Goal: Task Accomplishment & Management: Manage account settings

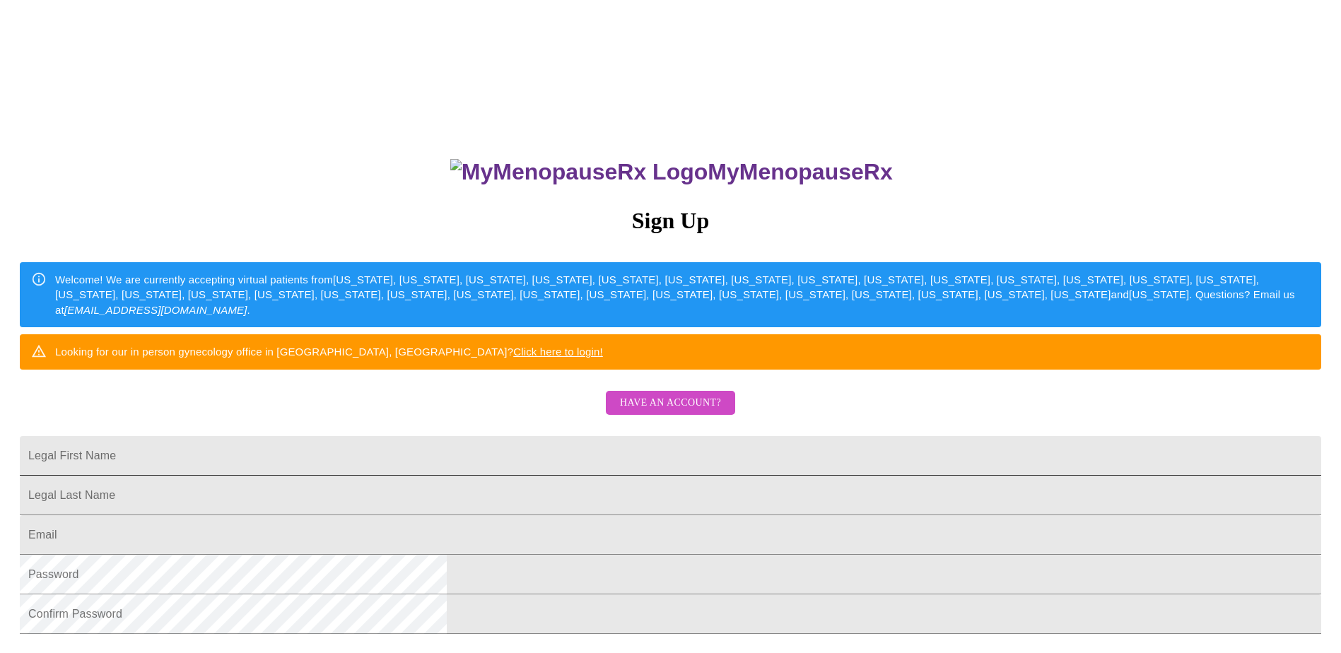
drag, startPoint x: 572, startPoint y: 485, endPoint x: 582, endPoint y: 487, distance: 10.8
click at [575, 476] on input "Legal First Name" at bounding box center [670, 456] width 1301 height 40
drag, startPoint x: 618, startPoint y: 488, endPoint x: 403, endPoint y: 515, distance: 217.2
click at [403, 515] on div "MyMenopauseRx Sign Up Welcome! We are currently accepting virtual patients from…" at bounding box center [670, 398] width 1329 height 784
type input "Buffy"
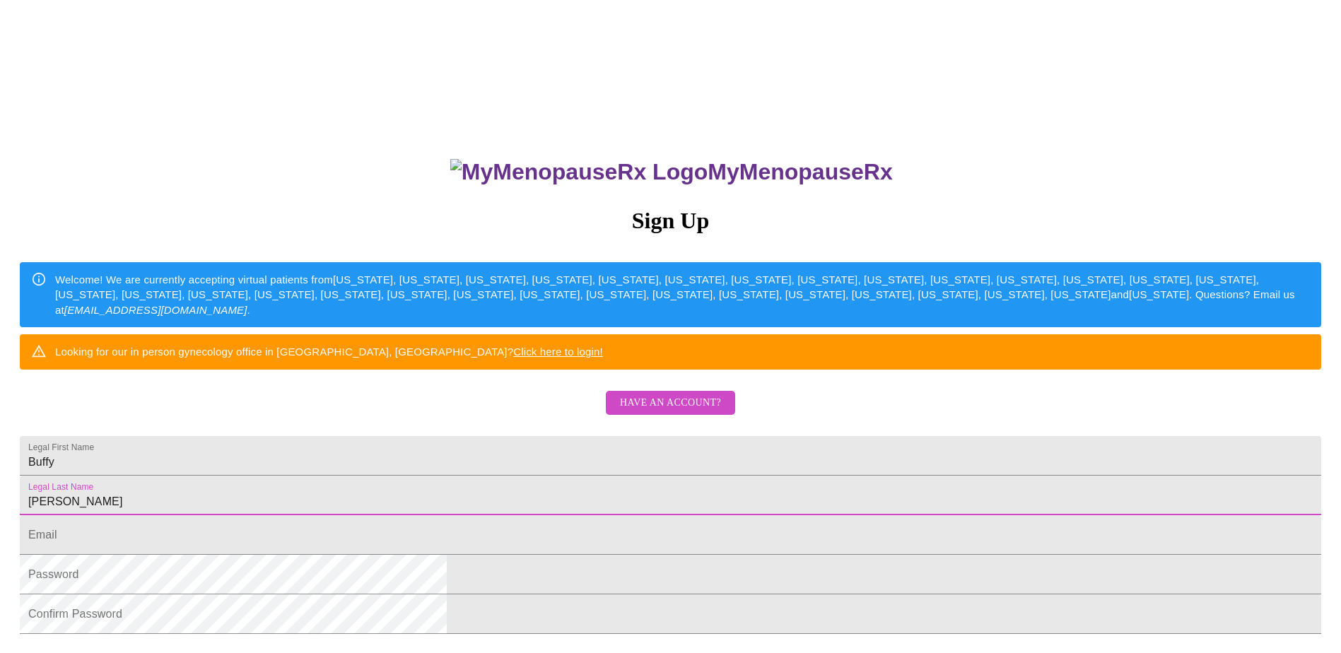
type input "Weimer"
type input "[EMAIL_ADDRESS][DOMAIN_NAME]"
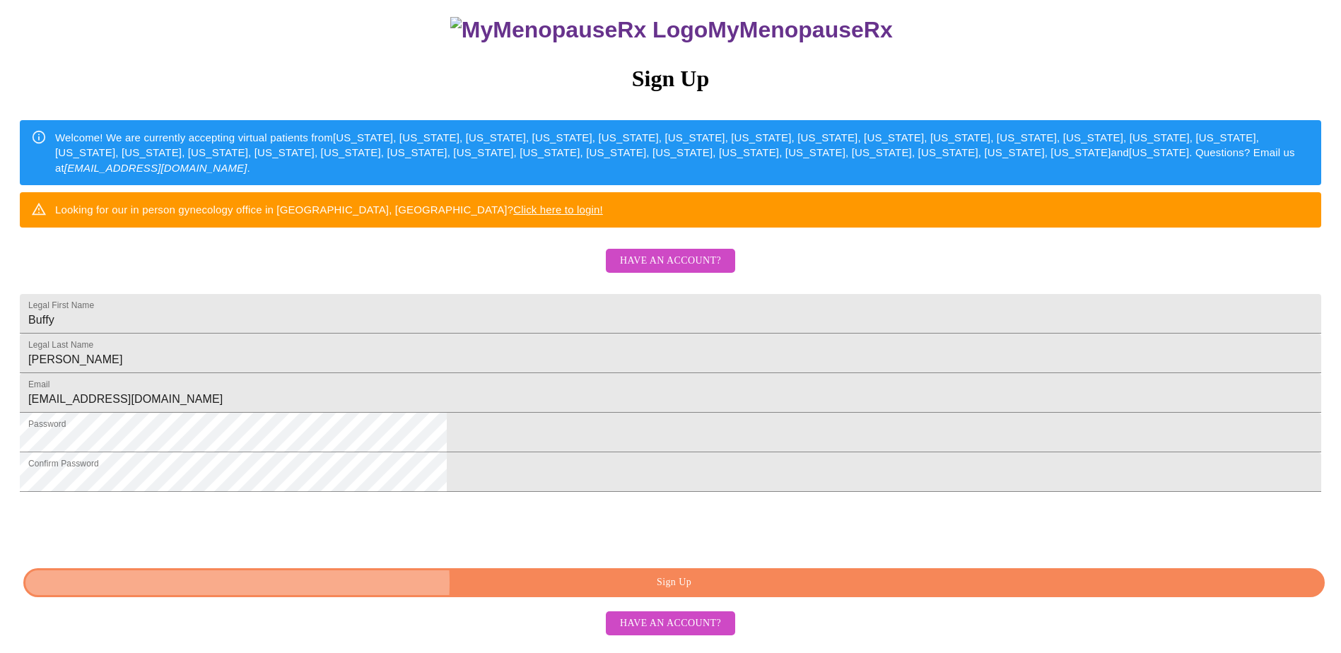
click at [638, 592] on span "Sign Up" at bounding box center [674, 583] width 1269 height 18
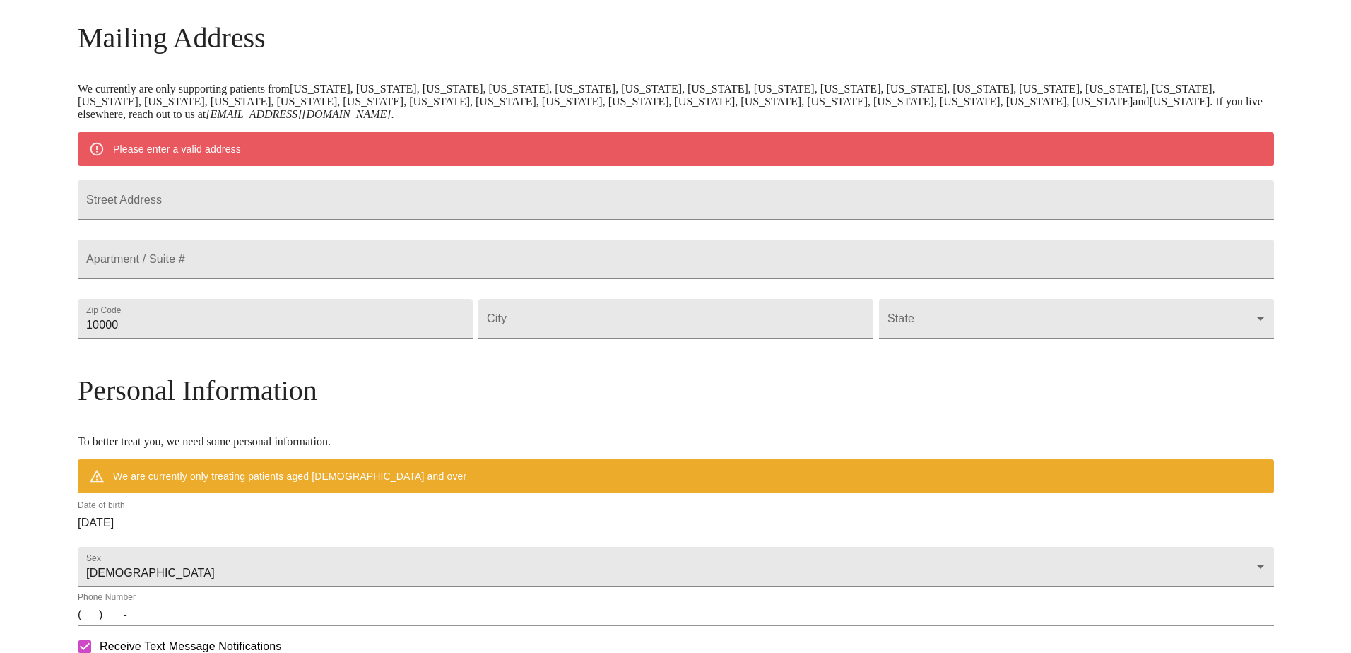
scroll to position [185, 0]
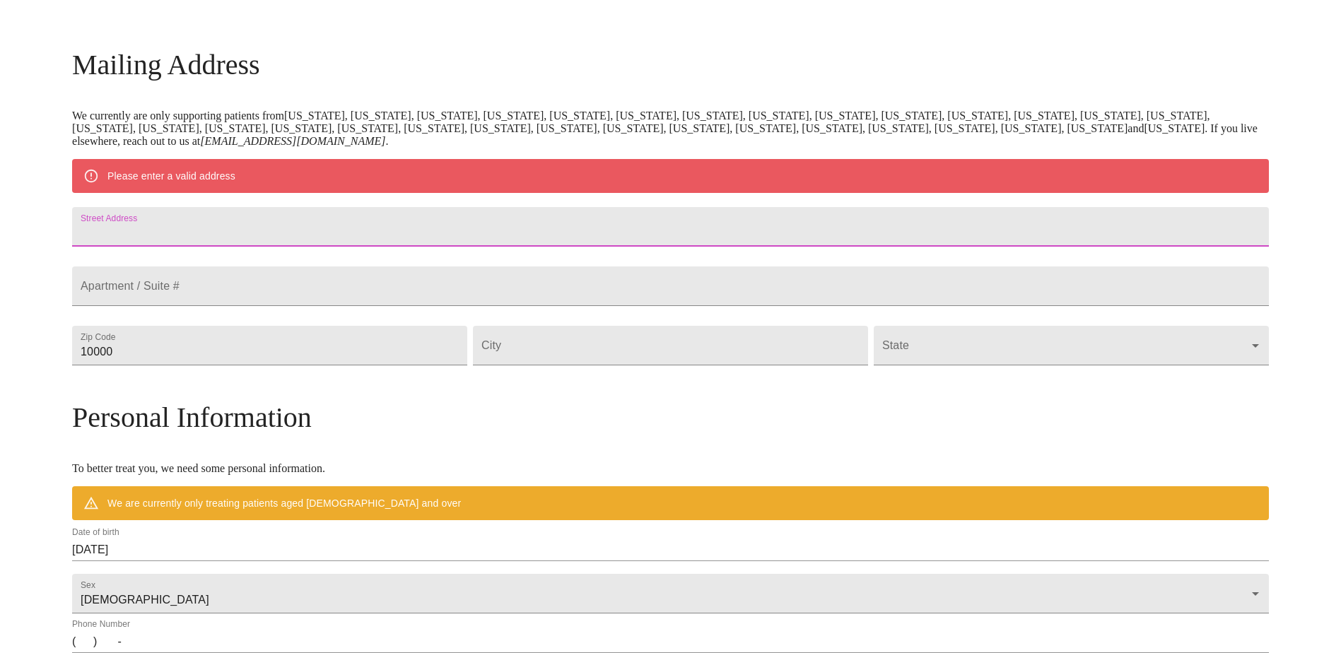
drag, startPoint x: 341, startPoint y: 237, endPoint x: 349, endPoint y: 240, distance: 8.5
click at [341, 237] on input "Street Address" at bounding box center [670, 227] width 1197 height 40
type input "29311 Ashford Ct"
type input "77441"
type input "Fulshear"
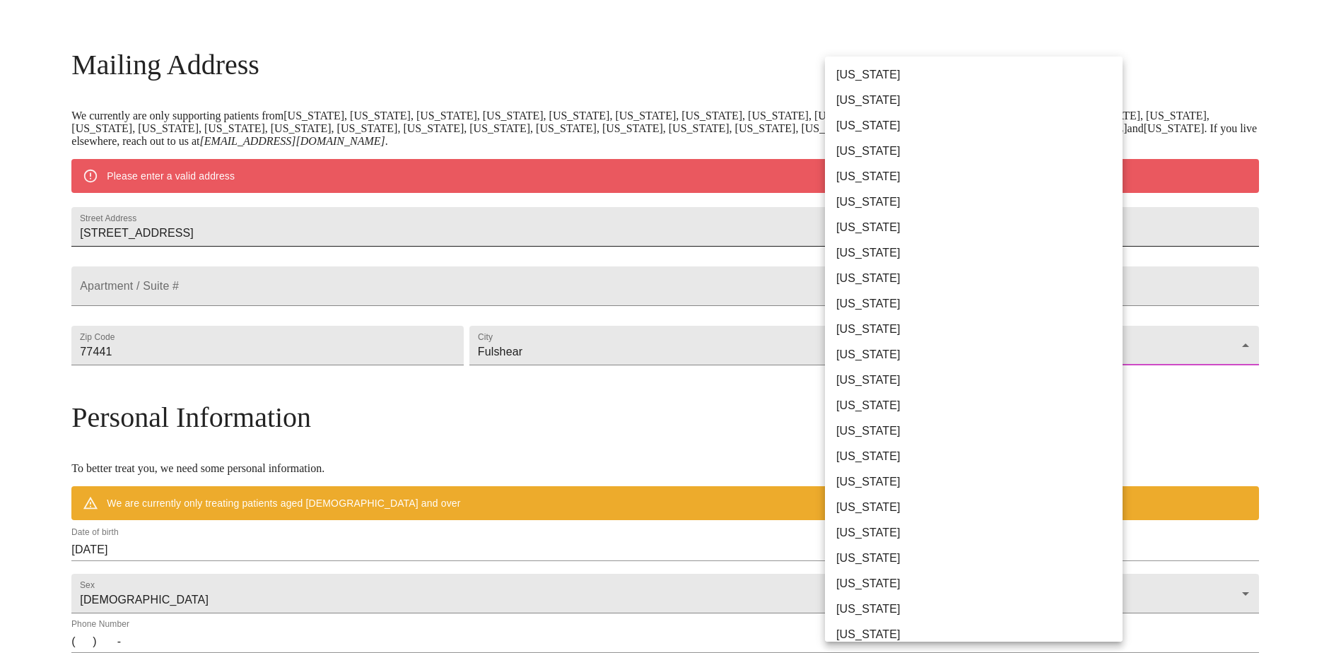
drag, startPoint x: 349, startPoint y: 240, endPoint x: 977, endPoint y: 377, distance: 642.3
click at [977, 377] on body "MyMenopauseRx Welcome to MyMenopauseRx Since it's your first time here, you'll …" at bounding box center [670, 371] width 1329 height 1102
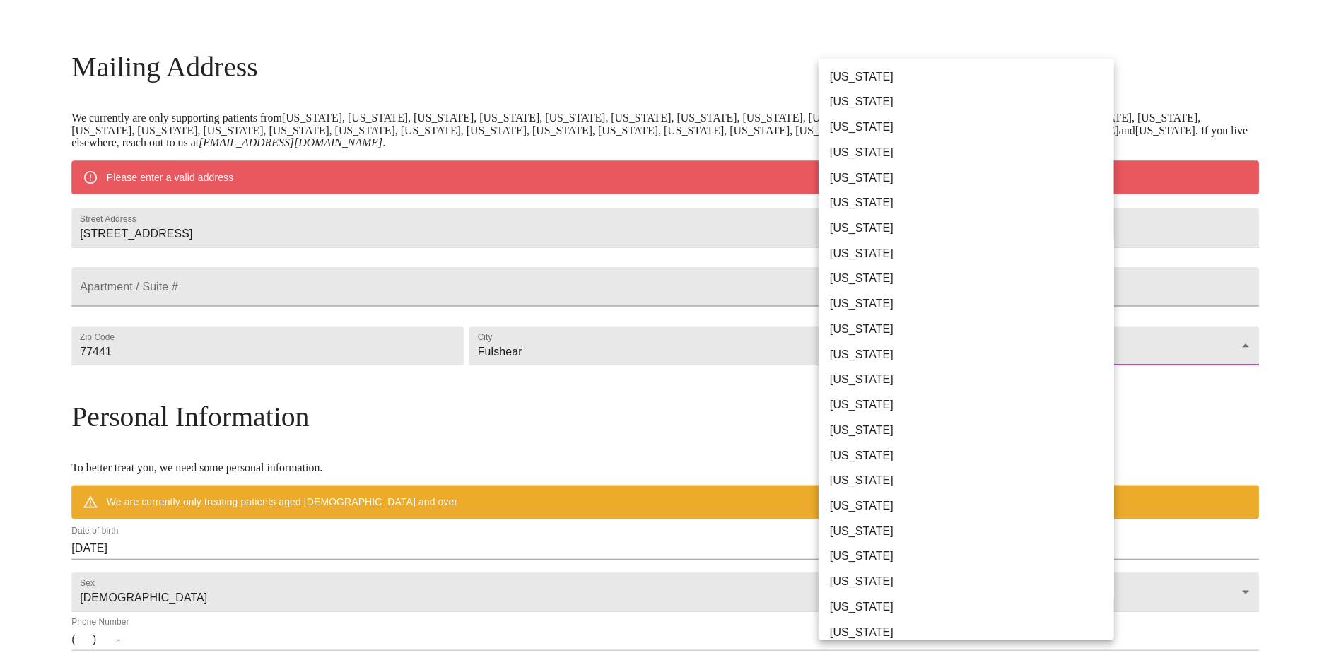
scroll to position [698, 0]
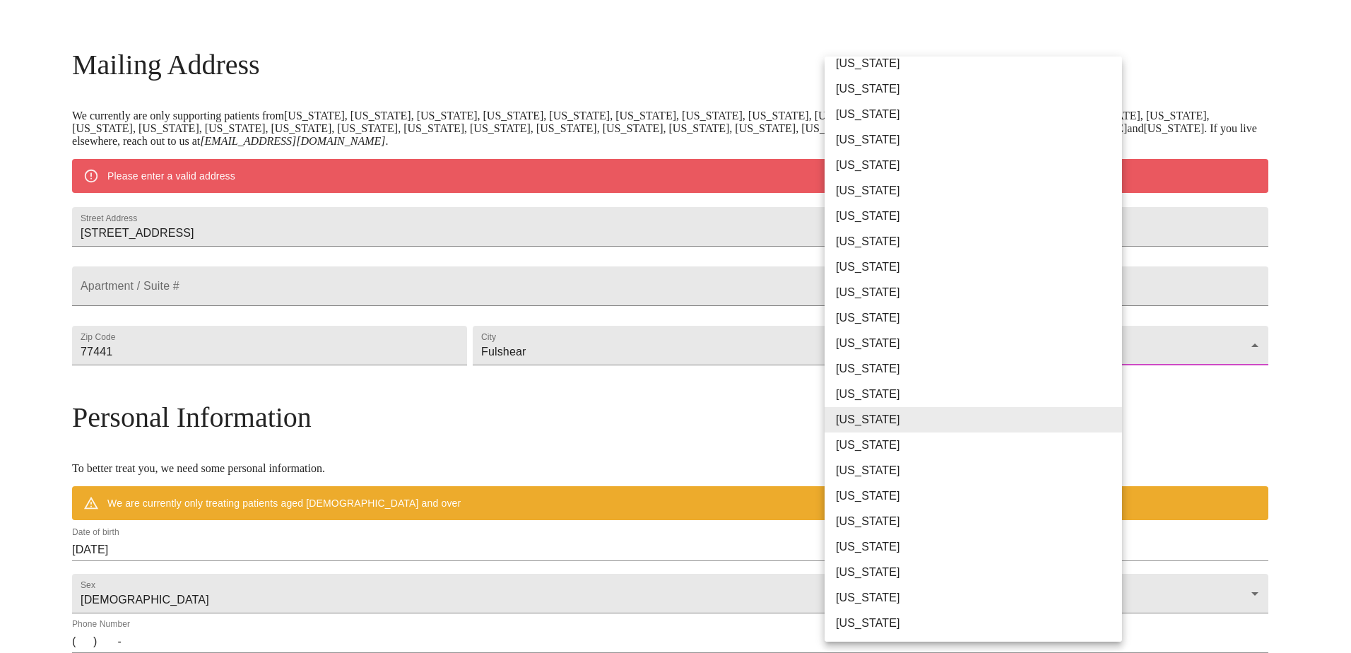
click at [911, 437] on li "[US_STATE]" at bounding box center [979, 445] width 308 height 25
type input "[US_STATE]"
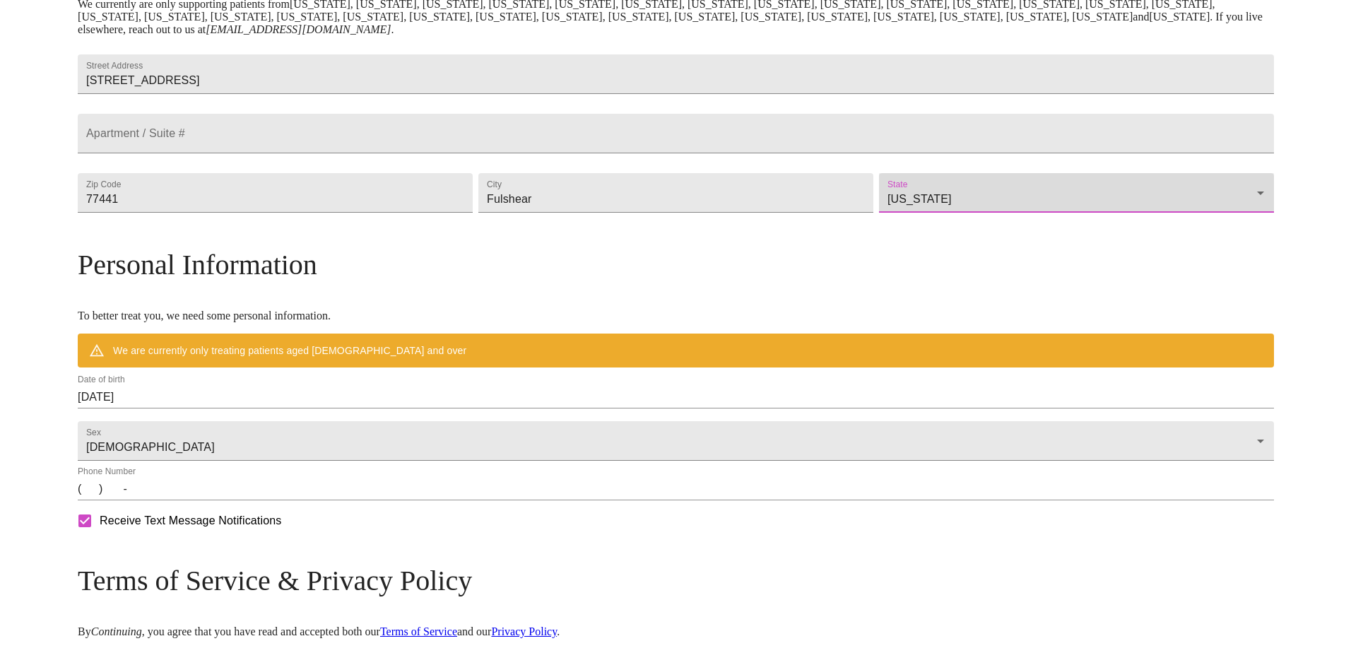
scroll to position [397, 0]
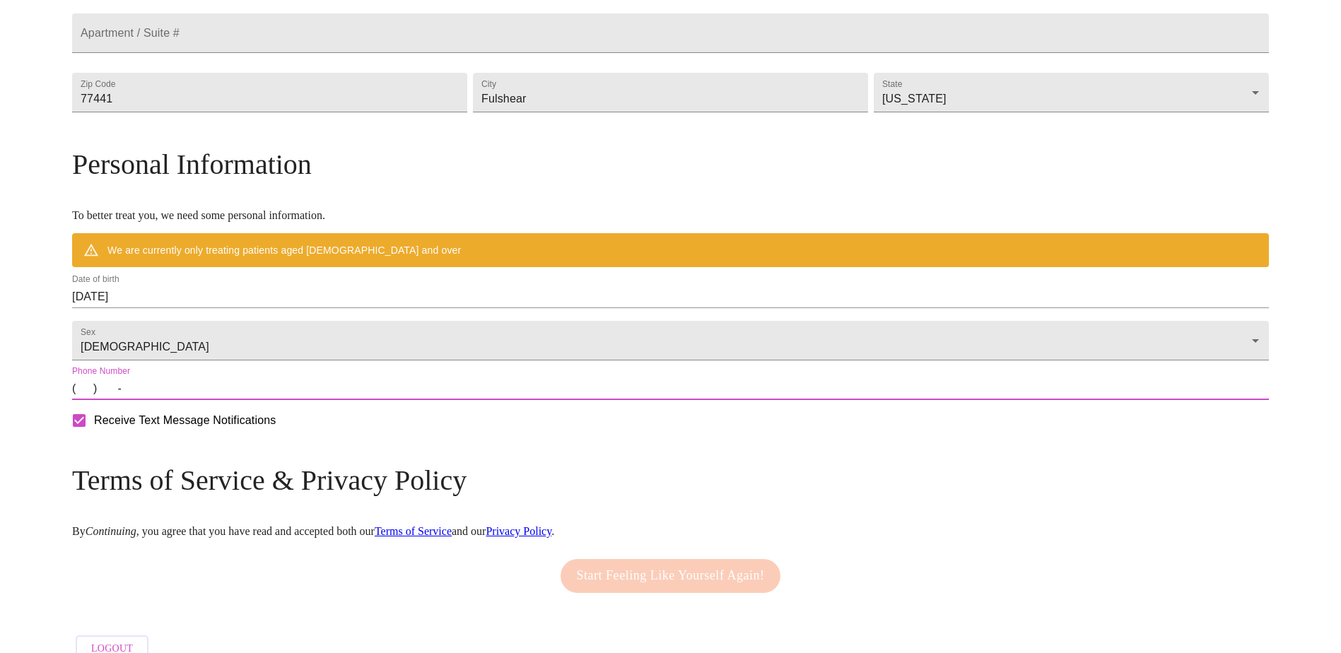
click at [321, 400] on input "(   )    -" at bounding box center [670, 388] width 1197 height 23
type input "(970) 250-4678"
click at [300, 308] on input "09/02/2025" at bounding box center [670, 297] width 1197 height 23
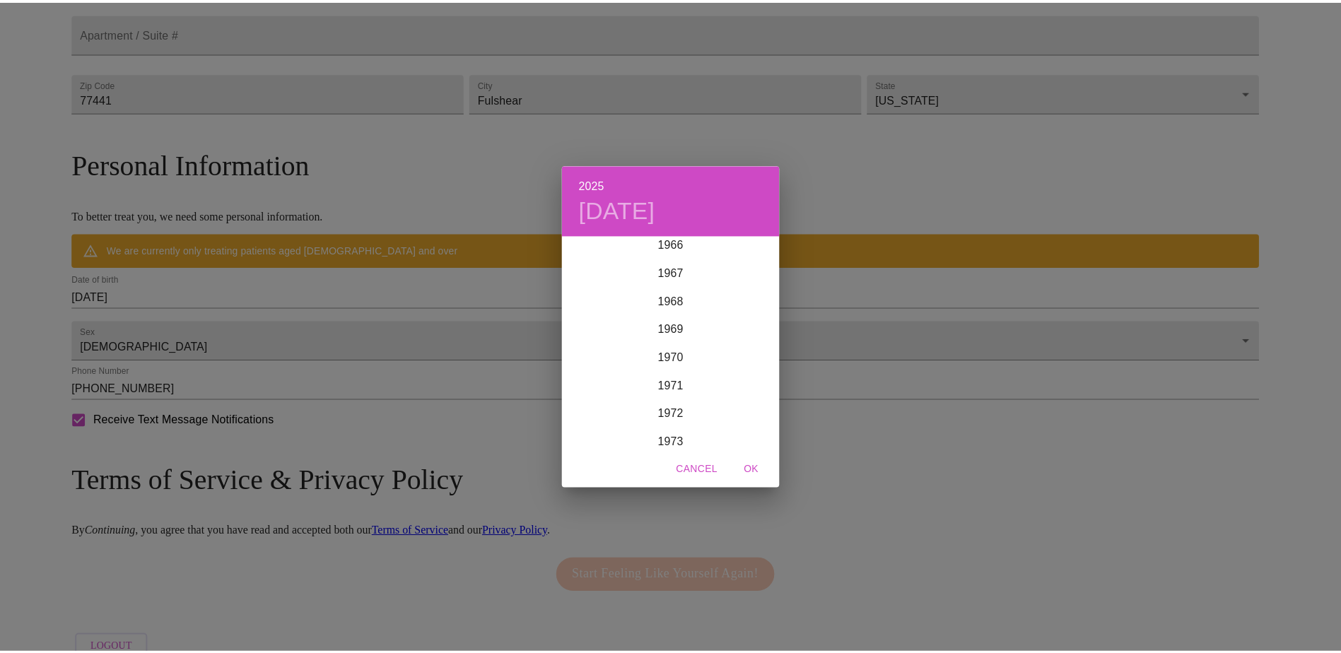
scroll to position [1922, 0]
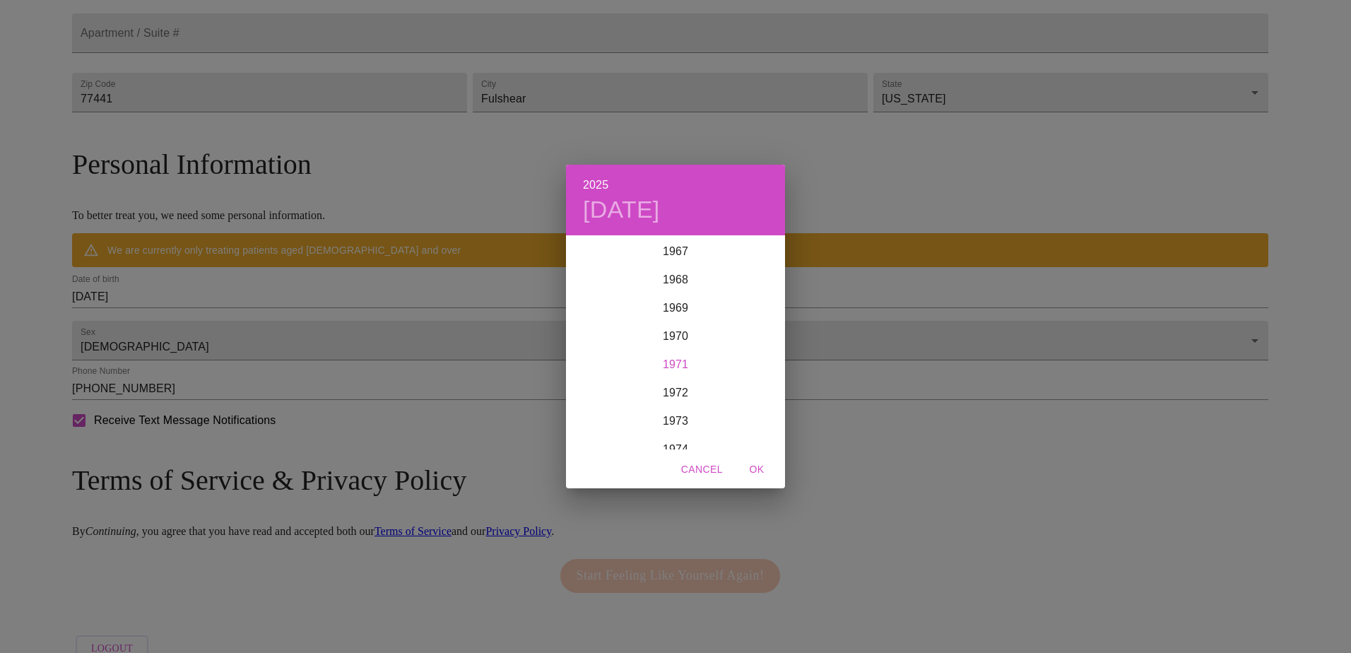
click at [676, 364] on div "1971" at bounding box center [675, 365] width 219 height 28
click at [609, 213] on h4 "Thu, Sep 2" at bounding box center [621, 210] width 77 height 30
click at [583, 253] on icon "button" at bounding box center [582, 256] width 5 height 8
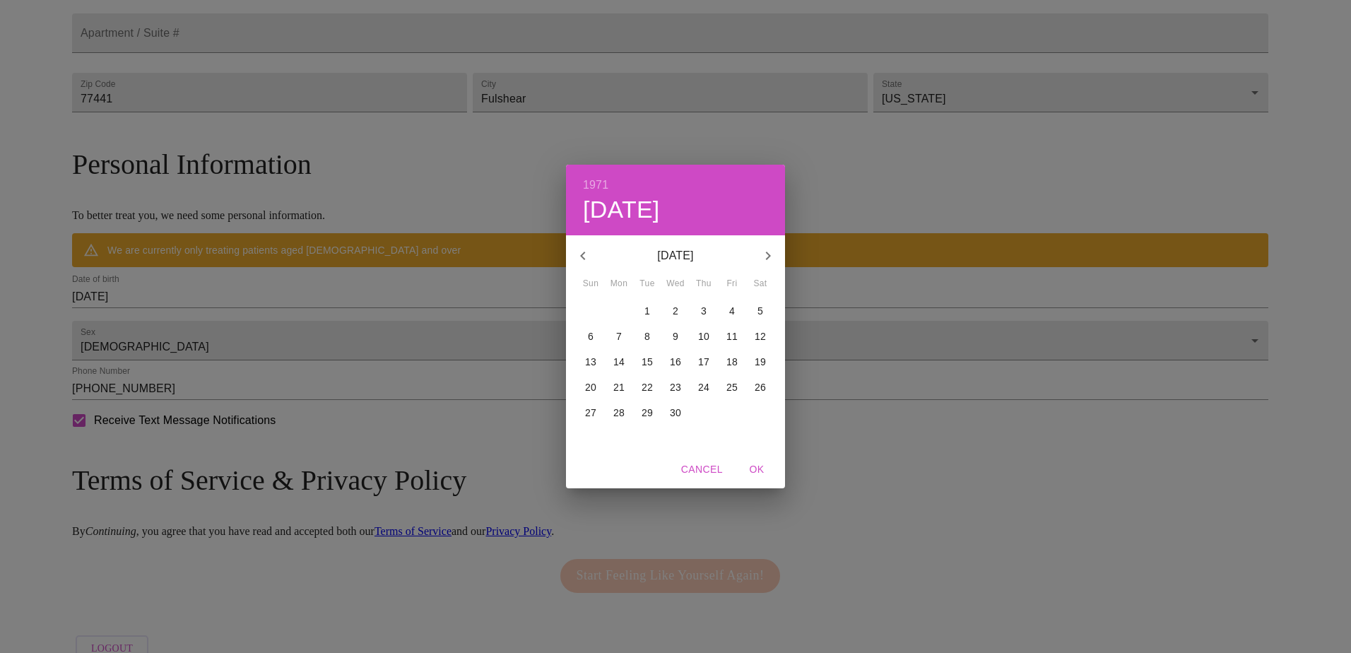
click at [583, 253] on icon "button" at bounding box center [582, 256] width 5 height 8
click at [583, 254] on icon "button" at bounding box center [582, 256] width 5 height 8
click at [767, 257] on icon "button" at bounding box center [768, 255] width 17 height 17
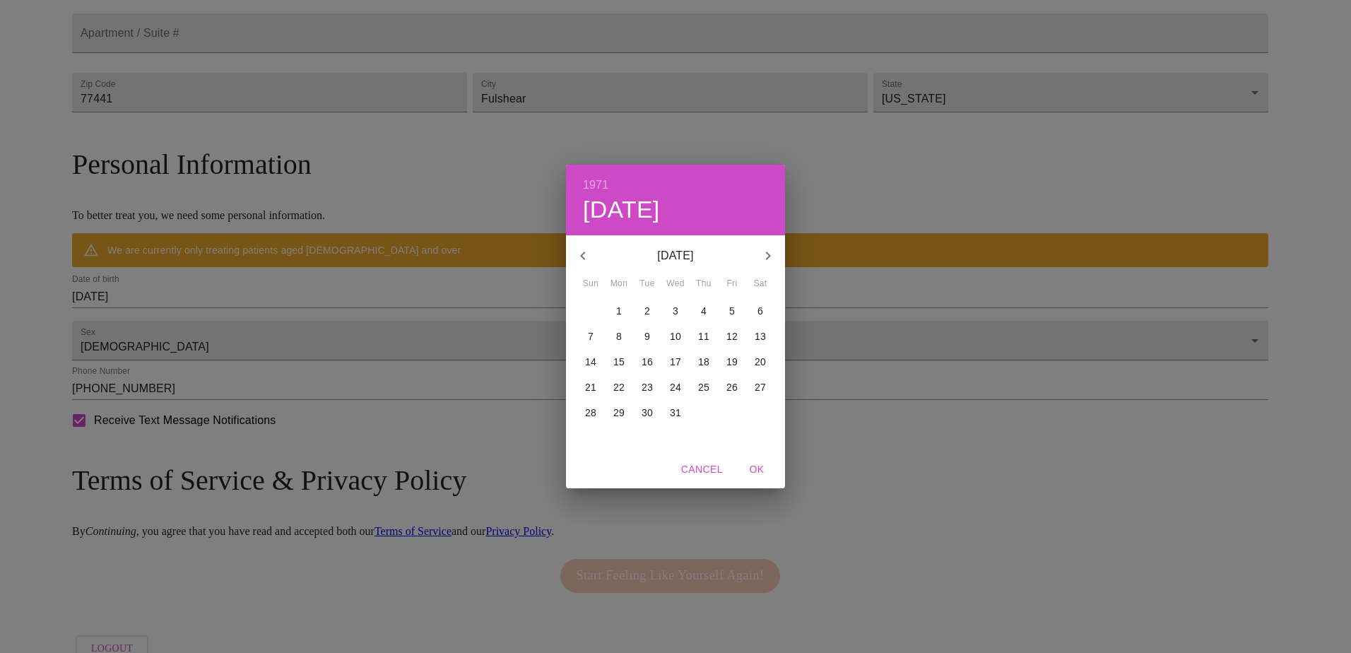
click at [767, 257] on icon "button" at bounding box center [768, 255] width 17 height 17
click at [626, 363] on span "12" at bounding box center [618, 362] width 25 height 14
click at [770, 474] on span "OK" at bounding box center [757, 470] width 34 height 18
type input "04/12/1971"
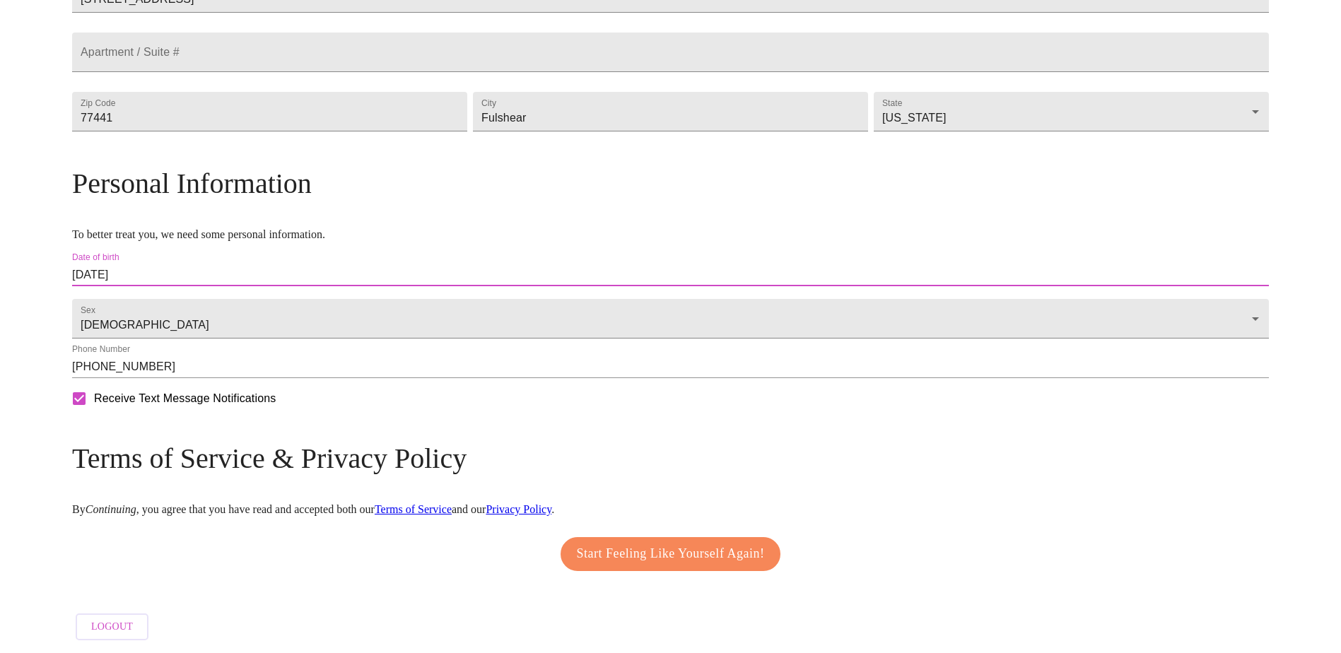
scroll to position [418, 0]
click at [641, 544] on span "Start Feeling Like Yourself Again!" at bounding box center [671, 554] width 188 height 23
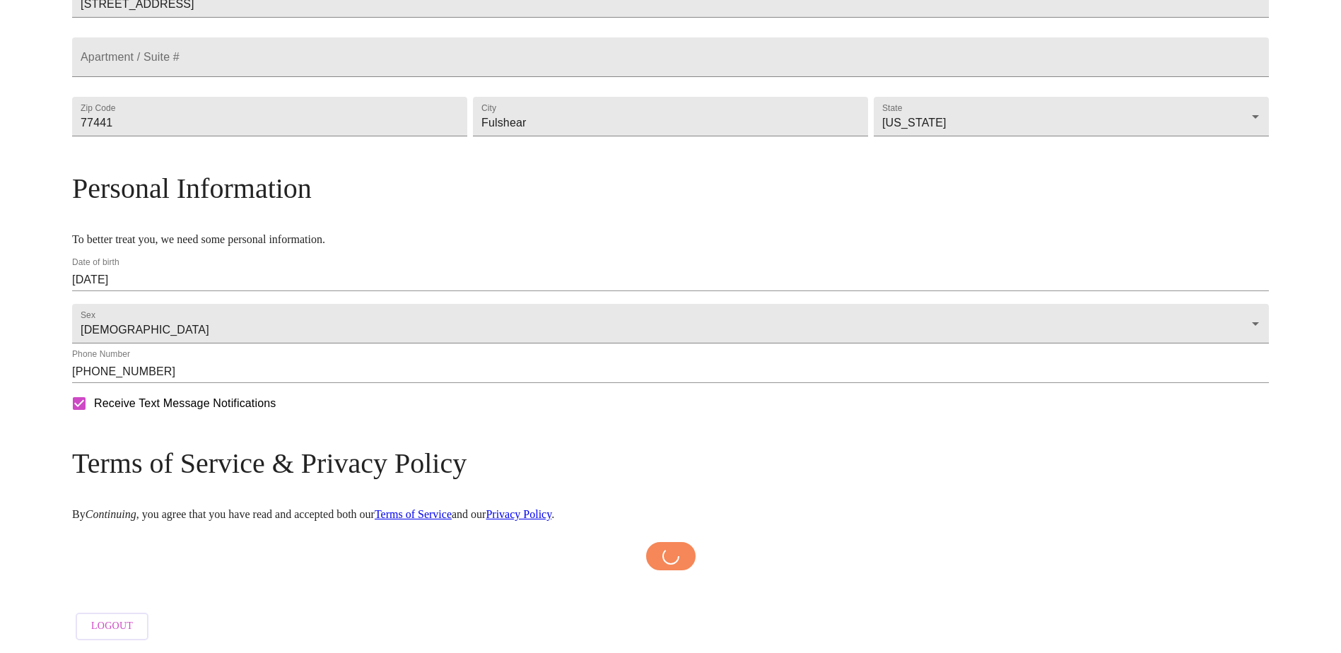
scroll to position [413, 0]
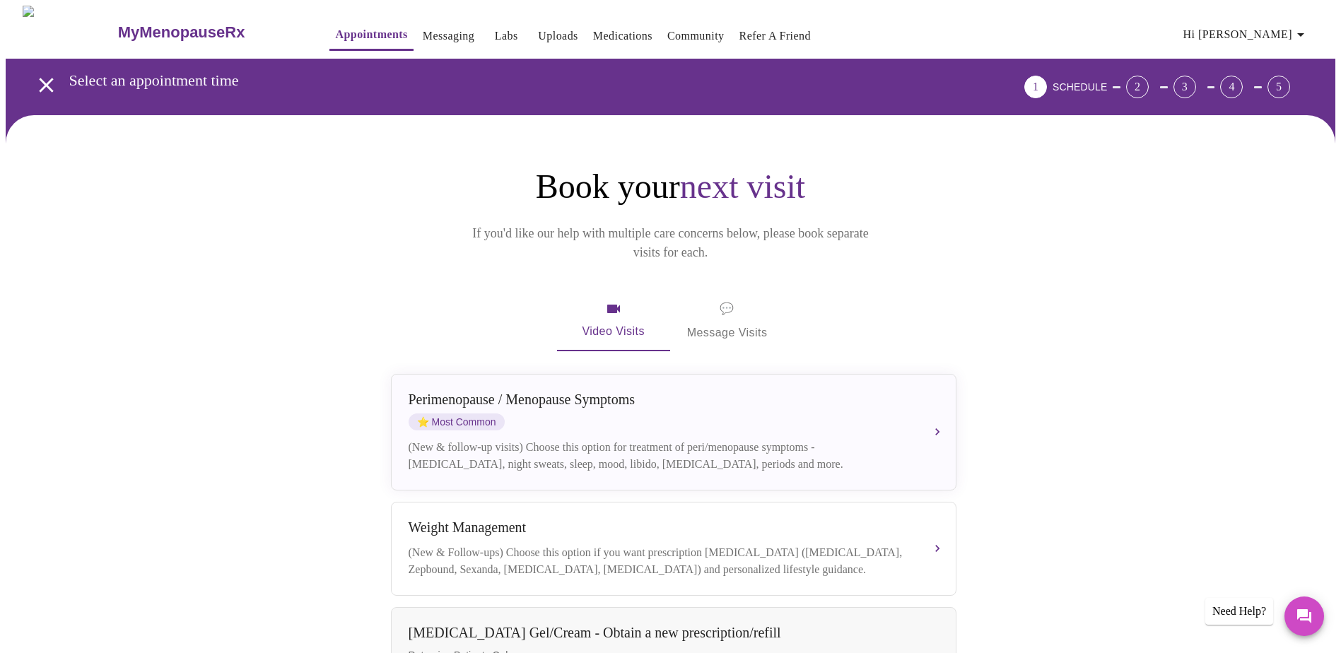
scroll to position [71, 0]
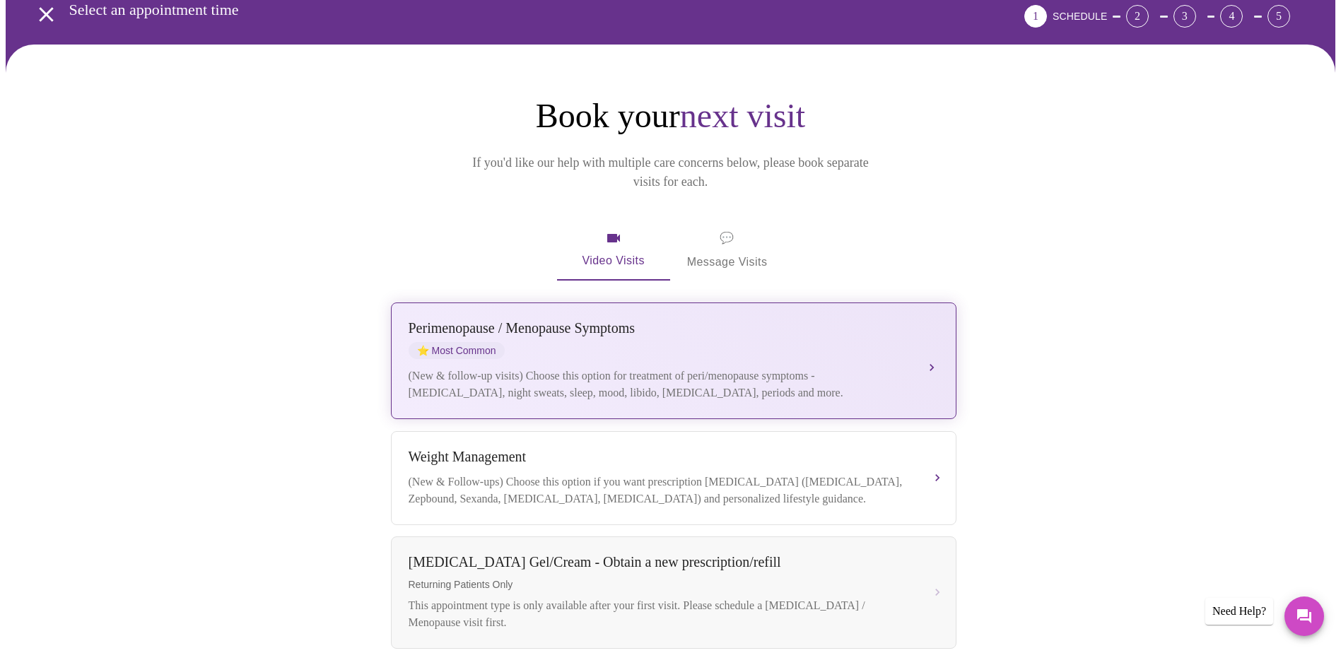
click at [722, 368] on div "(New & follow-up visits) Choose this option for treatment of peri/menopause sym…" at bounding box center [660, 385] width 502 height 34
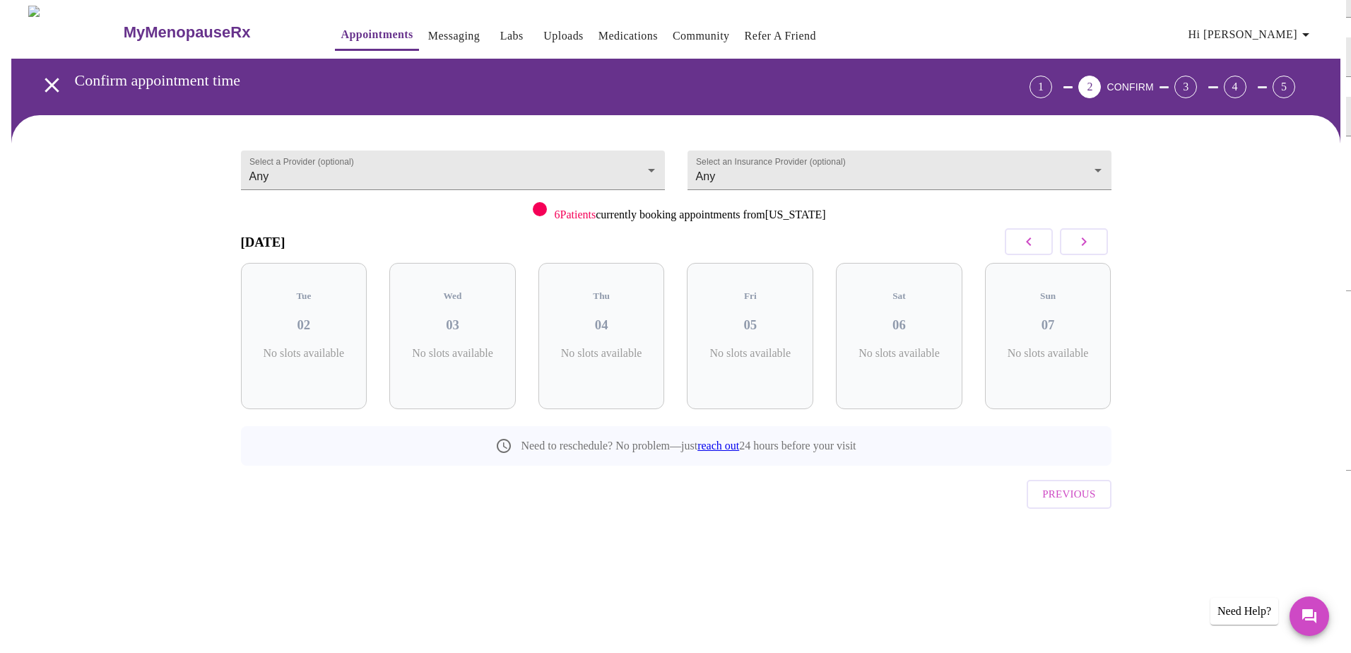
scroll to position [0, 0]
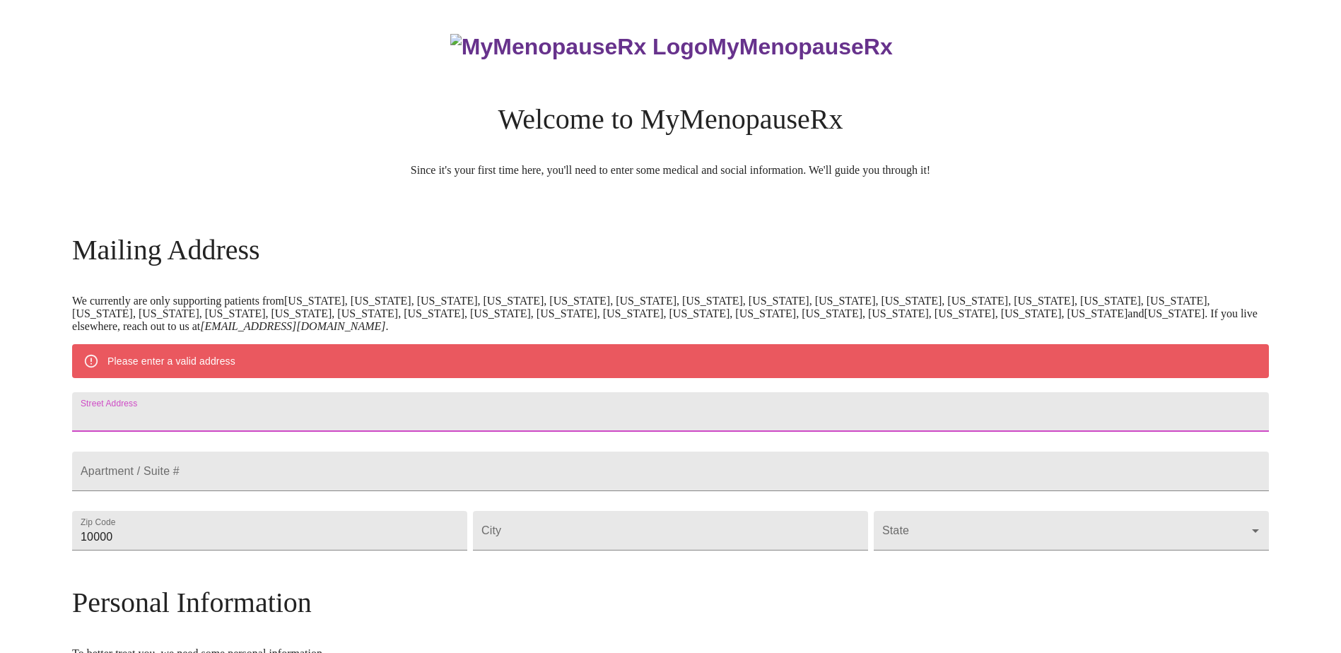
click at [369, 408] on input "Street Address" at bounding box center [670, 412] width 1197 height 40
type input "29311 Ashford Ct"
type input "77441"
type input "Fulshear"
click at [929, 571] on body "MyMenopauseRx Welcome to MyMenopauseRx Since it's your first time here, you'll …" at bounding box center [670, 557] width 1329 height 1102
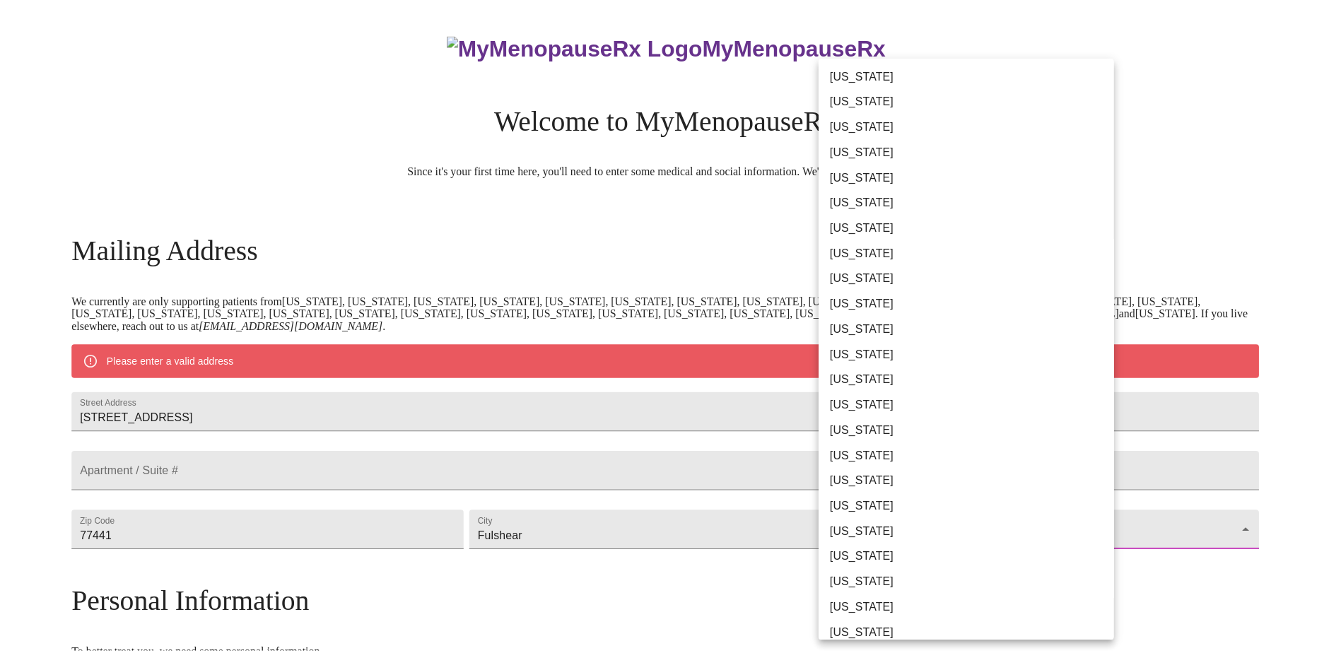
scroll to position [698, 0]
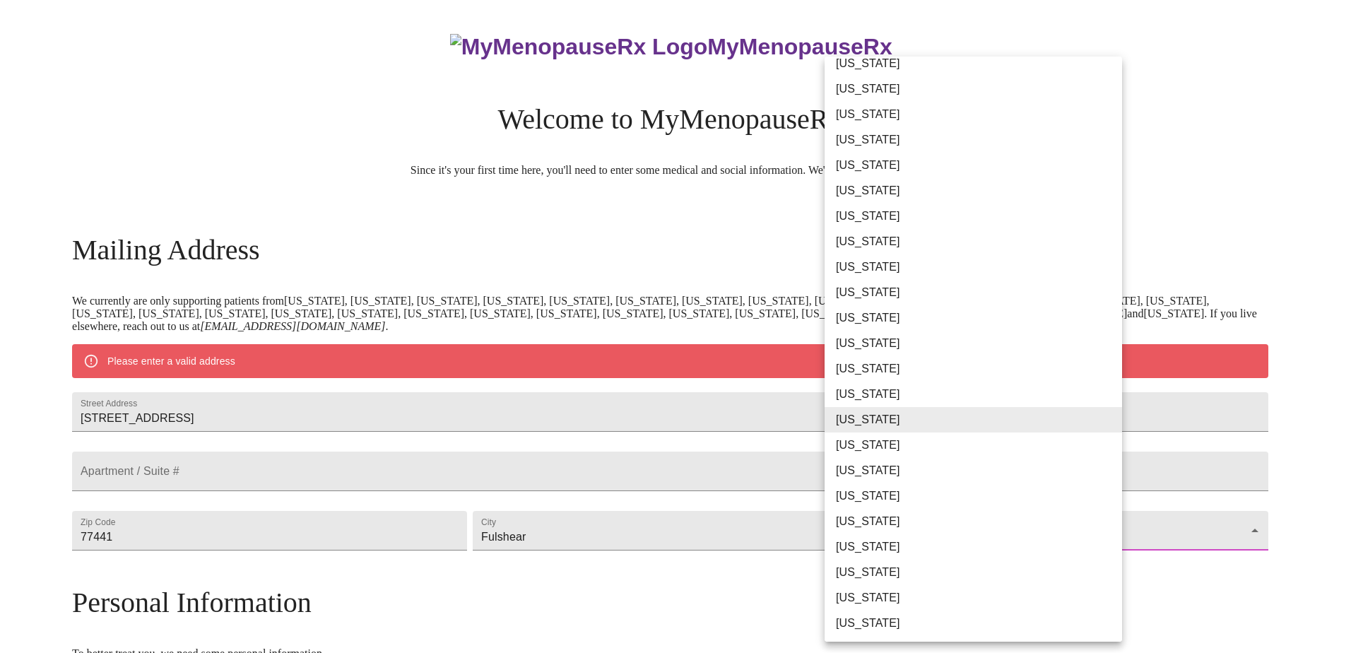
click at [876, 440] on li "[US_STATE]" at bounding box center [979, 445] width 308 height 25
type input "[US_STATE]"
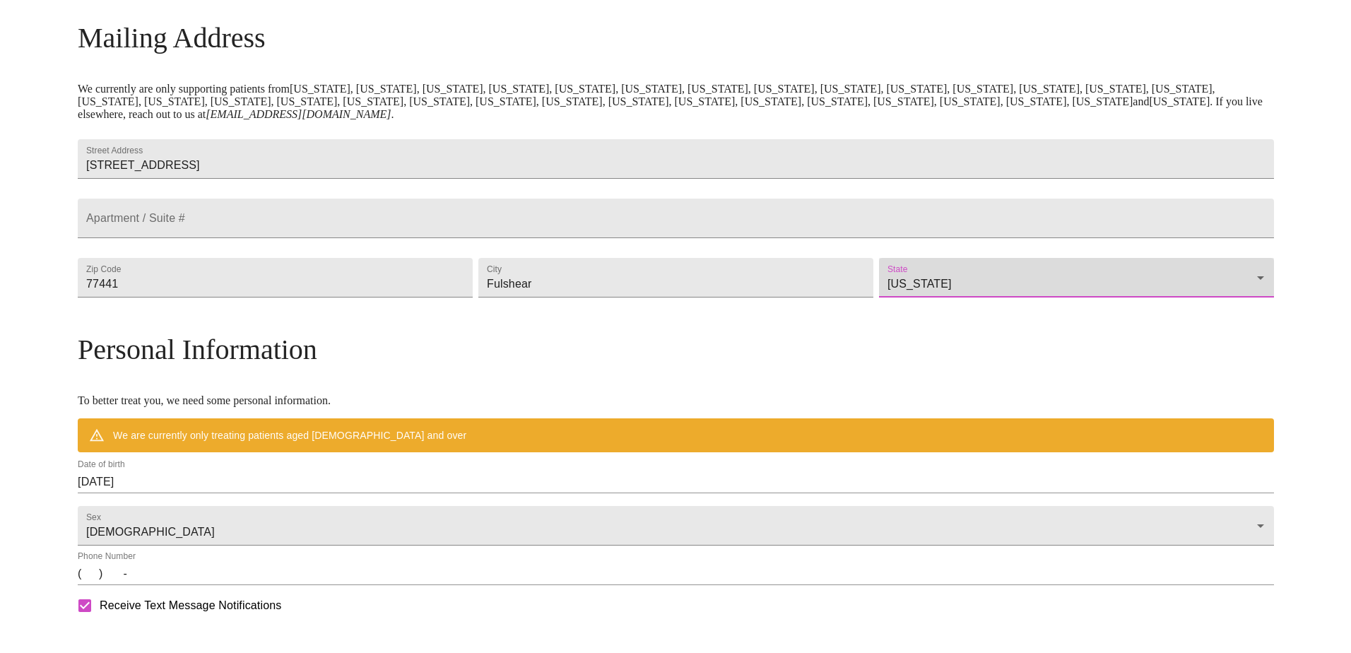
scroll to position [353, 0]
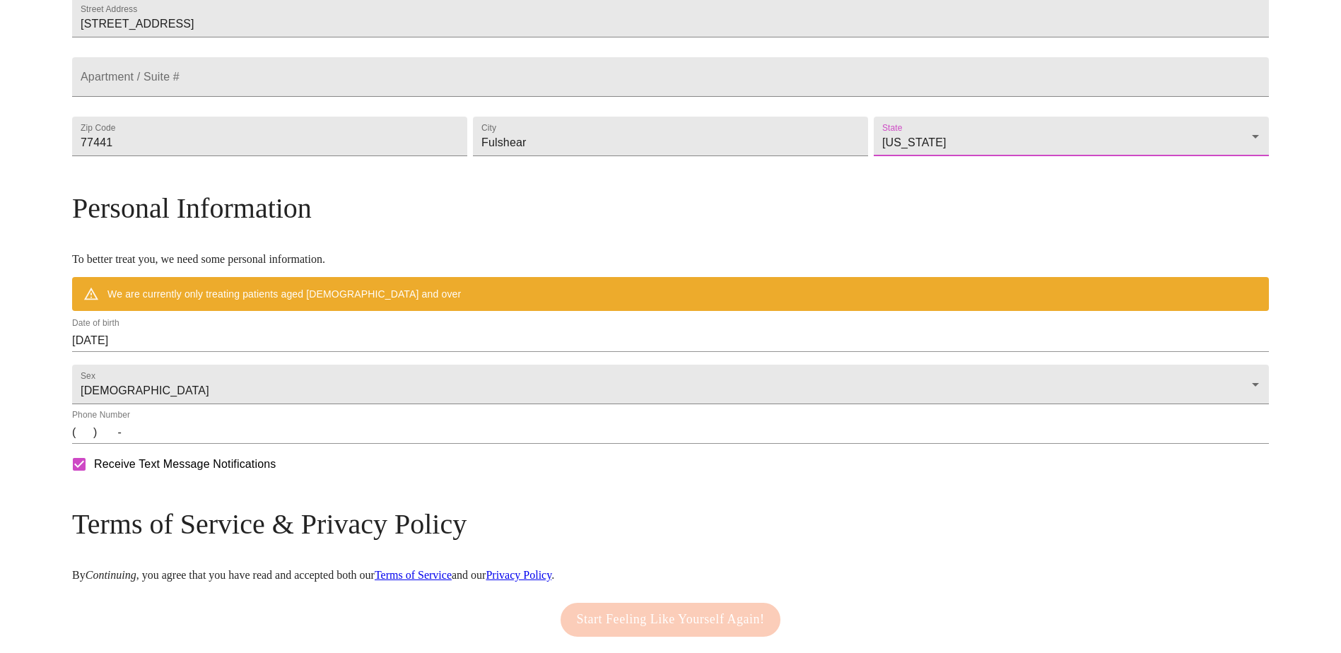
click at [330, 352] on input "09/02/2025" at bounding box center [670, 340] width 1197 height 23
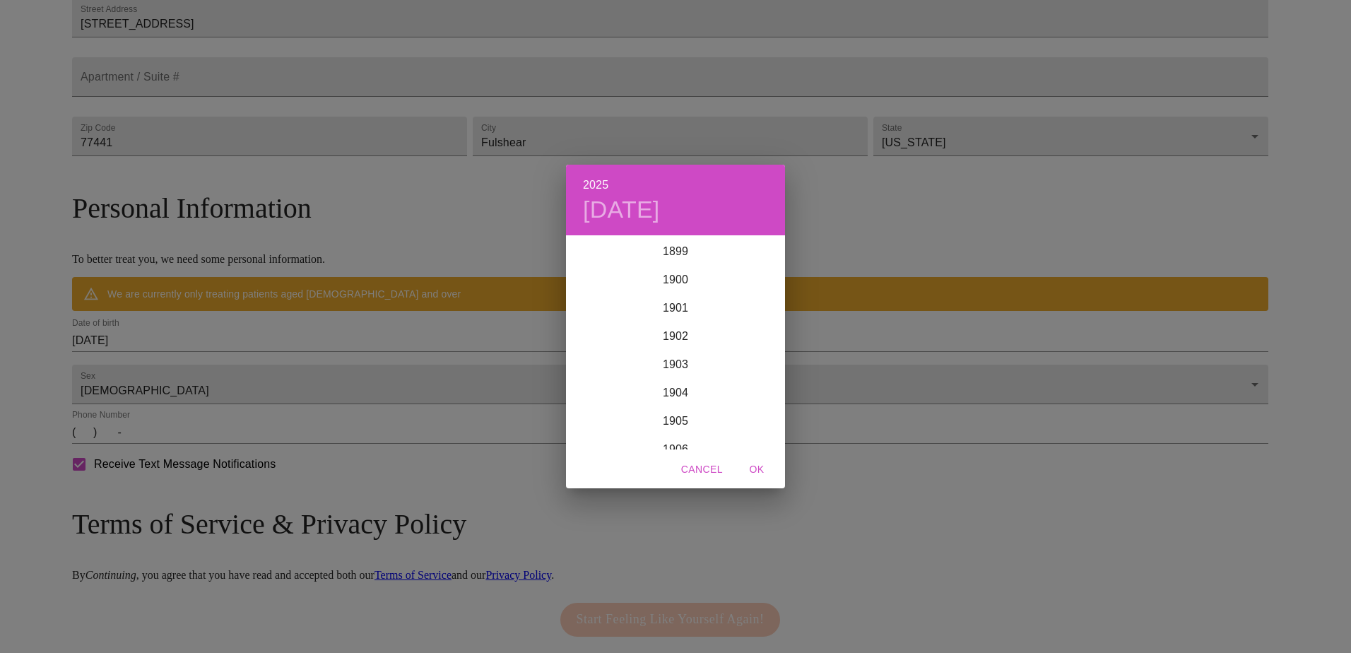
scroll to position [3477, 0]
click at [660, 206] on h4 "Tue, Sep 2" at bounding box center [621, 210] width 77 height 30
click at [583, 249] on icon "button" at bounding box center [583, 255] width 17 height 17
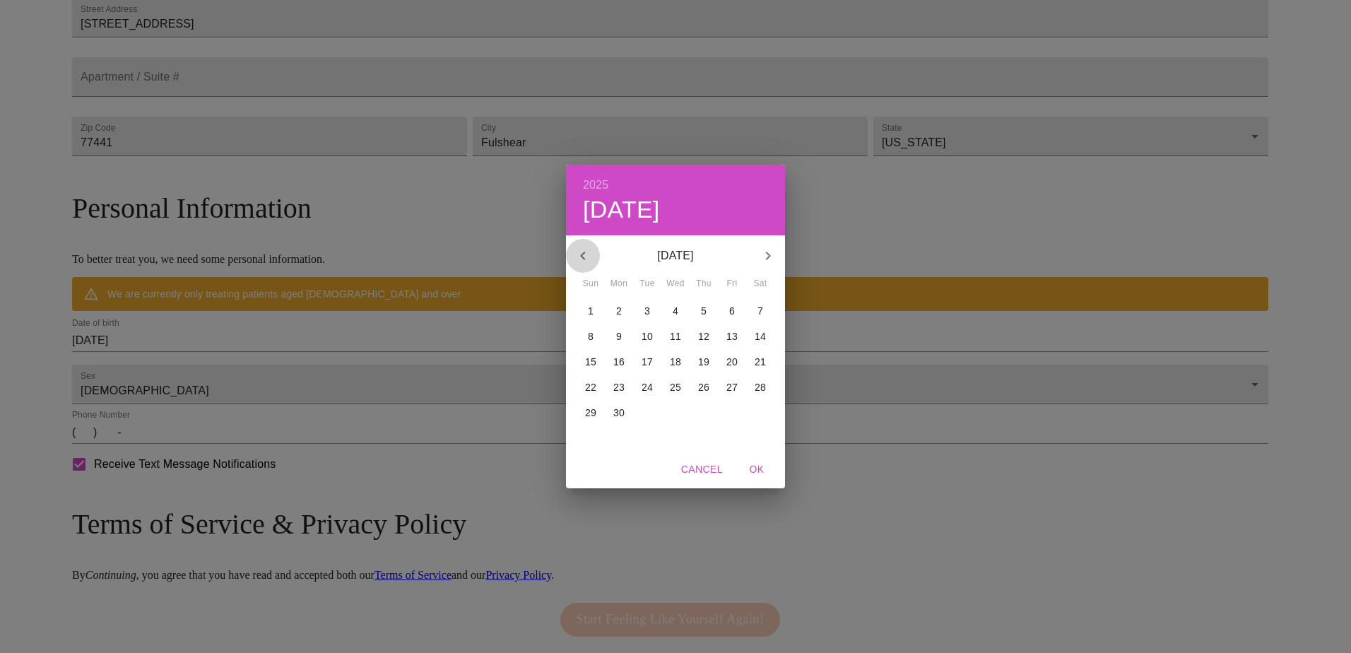
click at [583, 249] on icon "button" at bounding box center [583, 255] width 17 height 17
click at [761, 336] on p "12" at bounding box center [760, 336] width 11 height 14
click at [697, 260] on p "April 2025" at bounding box center [675, 255] width 151 height 17
click at [686, 259] on p "April 2025" at bounding box center [675, 255] width 151 height 17
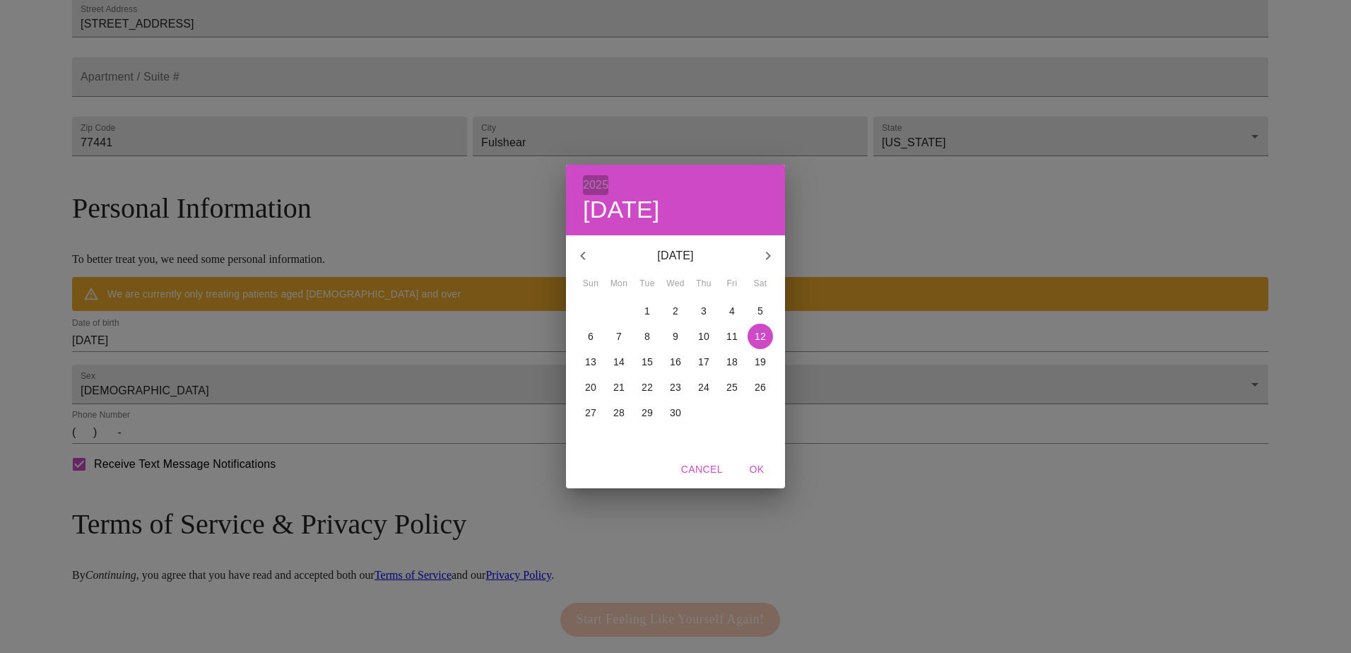
click at [587, 184] on h6 "2025" at bounding box center [595, 185] width 25 height 20
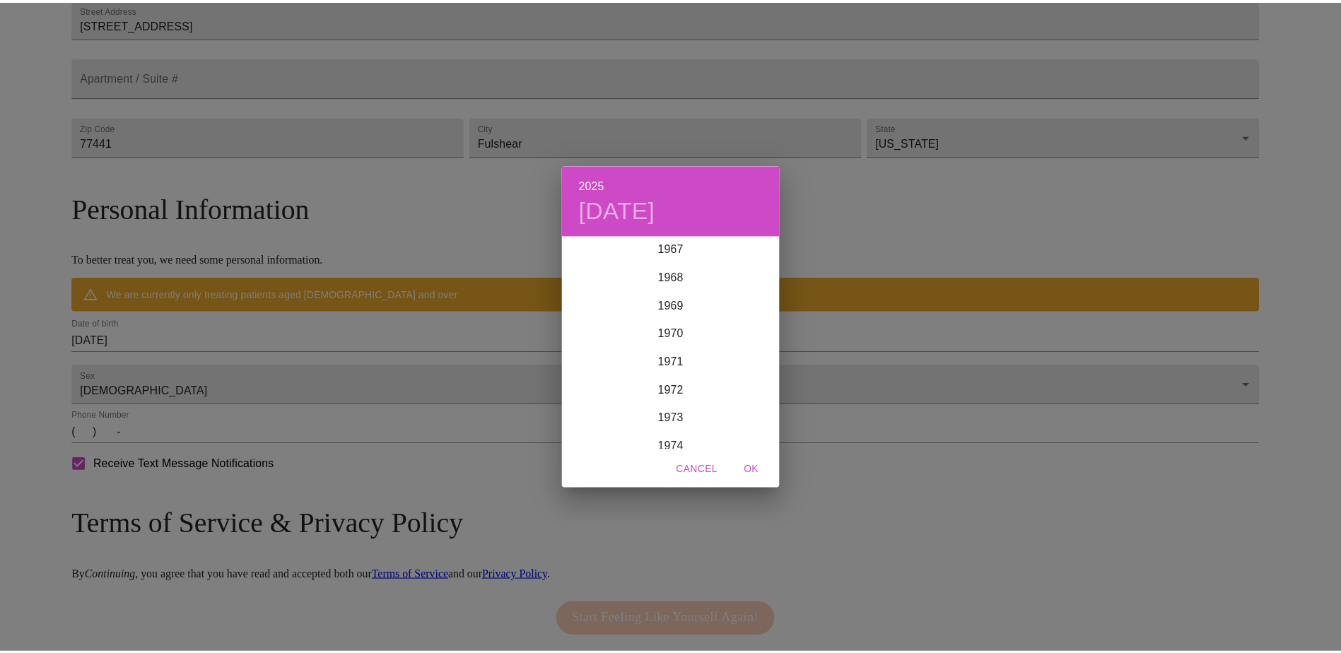
scroll to position [1922, 0]
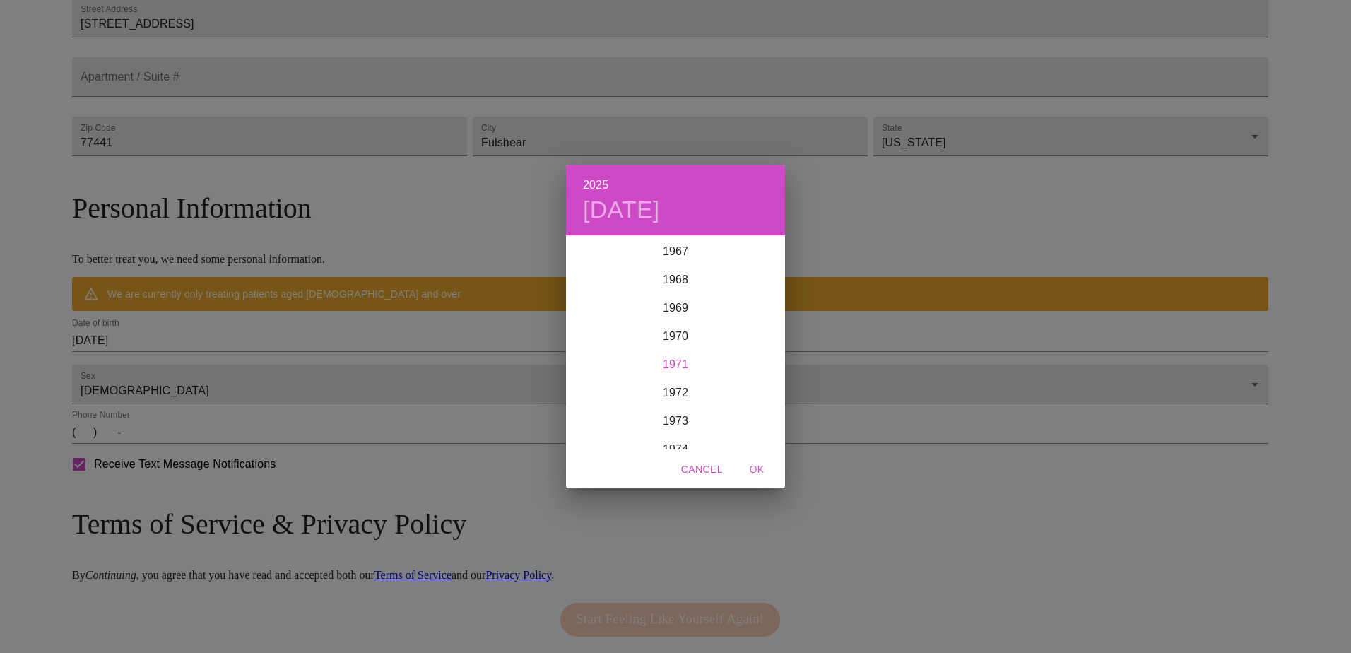
click at [700, 363] on div "1971" at bounding box center [675, 365] width 219 height 28
click at [755, 468] on span "OK" at bounding box center [757, 470] width 34 height 18
type input "04/12/1971"
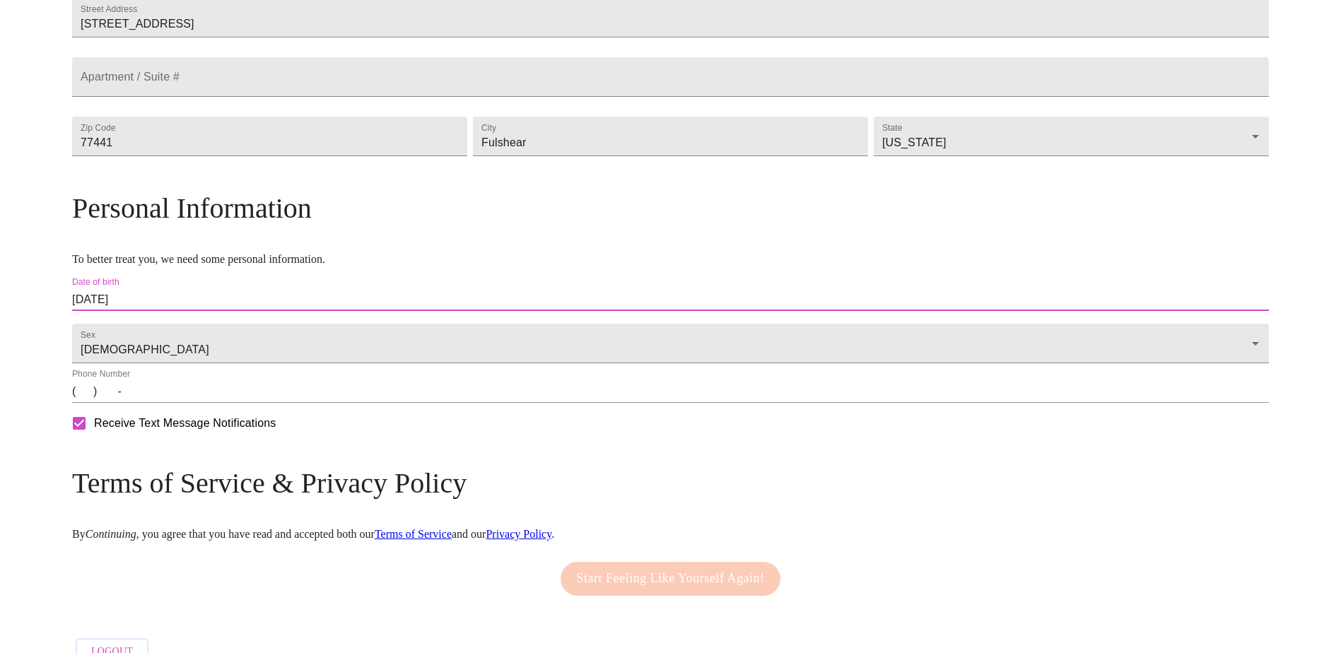
click at [317, 403] on input "(   )    -" at bounding box center [670, 391] width 1197 height 23
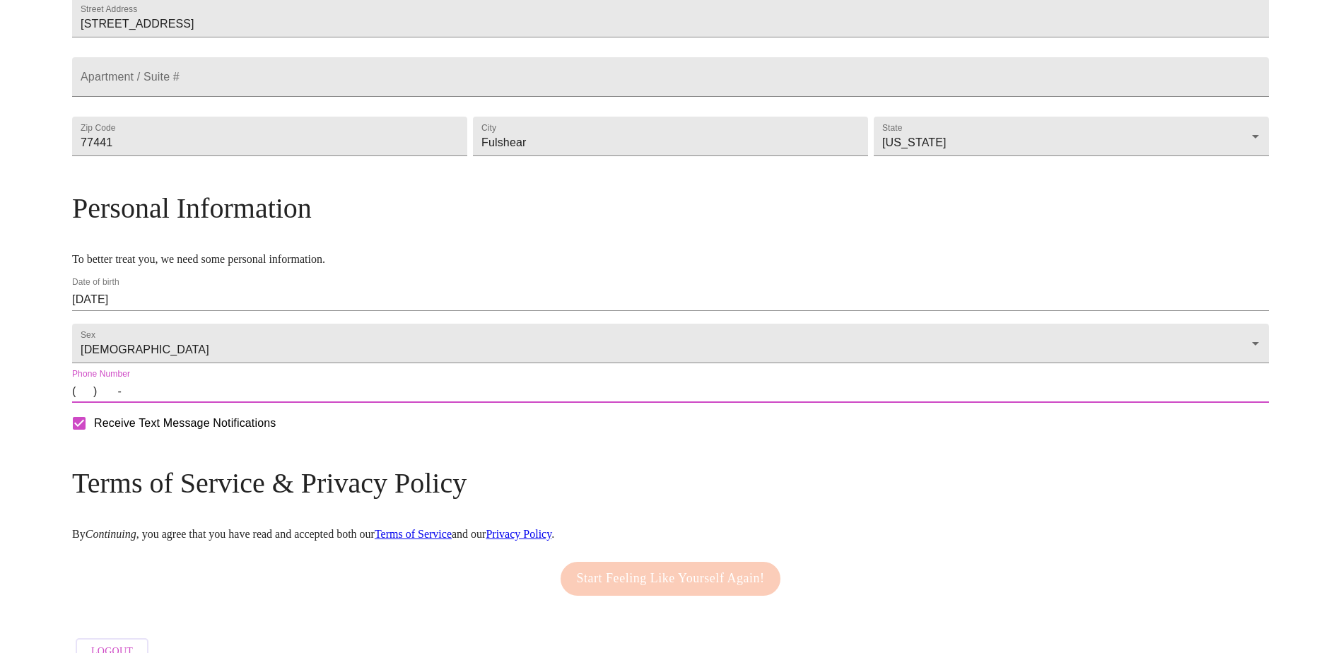
type input "(970) 250-4678"
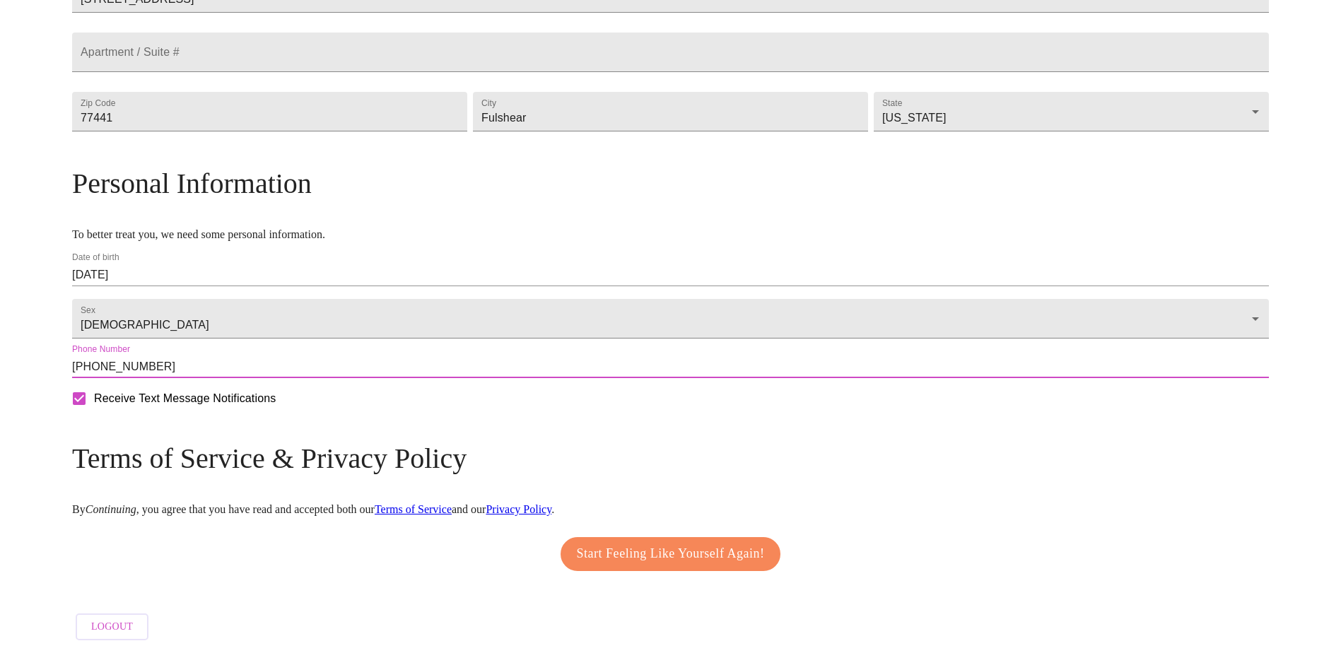
drag, startPoint x: 683, startPoint y: 539, endPoint x: 693, endPoint y: 540, distance: 9.3
click at [683, 543] on span "Start Feeling Like Yourself Again!" at bounding box center [671, 554] width 188 height 23
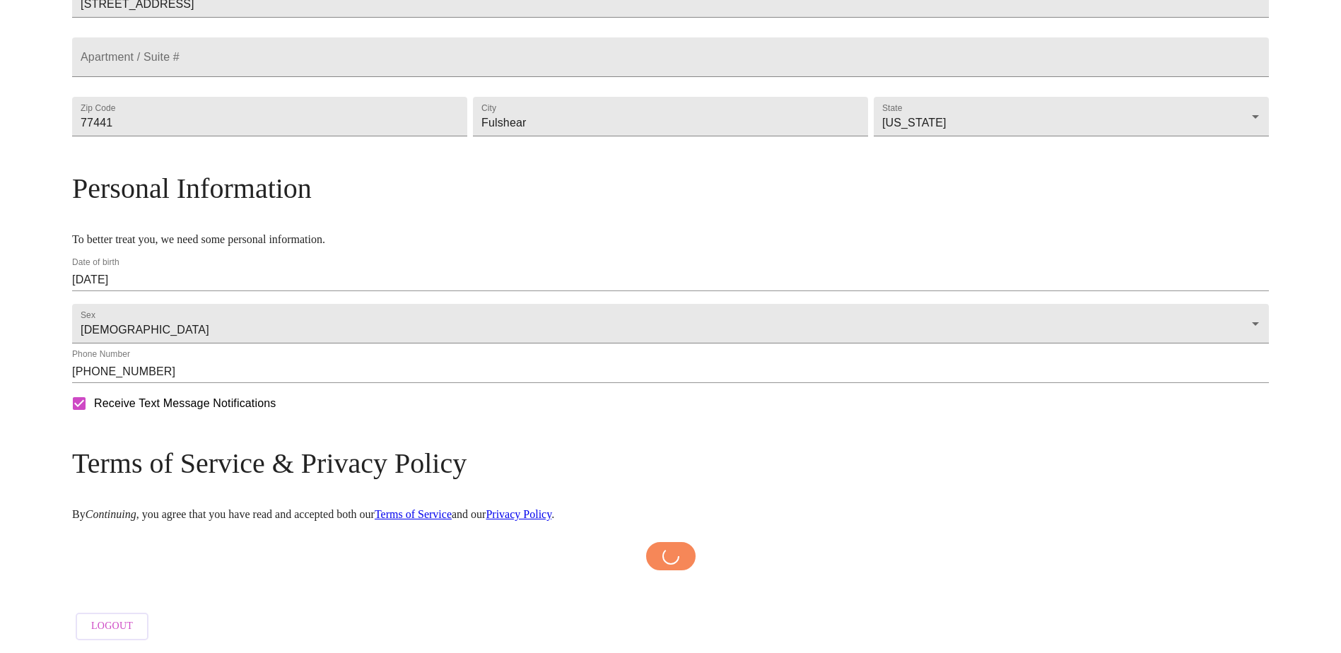
scroll to position [413, 0]
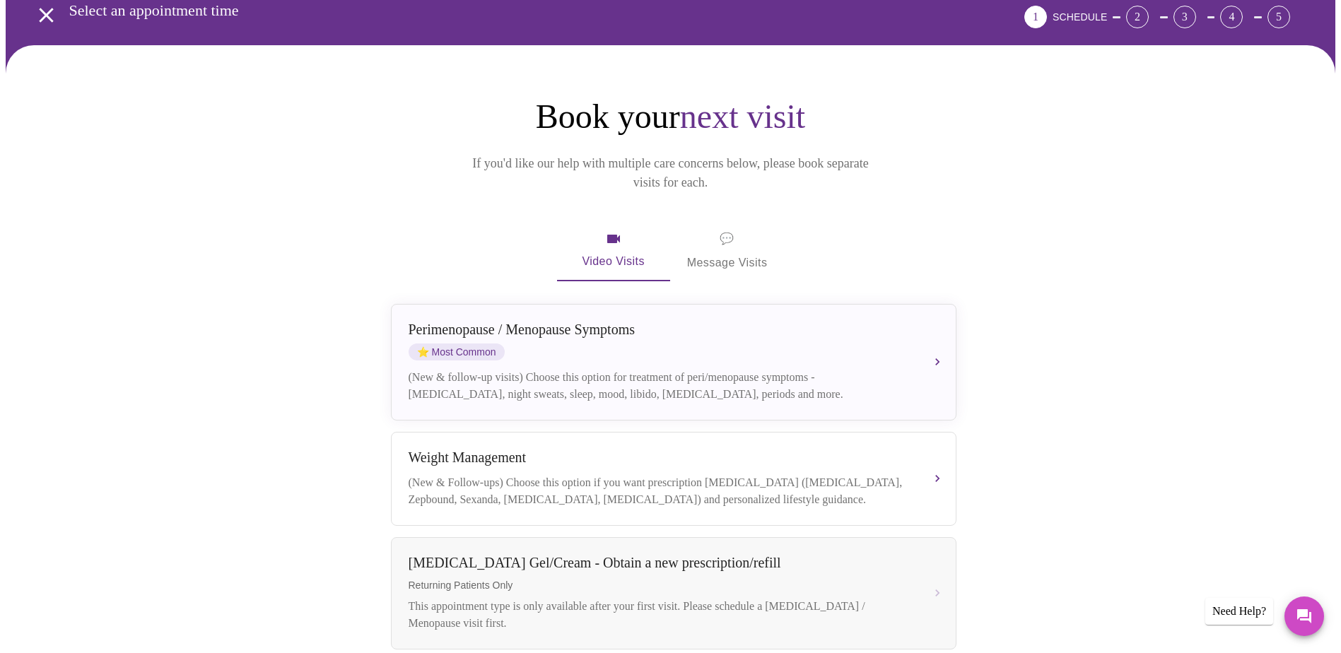
scroll to position [71, 0]
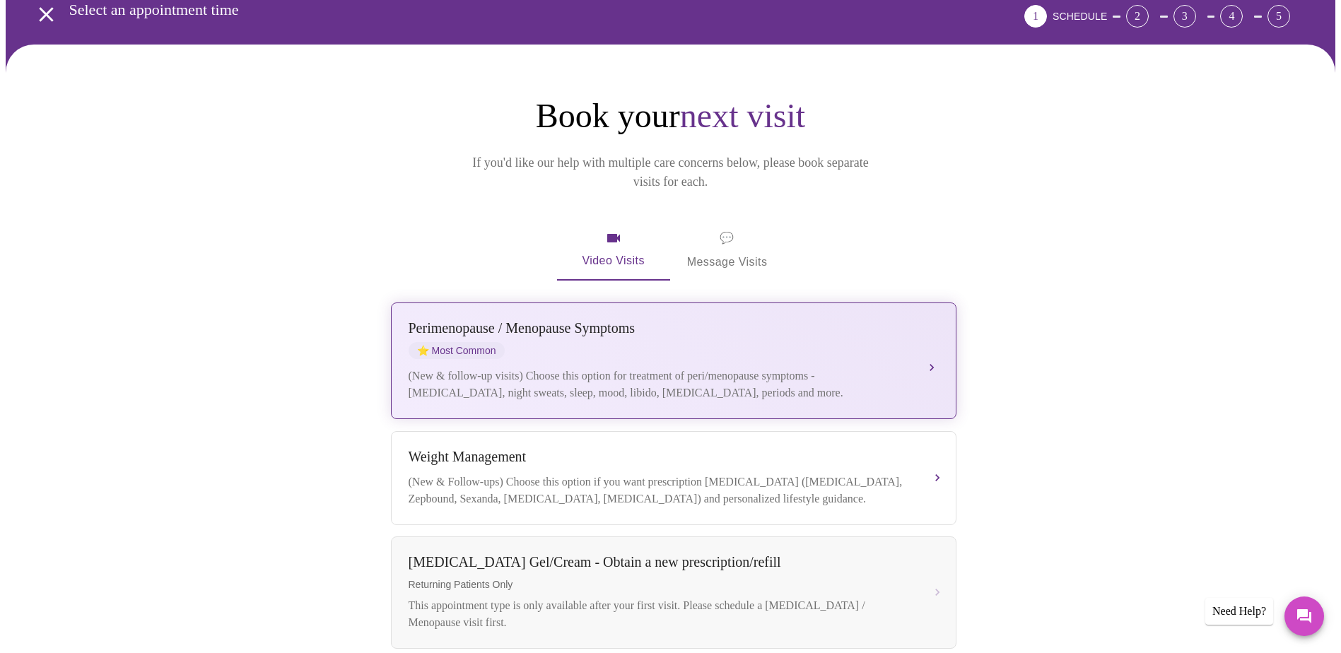
click at [821, 368] on div "(New & follow-up visits) Choose this option for treatment of peri/menopause sym…" at bounding box center [660, 385] width 502 height 34
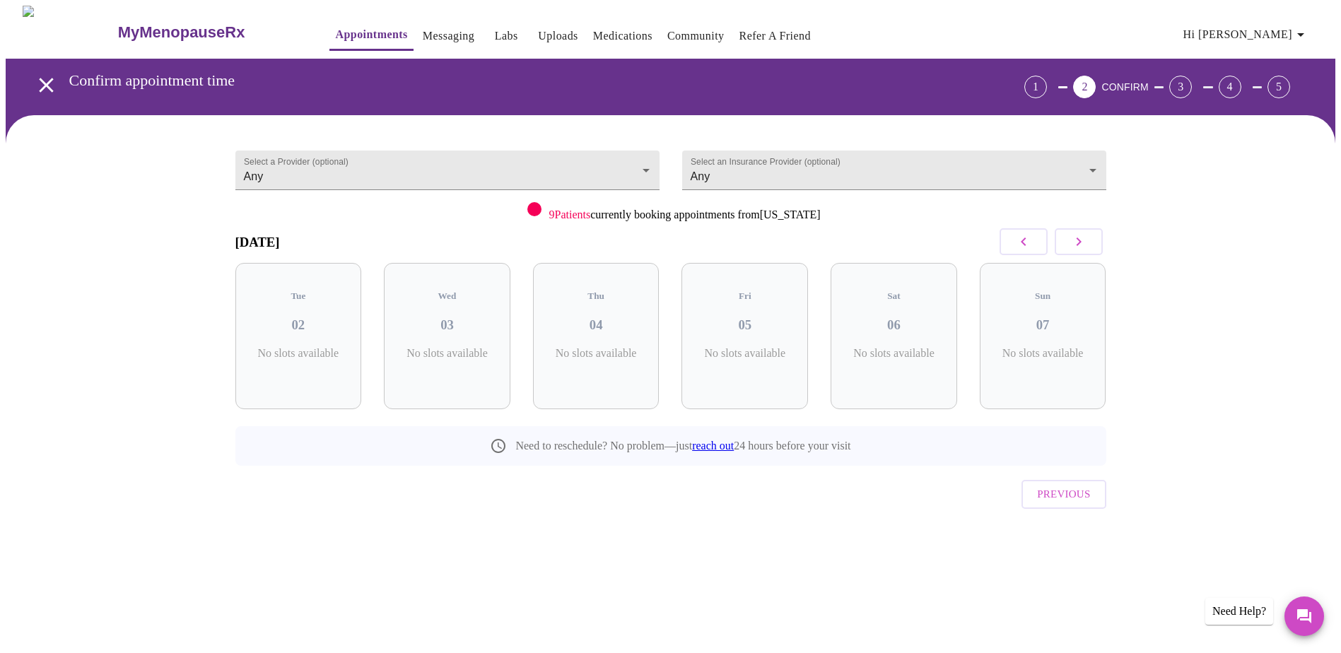
scroll to position [0, 0]
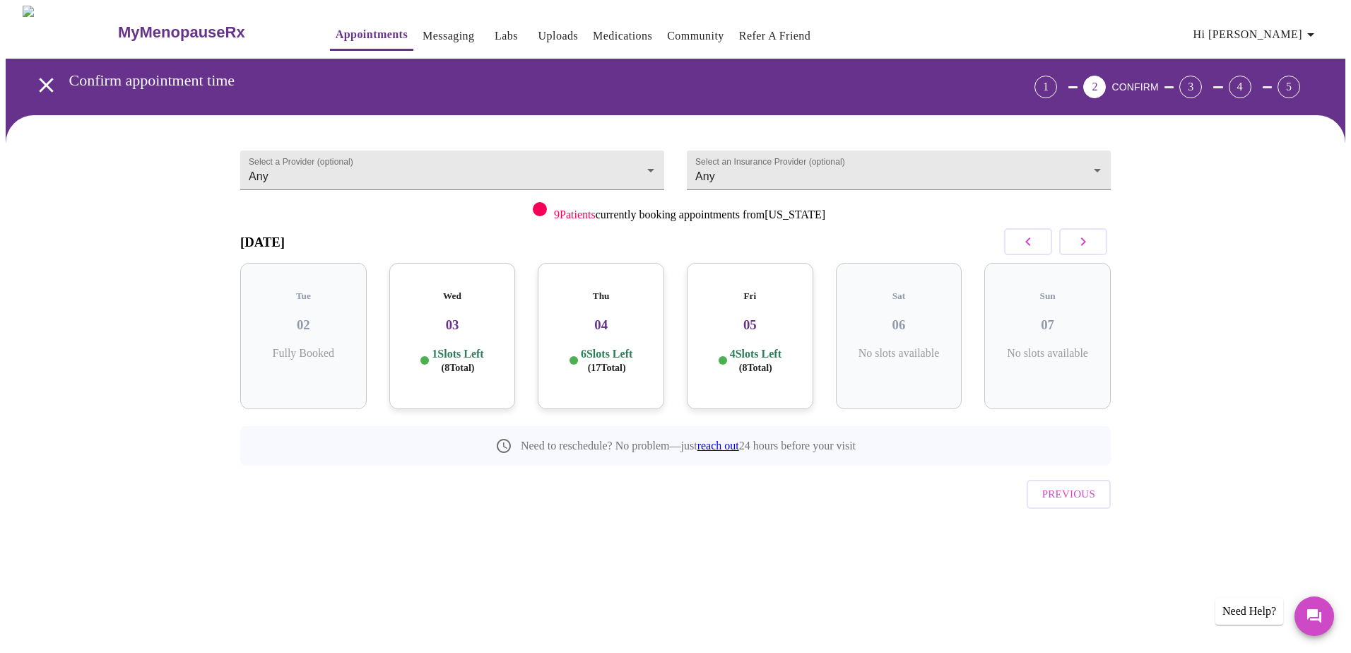
click at [1075, 247] on icon "button" at bounding box center [1083, 241] width 17 height 17
click at [1023, 247] on icon "button" at bounding box center [1028, 241] width 17 height 17
click at [596, 363] on span "( 8 Total)" at bounding box center [606, 368] width 33 height 11
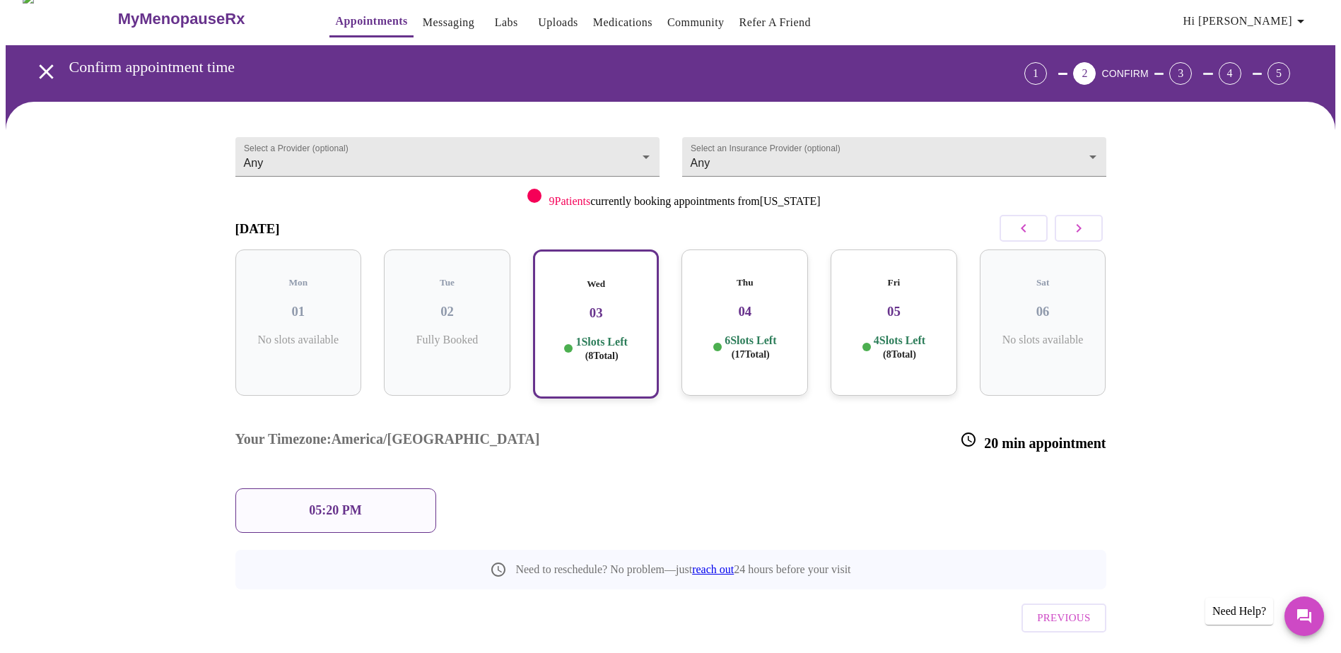
scroll to position [17, 0]
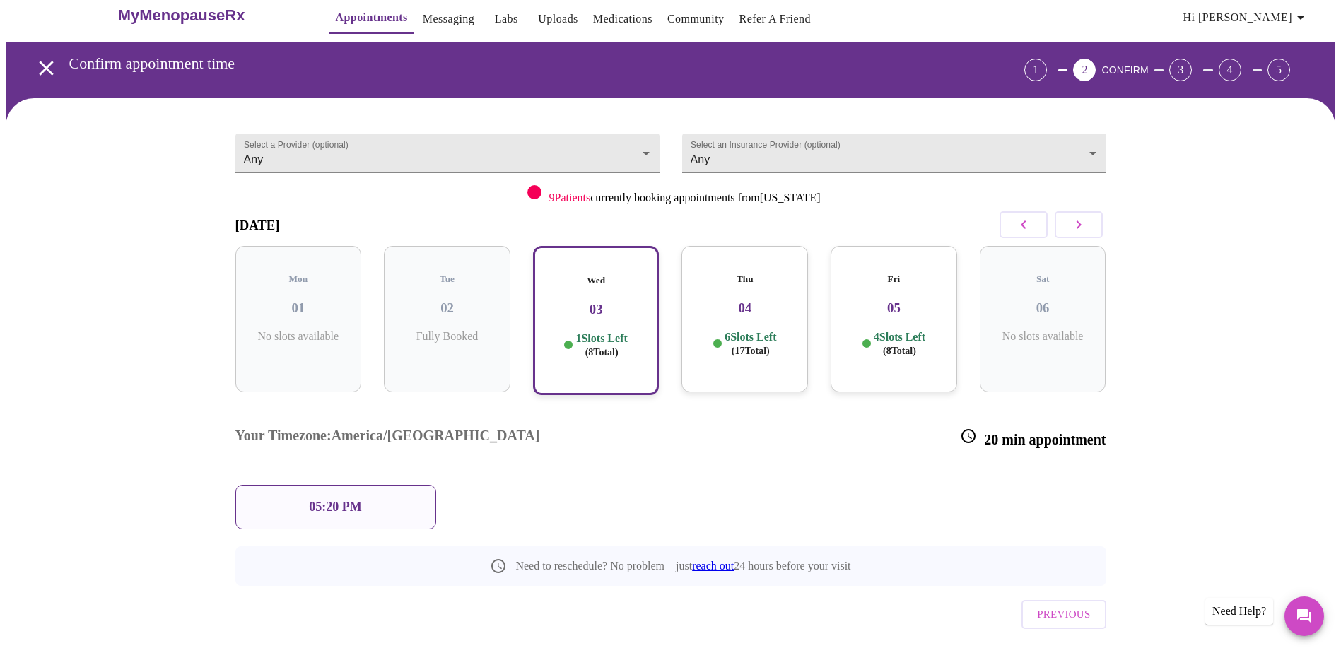
click at [854, 356] on div "Fri 05 4 Slots Left ( 8 Total)" at bounding box center [893, 319] width 127 height 146
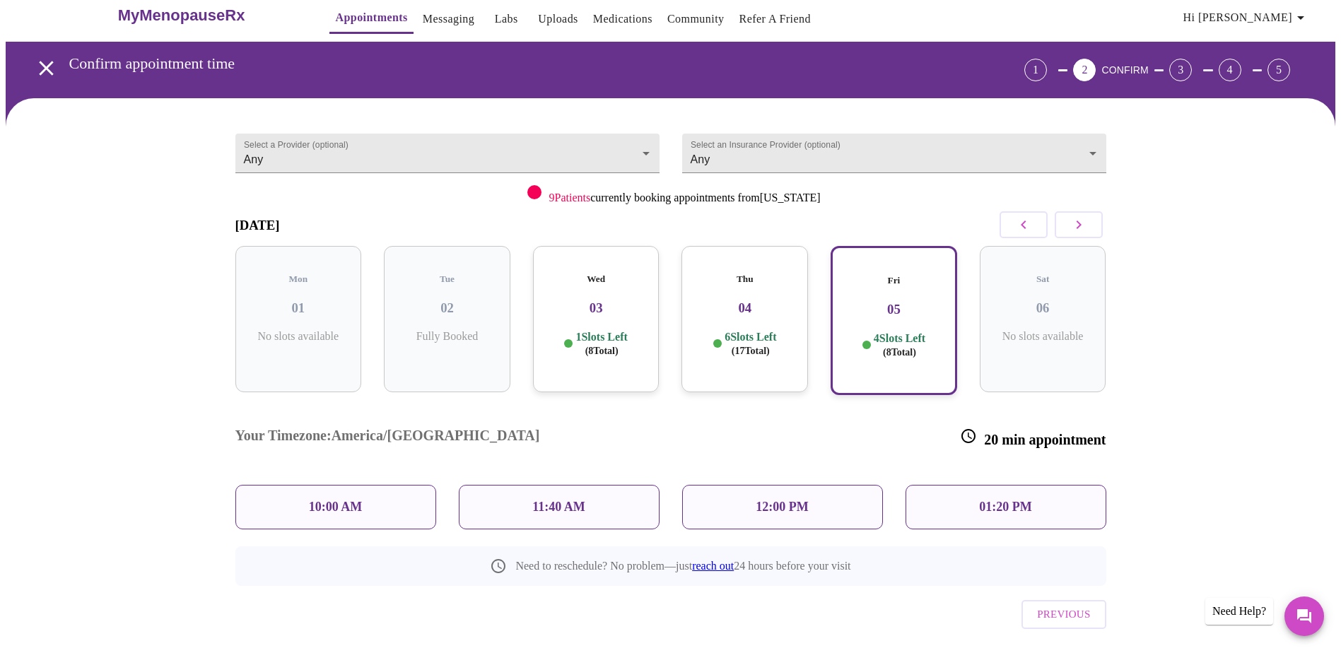
drag, startPoint x: 1074, startPoint y: 230, endPoint x: 1066, endPoint y: 235, distance: 9.5
click at [1074, 230] on icon "button" at bounding box center [1078, 224] width 17 height 17
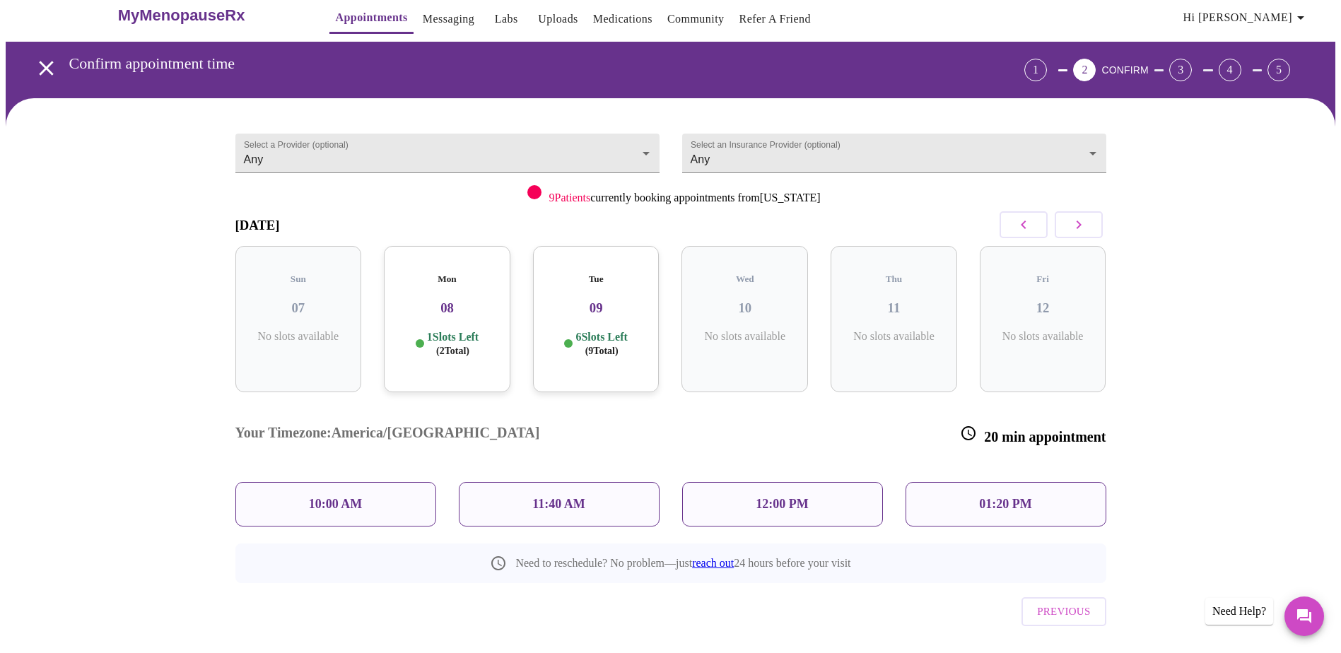
scroll to position [0, 0]
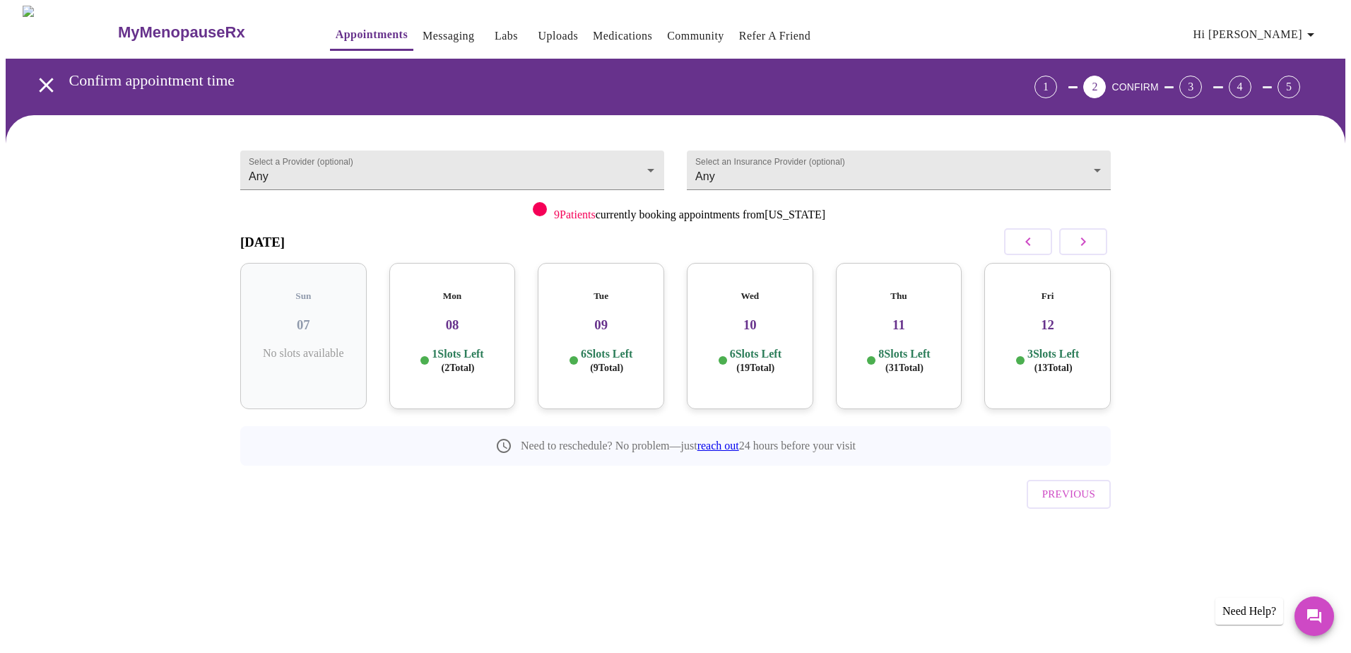
click at [480, 378] on div "Mon 08 1 Slots Left ( 2 Total)" at bounding box center [452, 336] width 127 height 146
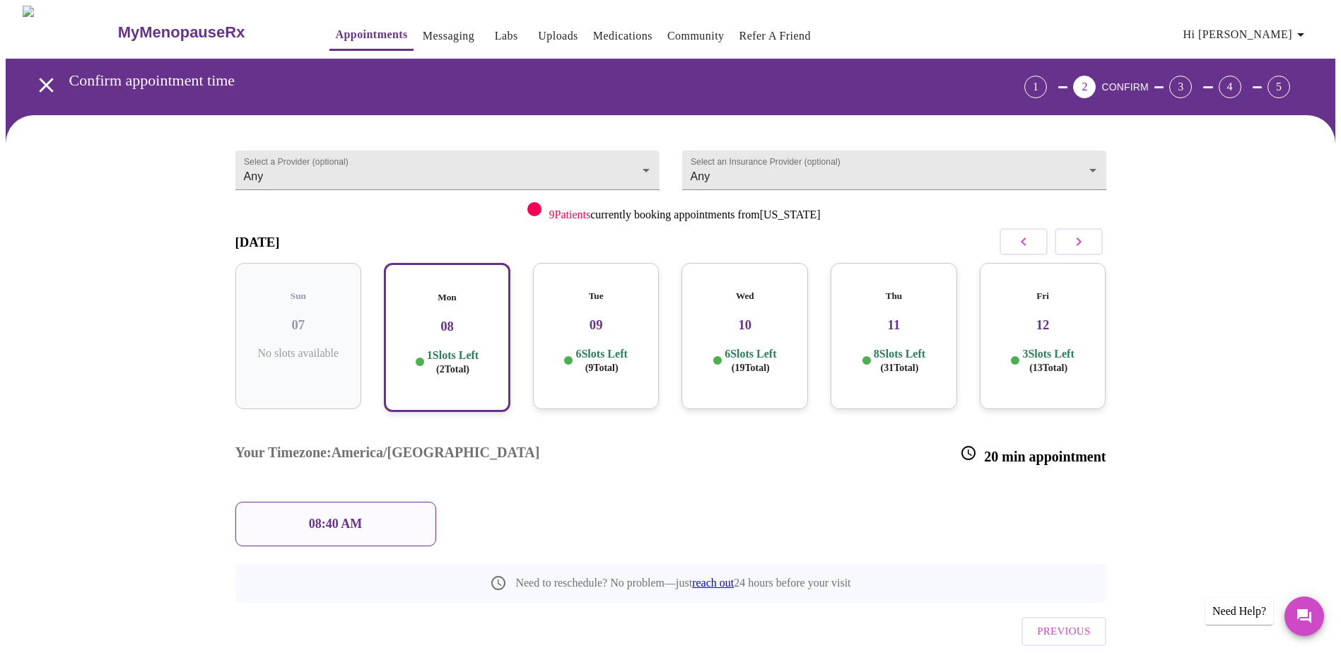
click at [353, 502] on div "08:40 AM" at bounding box center [335, 524] width 201 height 45
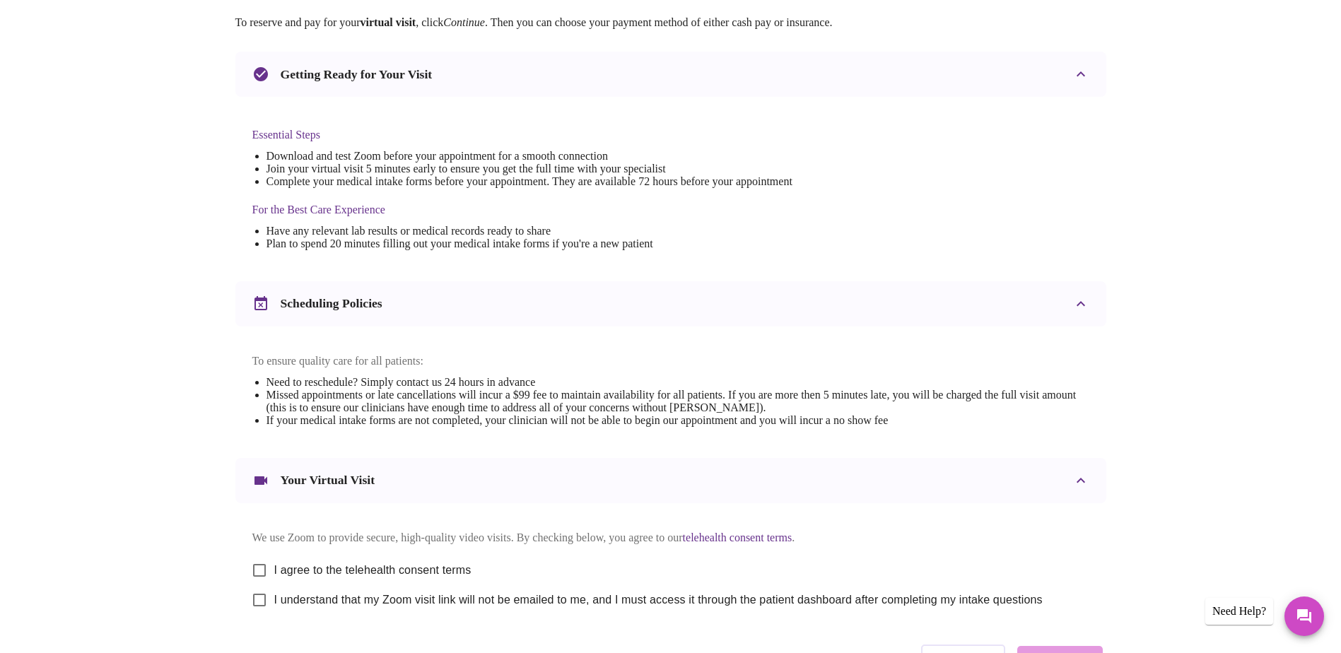
scroll to position [283, 0]
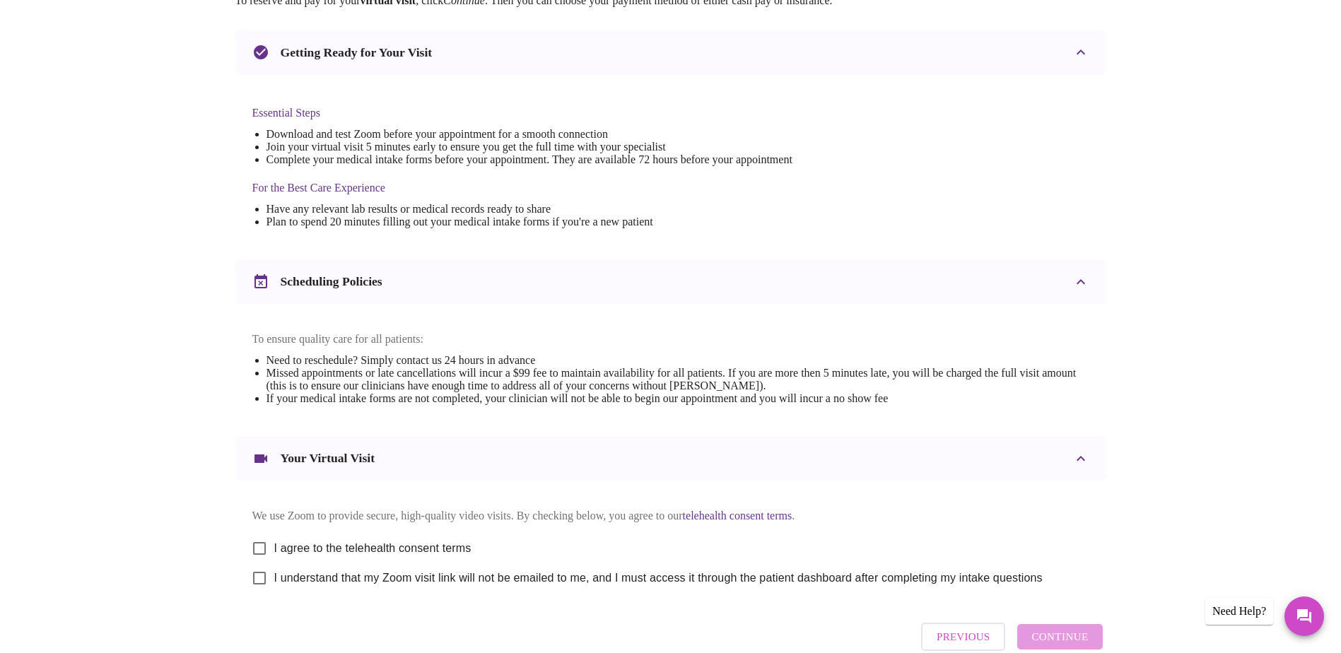
click at [255, 562] on input "I agree to the telehealth consent terms" at bounding box center [260, 549] width 30 height 30
checkbox input "true"
click at [267, 593] on input "I understand that my Zoom visit link will not be emailed to me, and I must acce…" at bounding box center [260, 578] width 30 height 30
checkbox input "true"
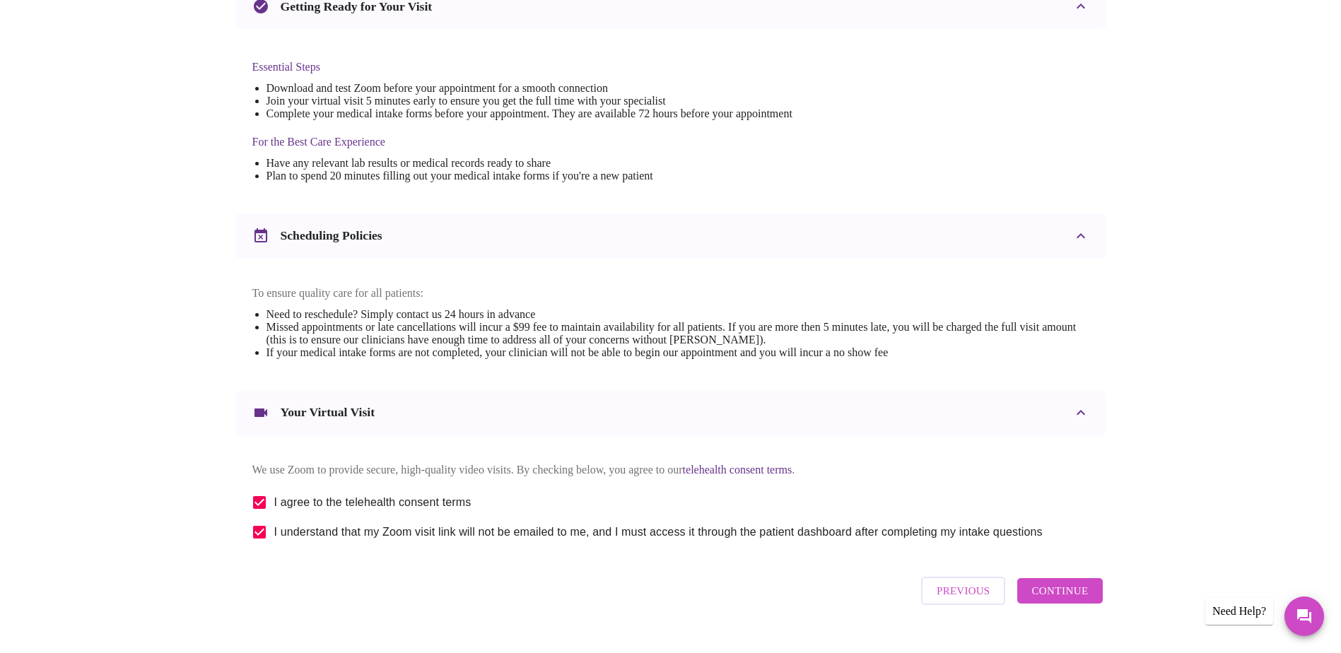
scroll to position [353, 0]
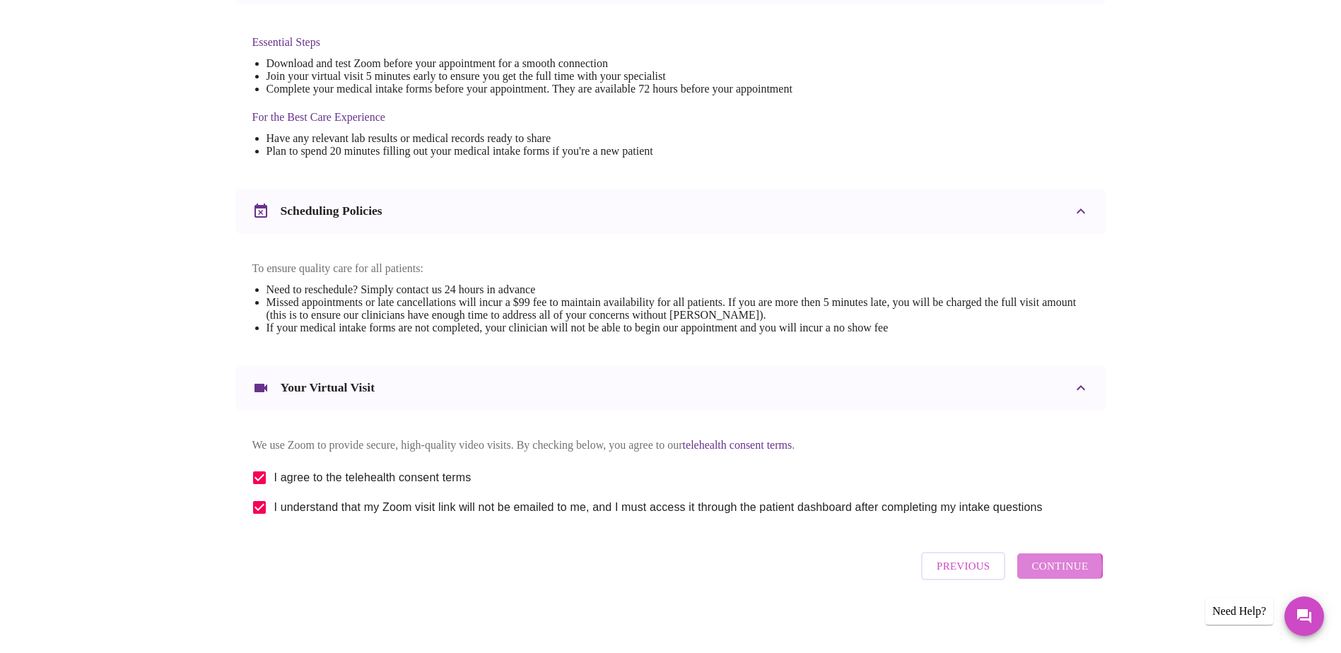
click at [1054, 575] on span "Continue" at bounding box center [1059, 566] width 57 height 18
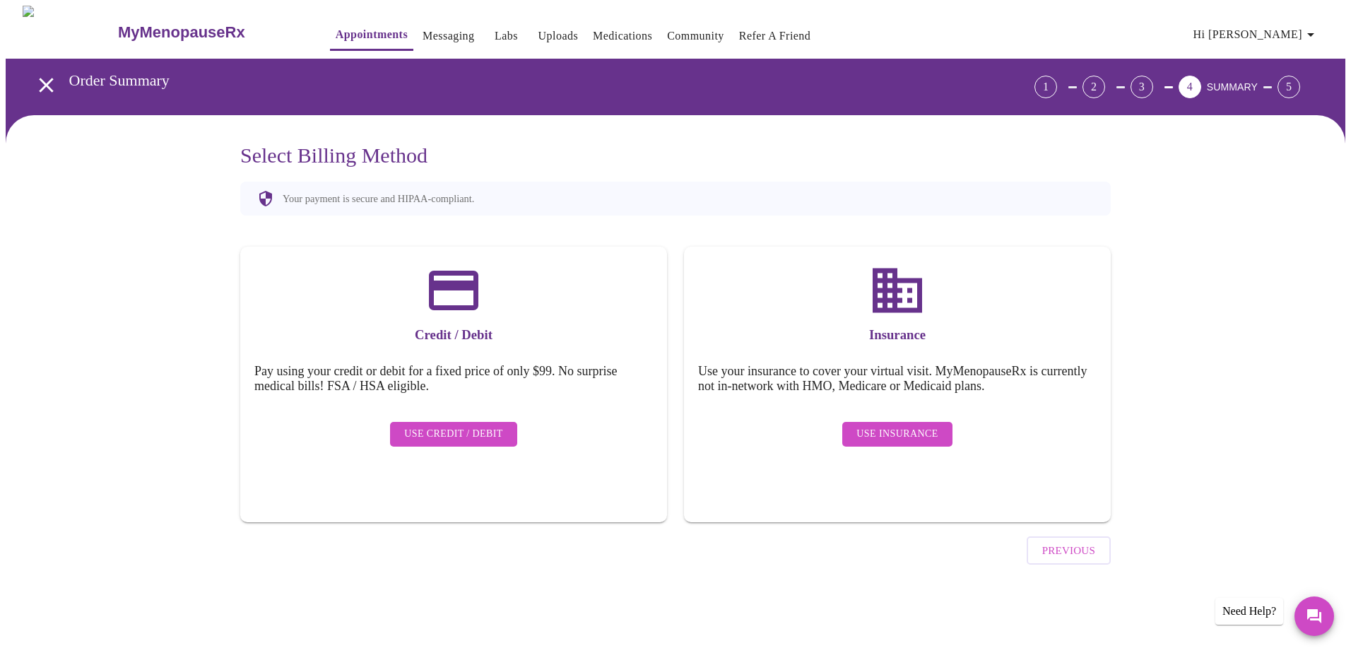
click at [919, 425] on span "Use Insurance" at bounding box center [897, 434] width 81 height 18
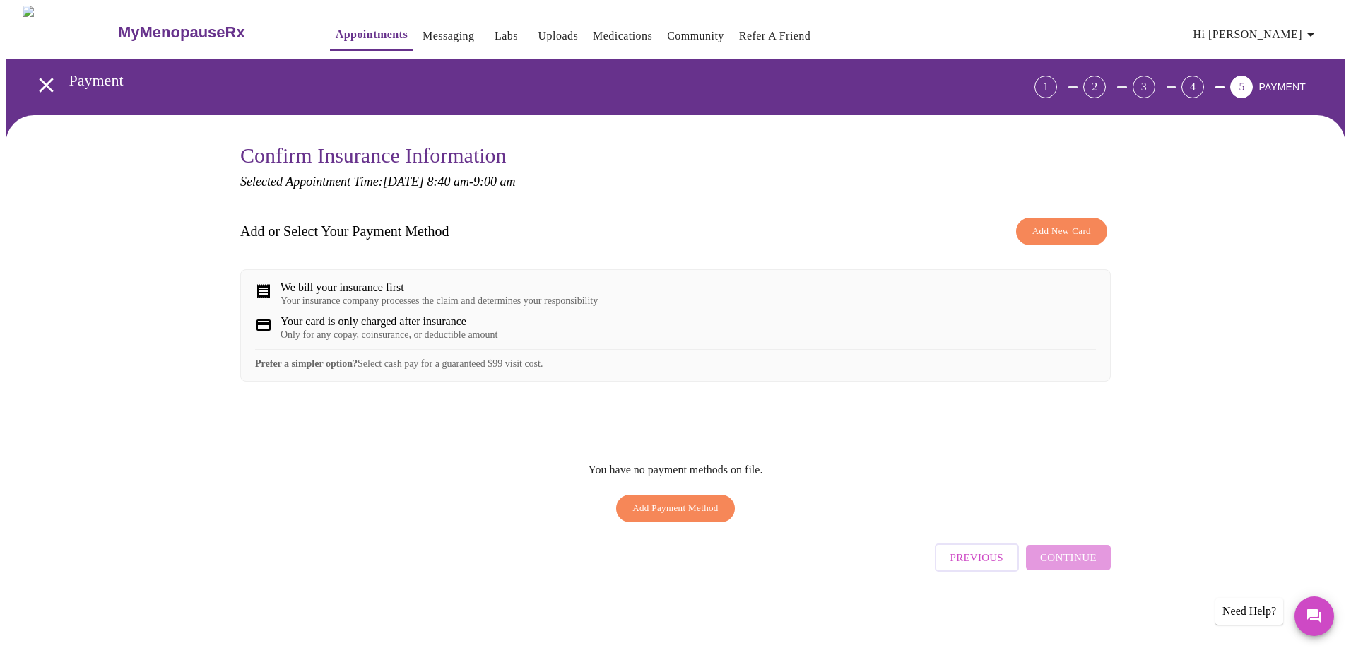
click at [1066, 224] on span "Add New Card" at bounding box center [1062, 231] width 59 height 16
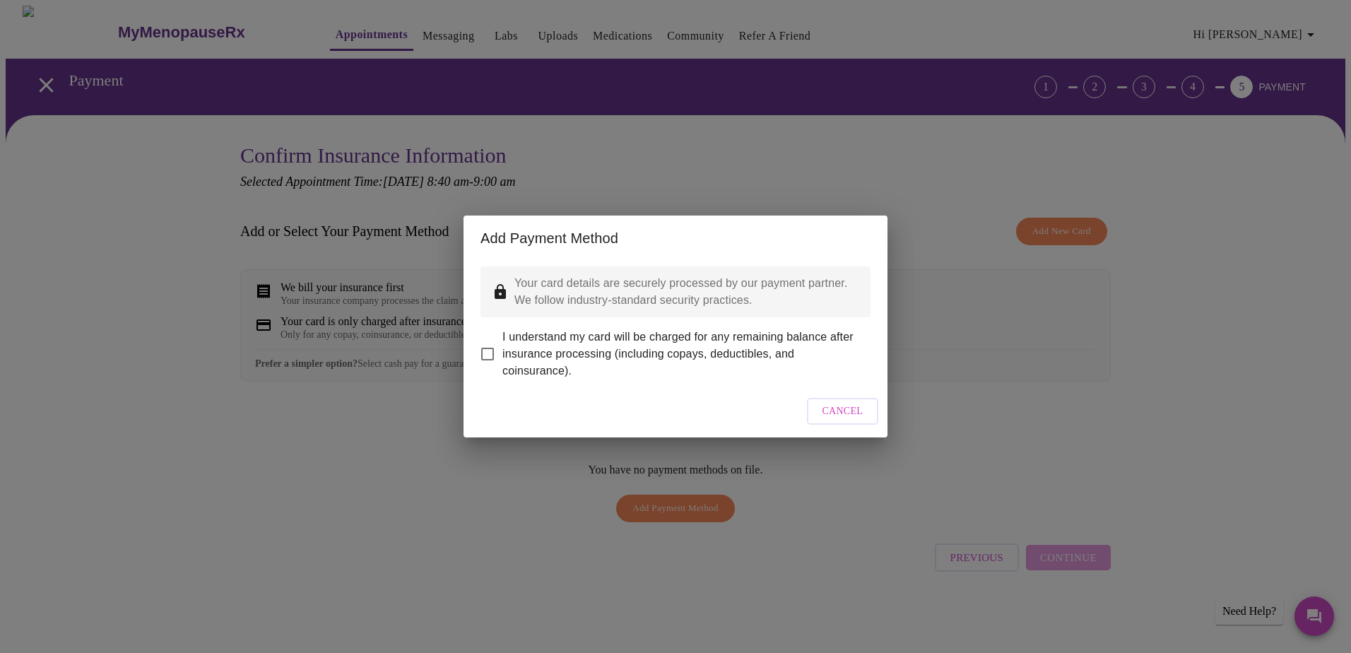
click at [483, 344] on input "I understand my card will be charged for any remaining balance after insurance …" at bounding box center [488, 354] width 30 height 30
checkbox input "true"
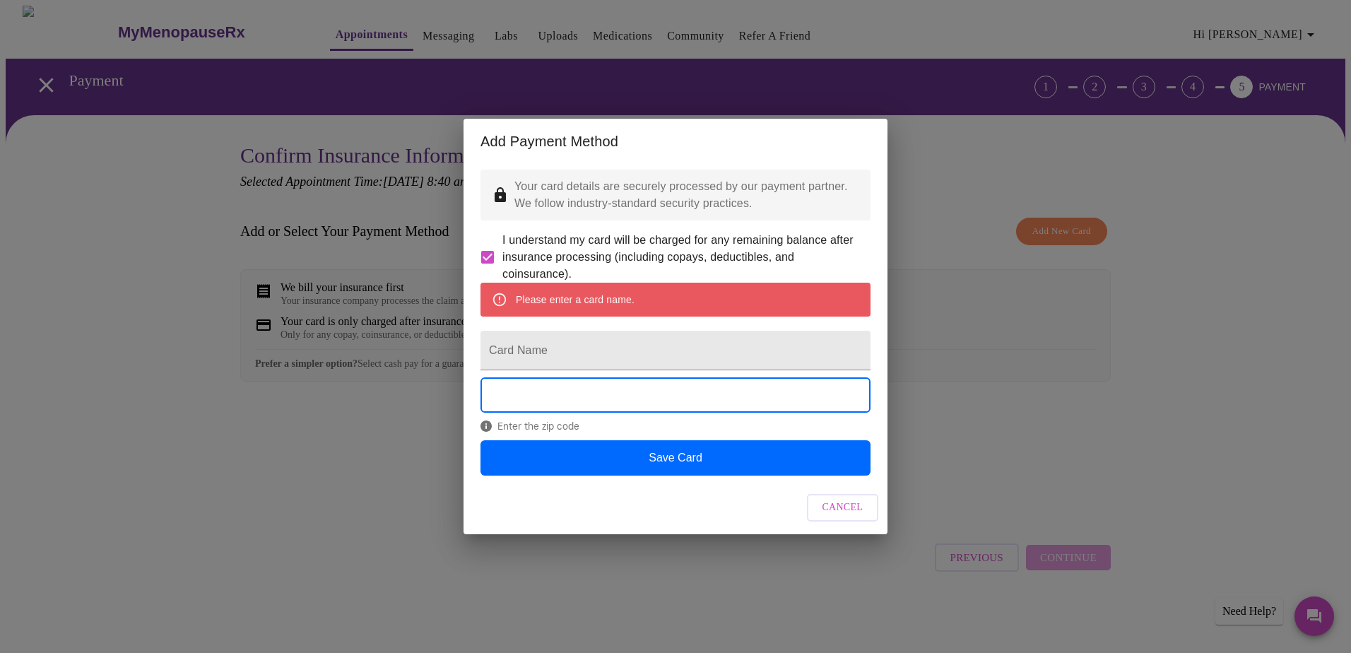
click at [628, 440] on div "Enter the zip code" at bounding box center [676, 408] width 390 height 62
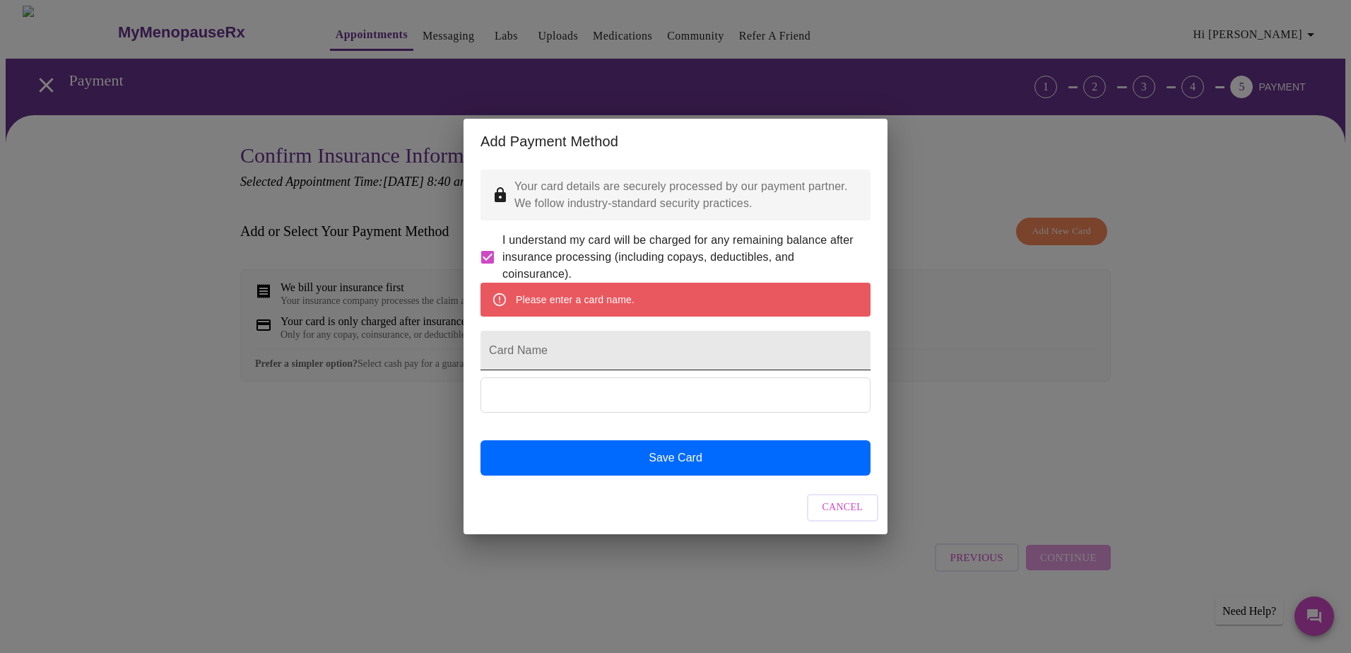
drag, startPoint x: 578, startPoint y: 368, endPoint x: 599, endPoint y: 364, distance: 20.9
click at [598, 365] on input "Card Name" at bounding box center [676, 351] width 390 height 40
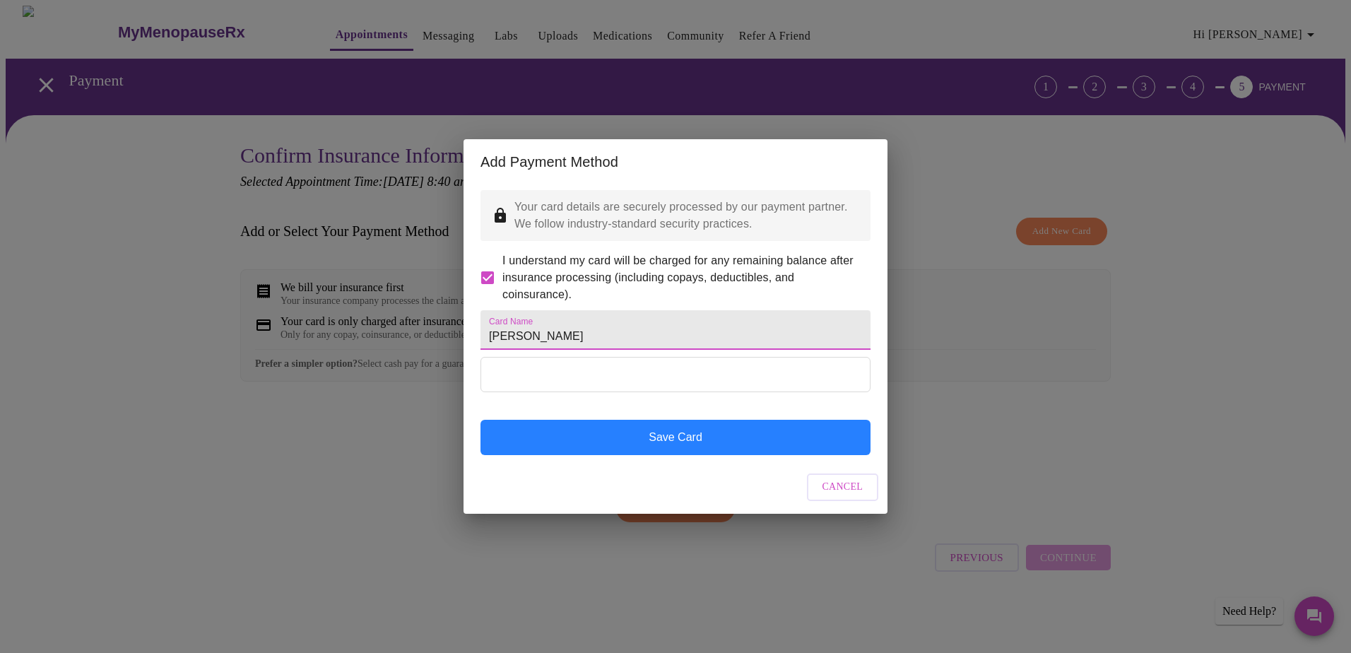
type input "[PERSON_NAME]"
click at [719, 455] on button "Save Card" at bounding box center [676, 437] width 390 height 35
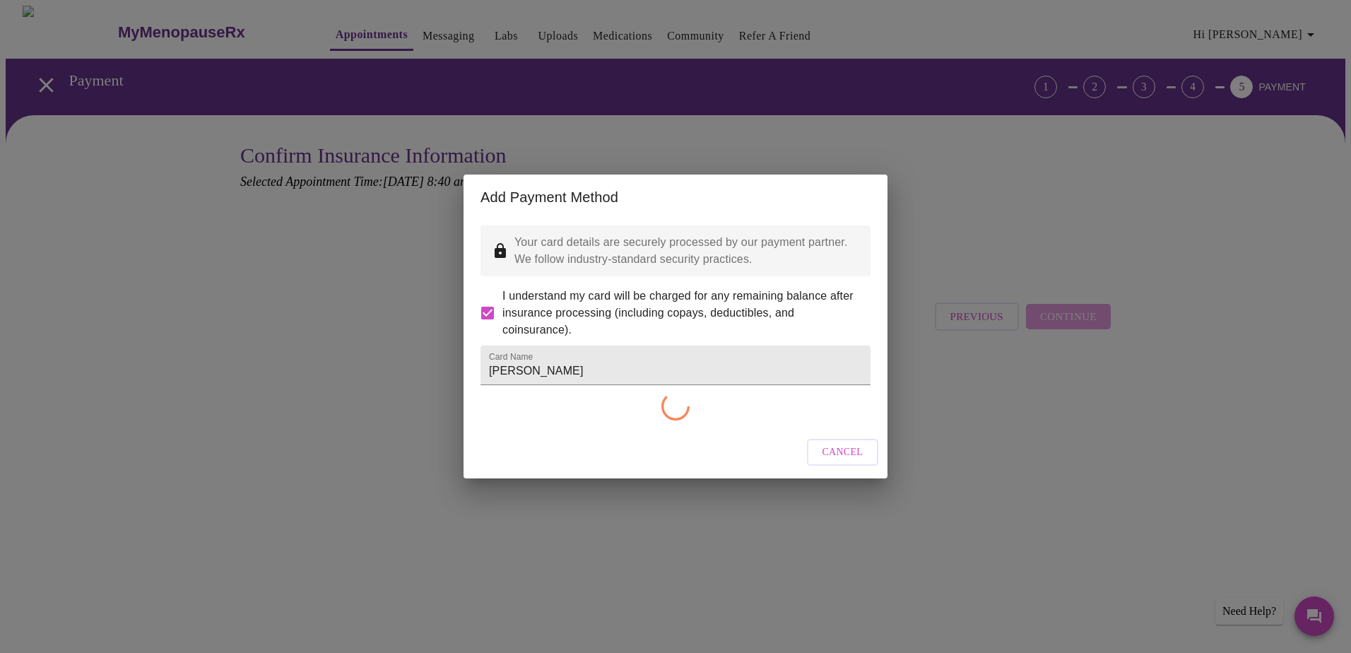
checkbox input "false"
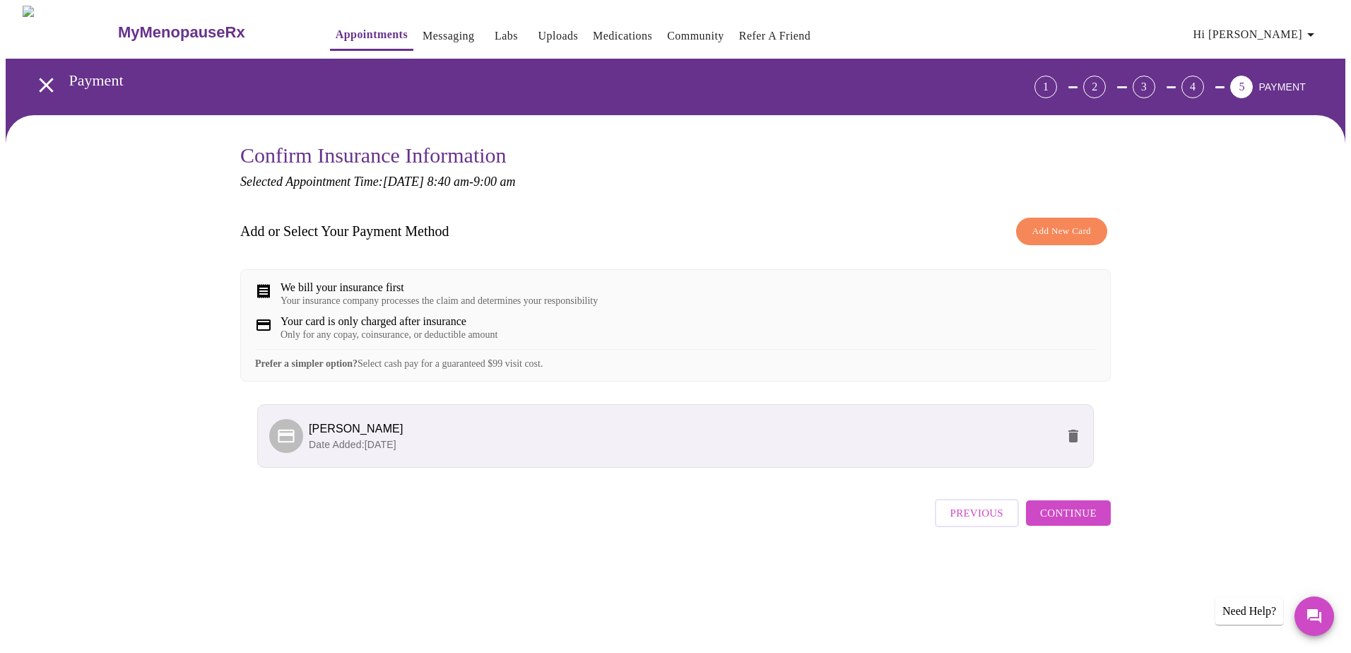
click at [414, 300] on div "Your insurance company processes the claim and determines your responsibility" at bounding box center [439, 300] width 317 height 11
click at [1059, 522] on span "Continue" at bounding box center [1068, 513] width 57 height 18
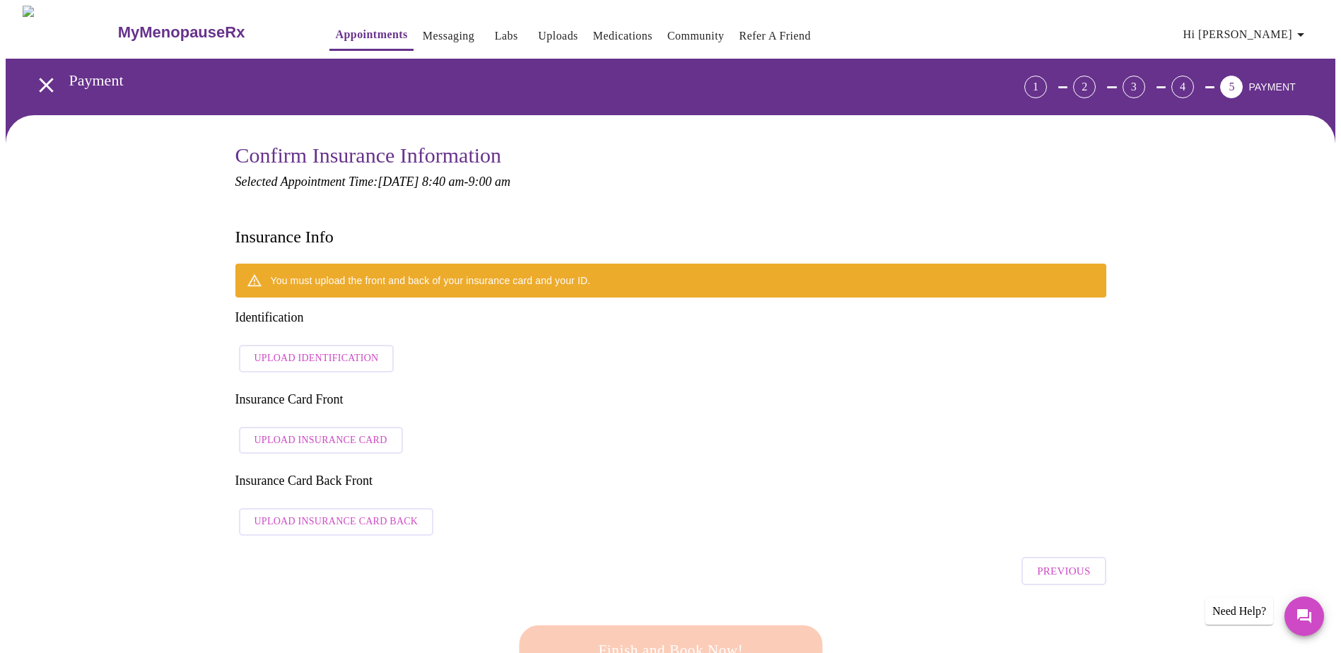
click at [351, 350] on span "Upload Identification" at bounding box center [316, 359] width 124 height 18
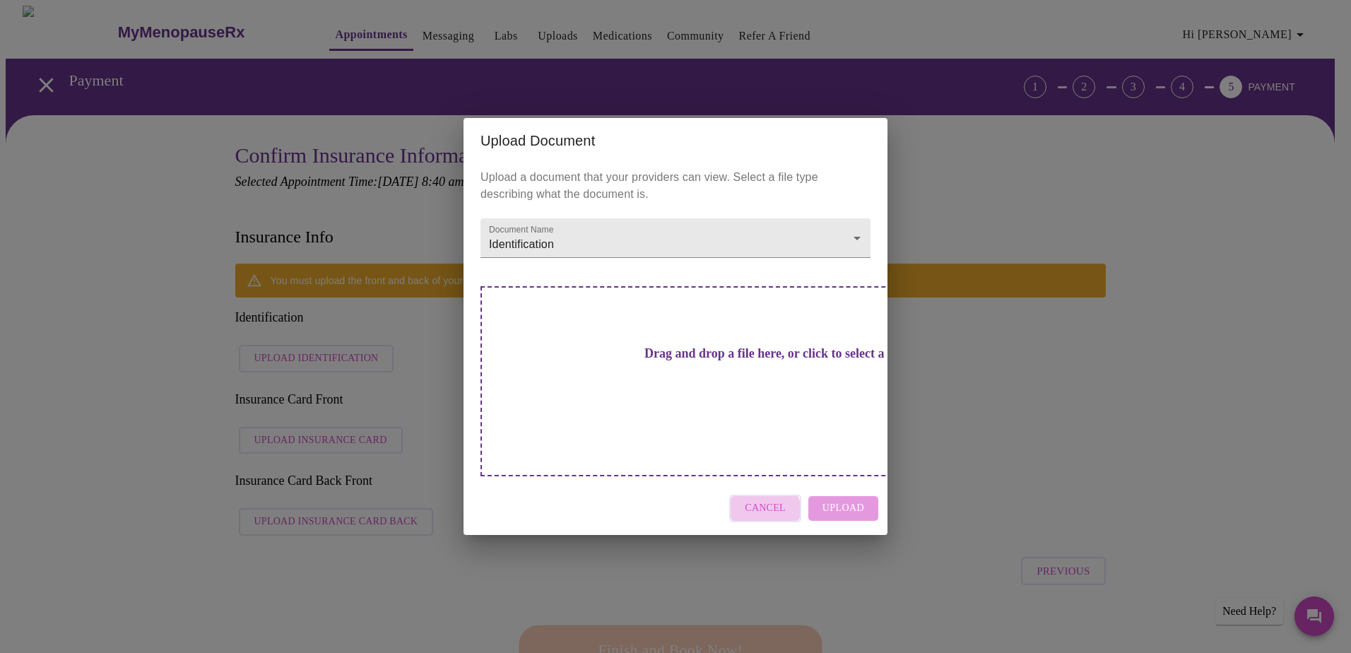
click at [763, 500] on span "Cancel" at bounding box center [765, 509] width 41 height 18
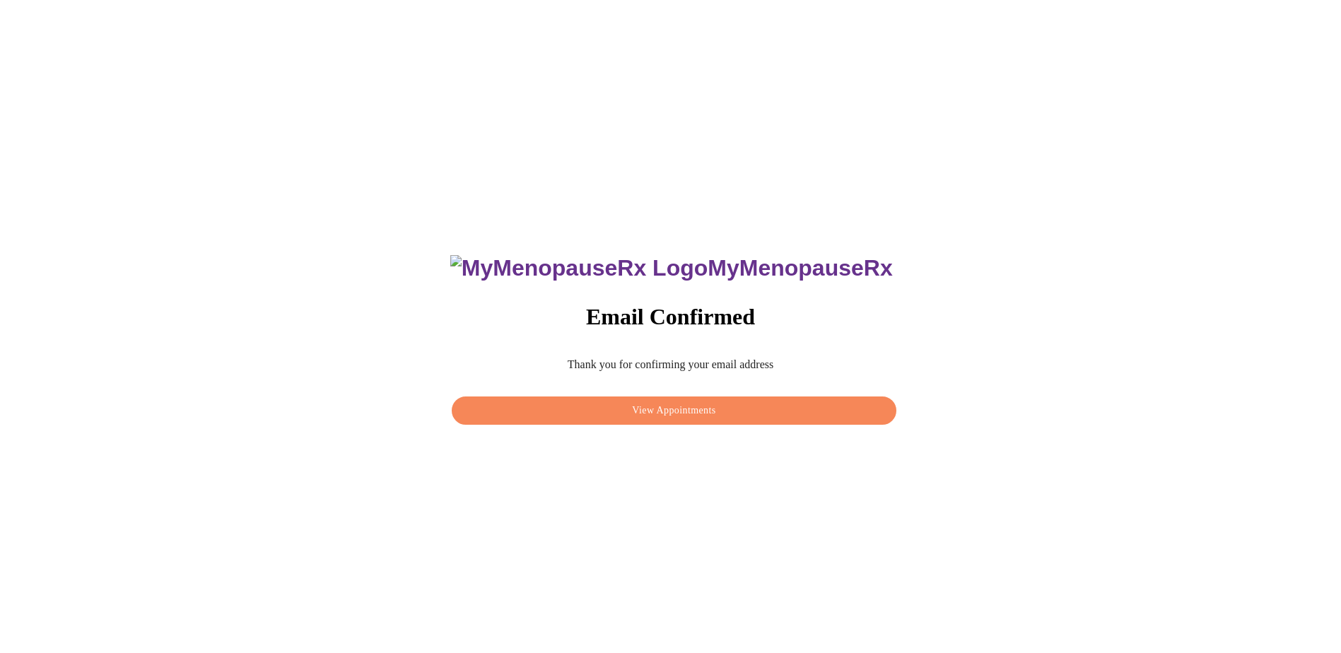
click at [719, 413] on span "View Appointments" at bounding box center [673, 411] width 411 height 18
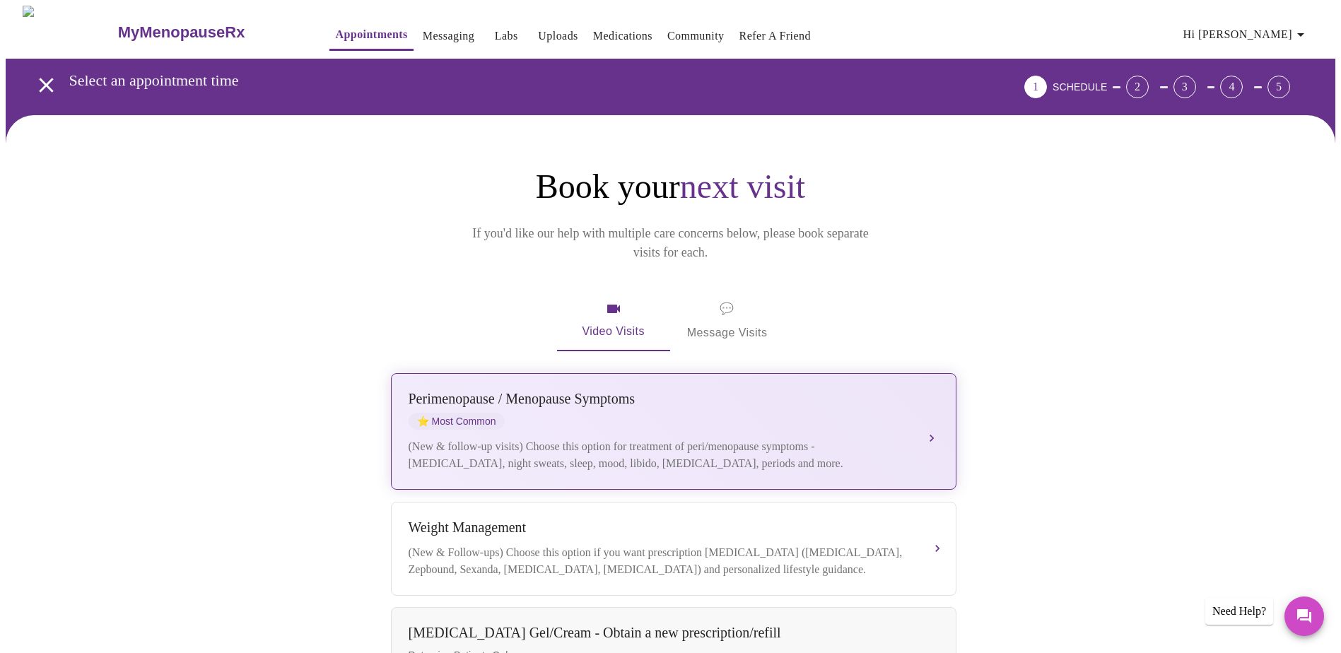
click at [733, 438] on div "(New & follow-up visits) Choose this option for treatment of peri/menopause sym…" at bounding box center [660, 455] width 502 height 34
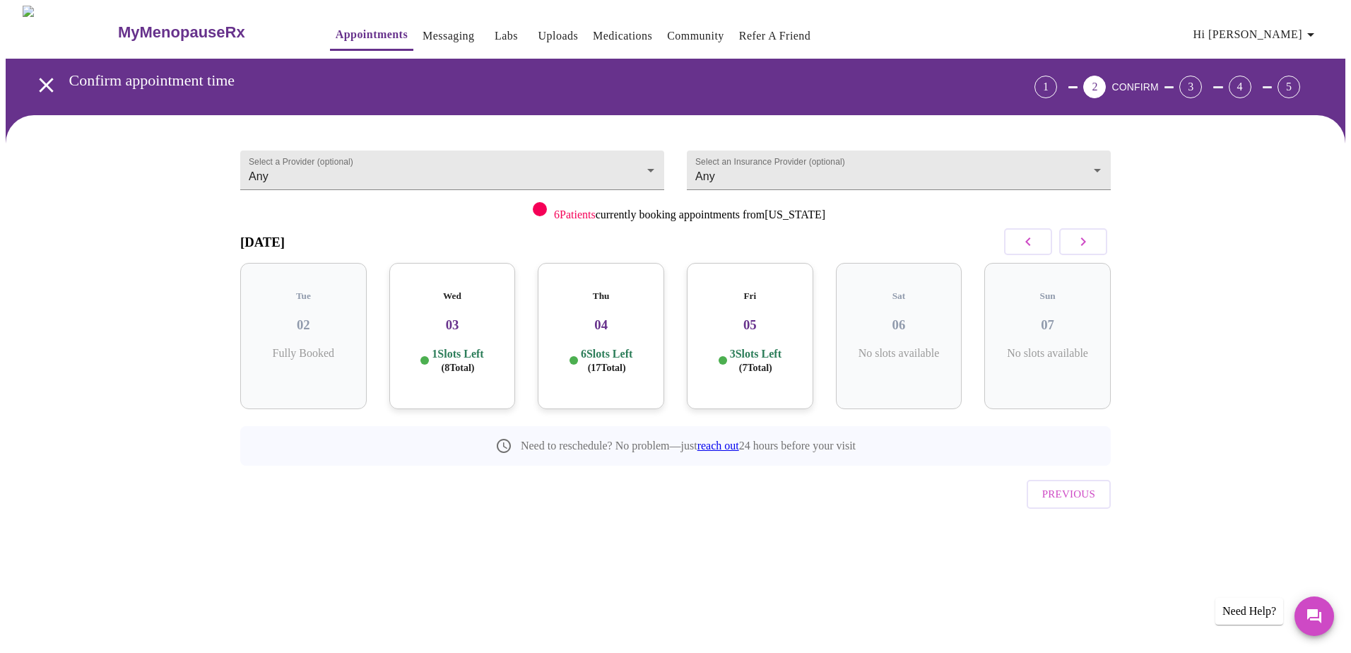
click at [1094, 245] on button "button" at bounding box center [1083, 241] width 48 height 27
click at [486, 321] on div "Mon 08 1 Slots Left ( 2 Total)" at bounding box center [452, 336] width 127 height 146
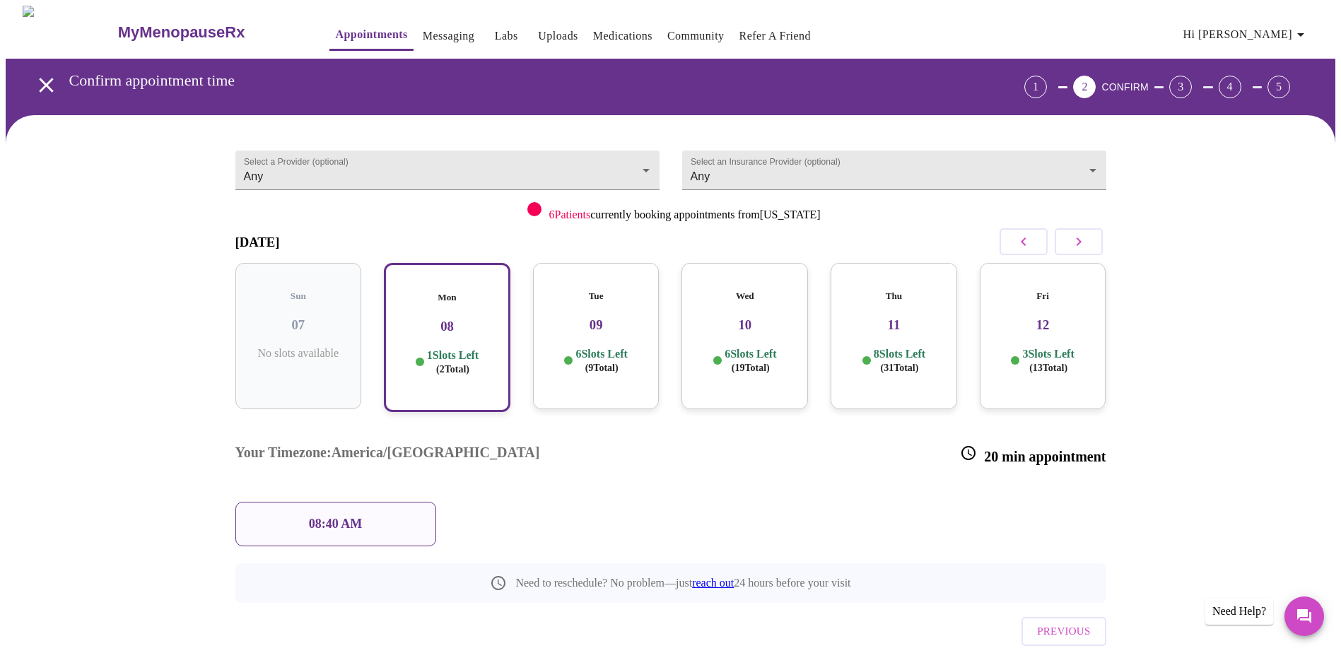
click at [358, 517] on p "08:40 AM" at bounding box center [336, 524] width 54 height 15
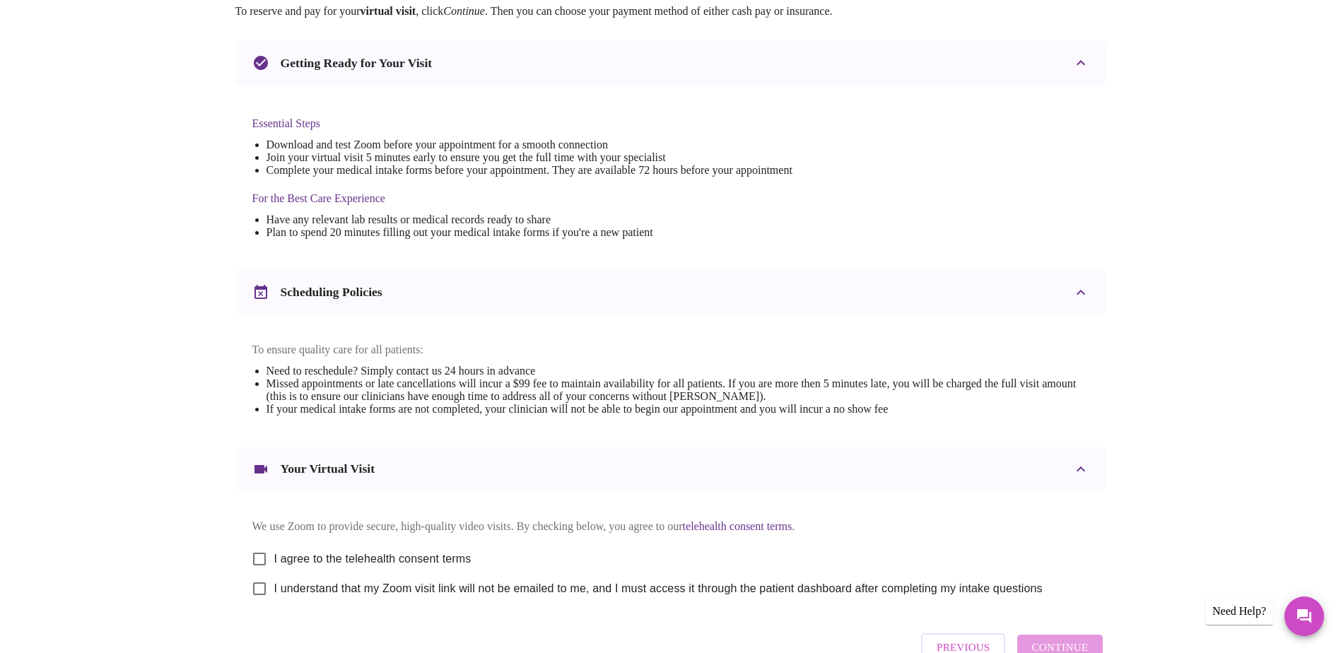
scroll to position [283, 0]
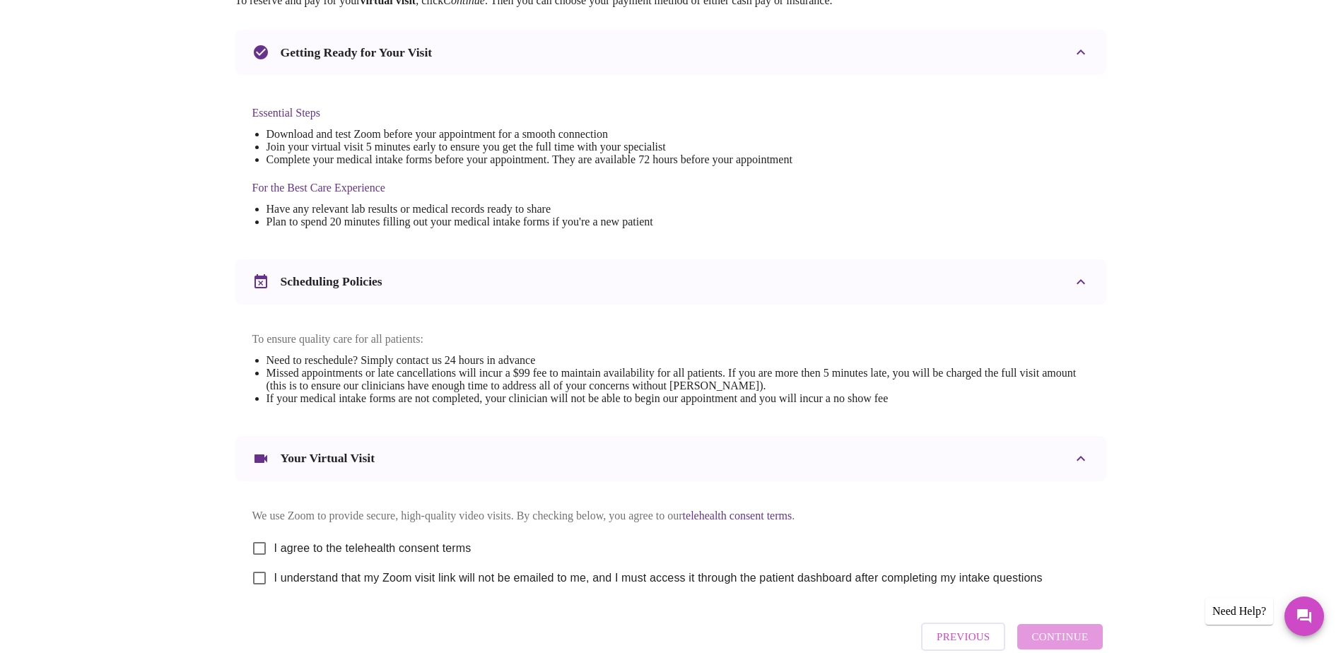
click at [315, 557] on span "I agree to the telehealth consent terms" at bounding box center [372, 548] width 197 height 17
click at [274, 558] on input "I agree to the telehealth consent terms" at bounding box center [260, 549] width 30 height 30
checkbox input "true"
click at [299, 587] on span "I understand that my Zoom visit link will not be emailed to me, and I must acce…" at bounding box center [658, 578] width 768 height 17
click at [274, 592] on input "I understand that my Zoom visit link will not be emailed to me, and I must acce…" at bounding box center [260, 578] width 30 height 30
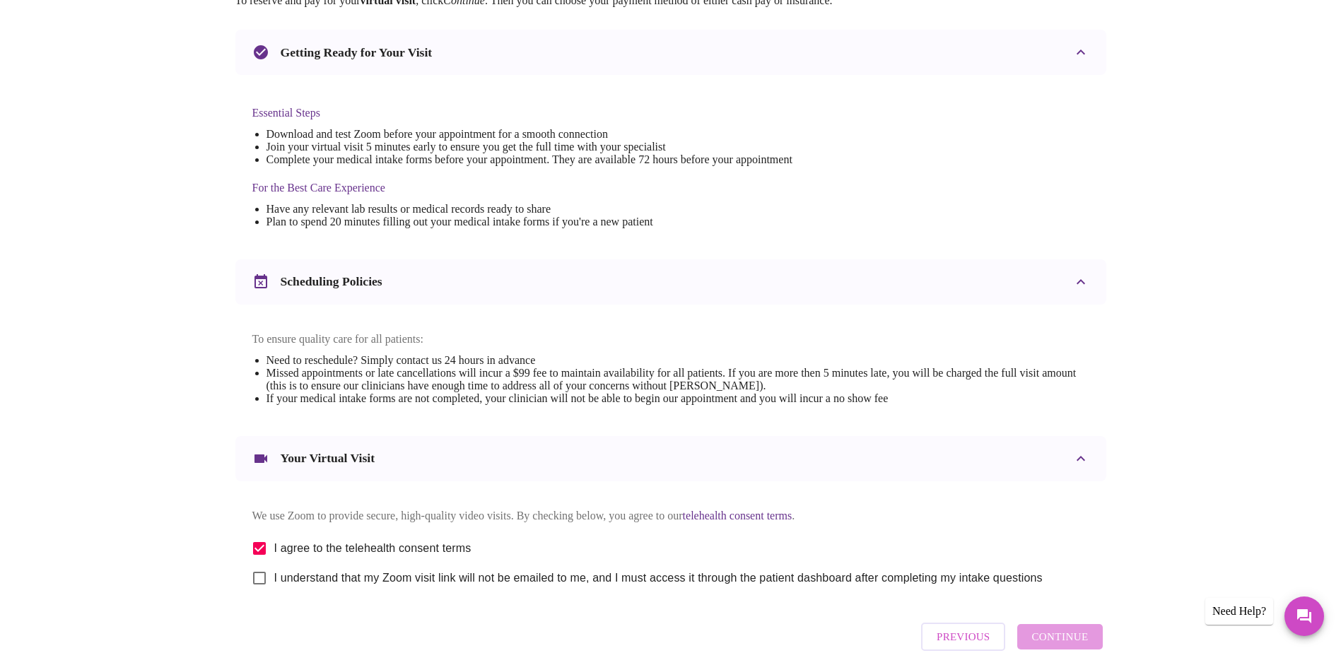
checkbox input "true"
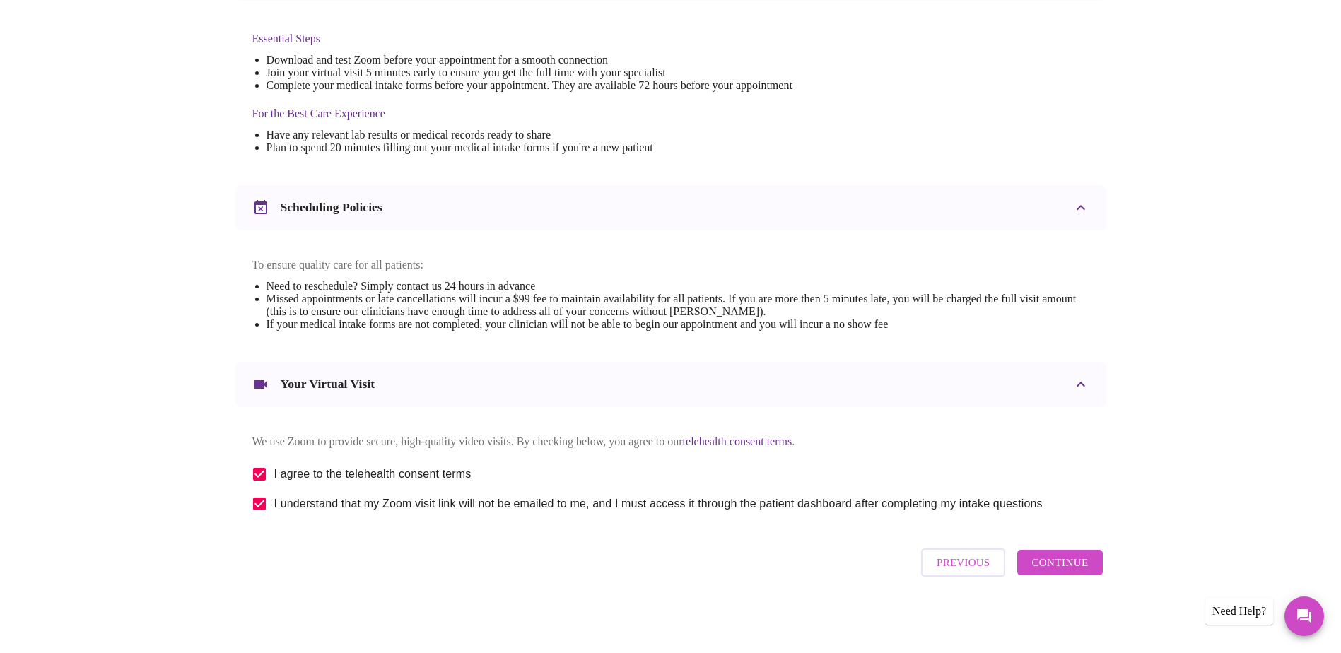
scroll to position [372, 0]
click at [1060, 565] on span "Continue" at bounding box center [1059, 562] width 57 height 18
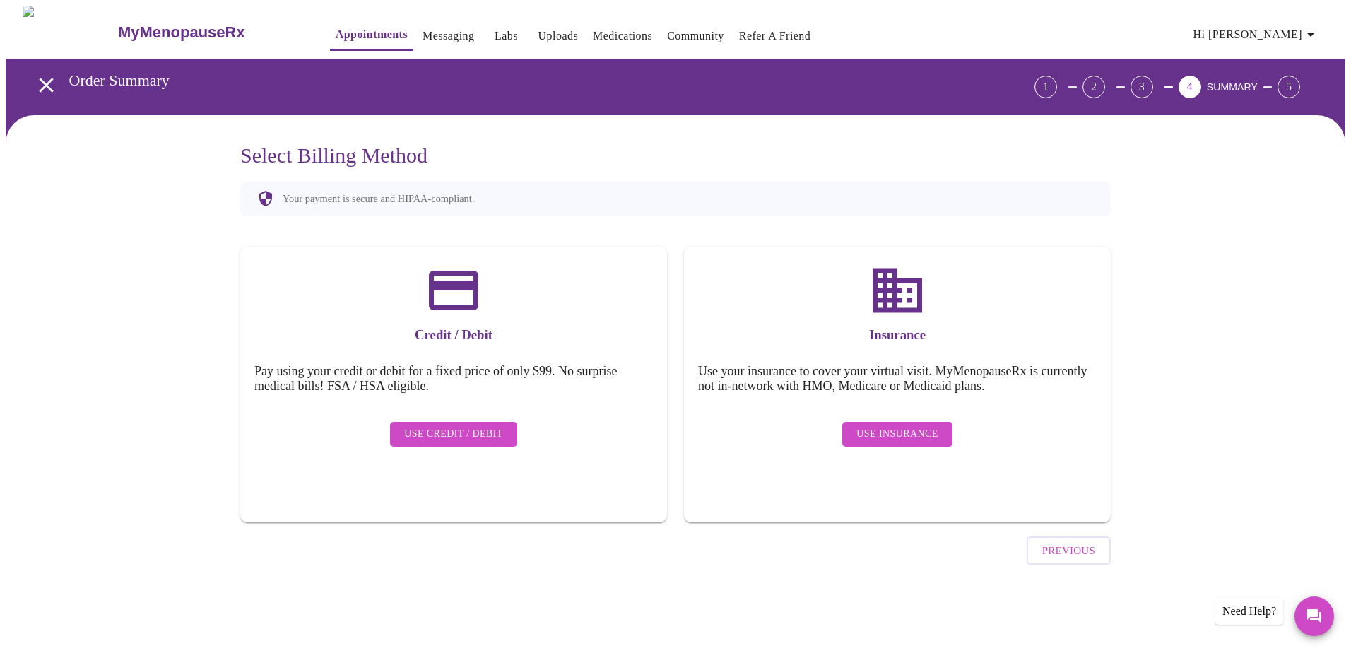
click at [862, 429] on span "Use Insurance" at bounding box center [897, 434] width 81 height 18
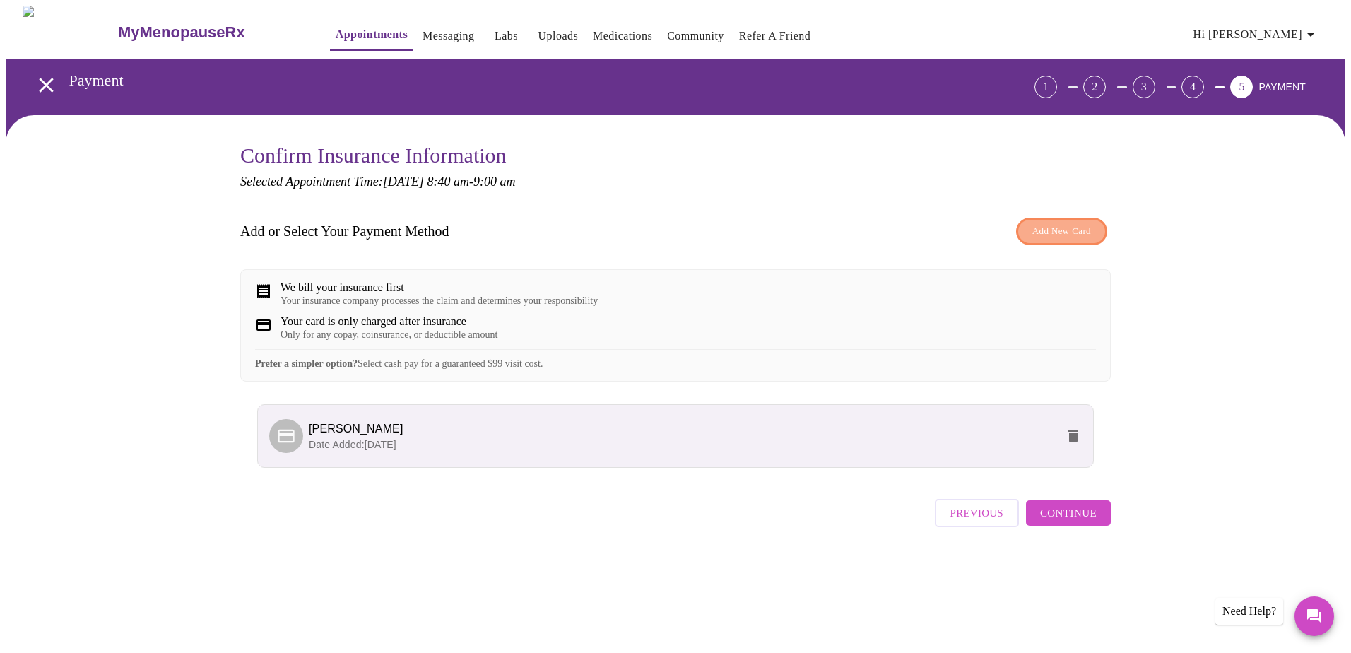
click at [1045, 235] on span "Add New Card" at bounding box center [1062, 231] width 59 height 16
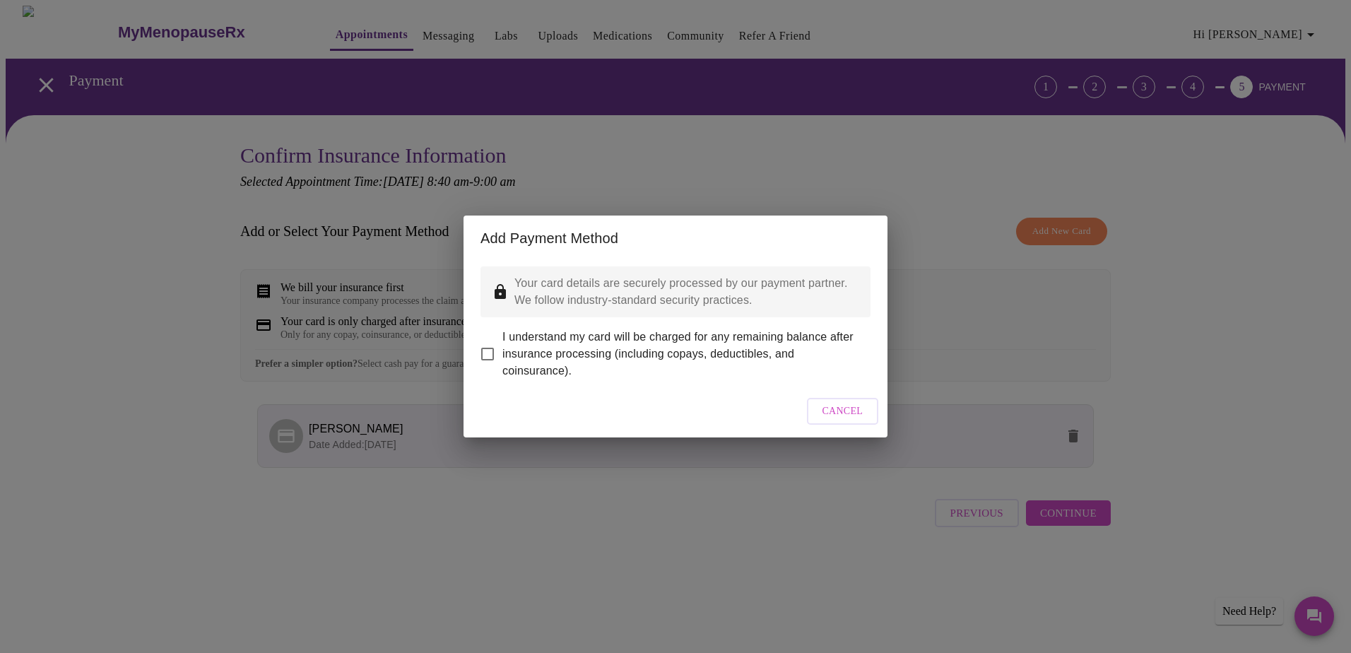
click at [491, 346] on input "I understand my card will be charged for any remaining balance after insurance …" at bounding box center [488, 354] width 30 height 30
checkbox input "true"
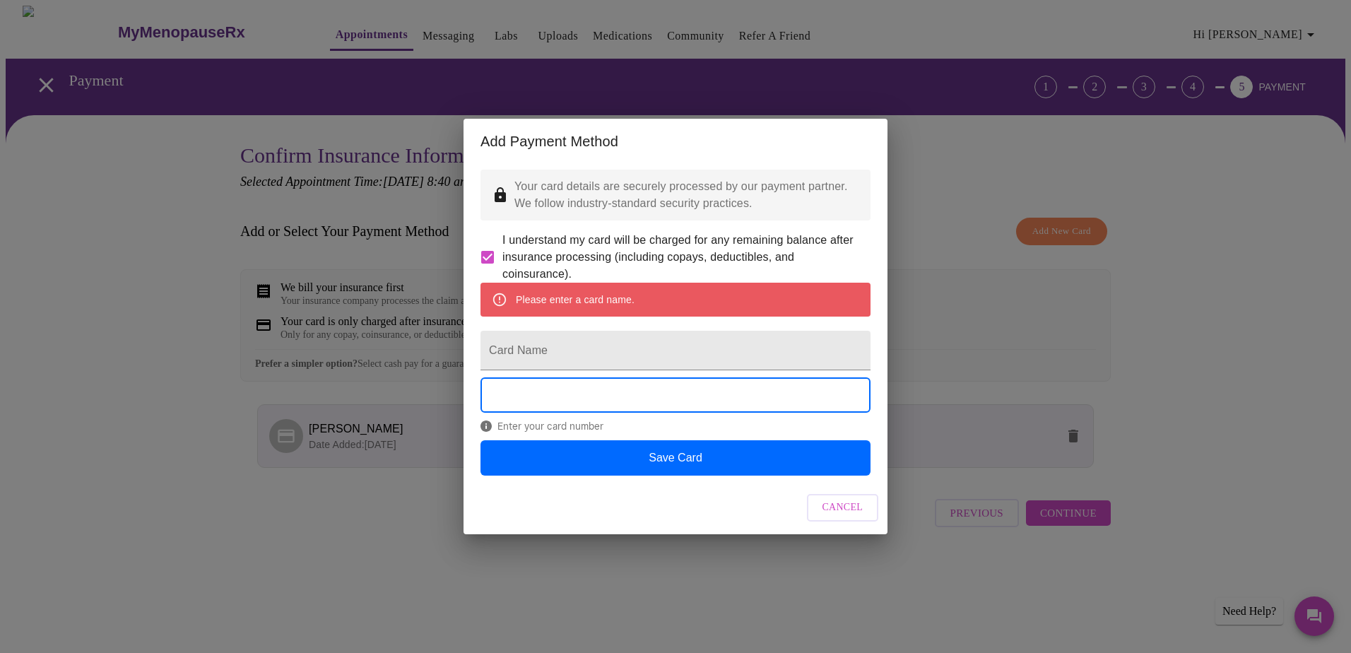
click at [830, 534] on div "Cancel" at bounding box center [676, 507] width 424 height 53
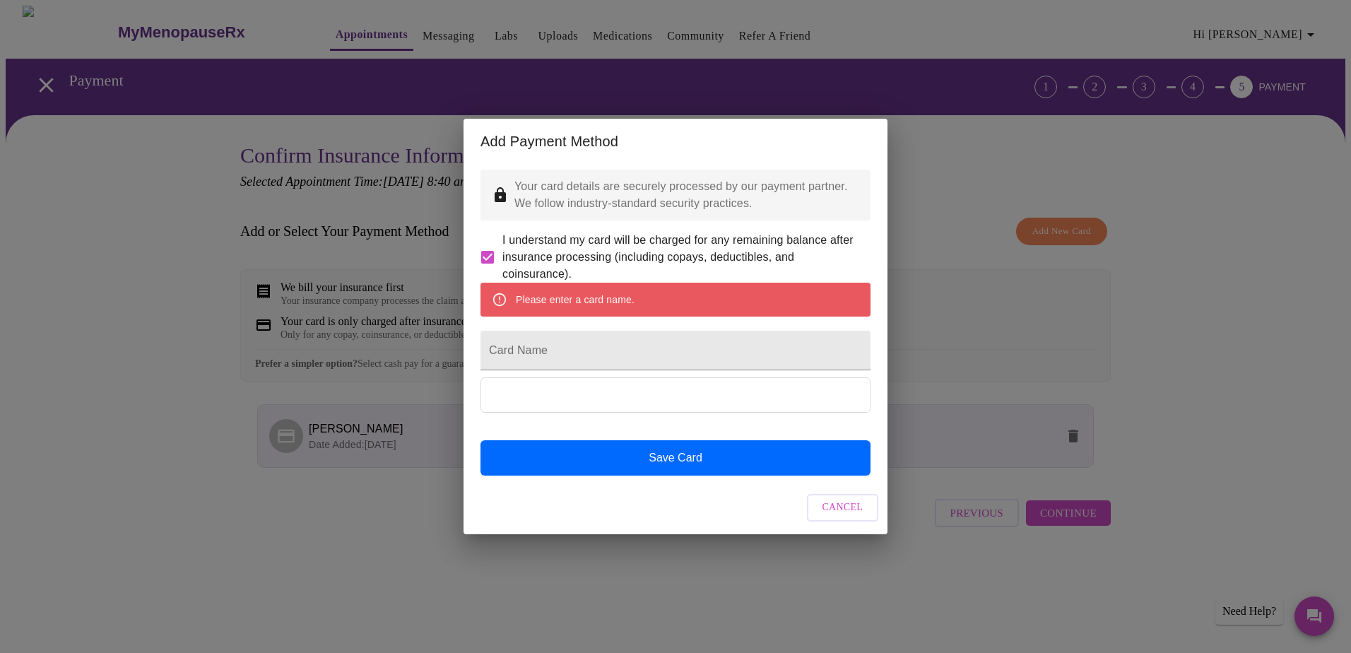
click at [853, 517] on span "Cancel" at bounding box center [843, 508] width 41 height 18
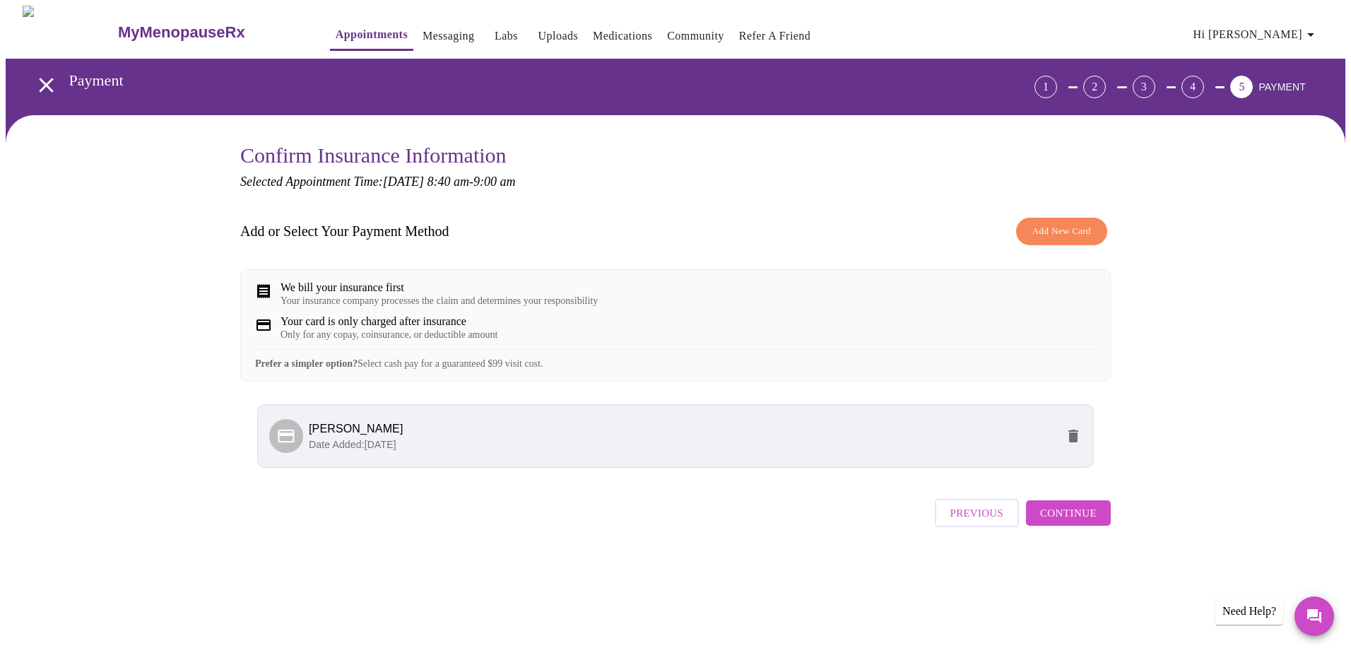
click at [1069, 522] on span "Continue" at bounding box center [1068, 513] width 57 height 18
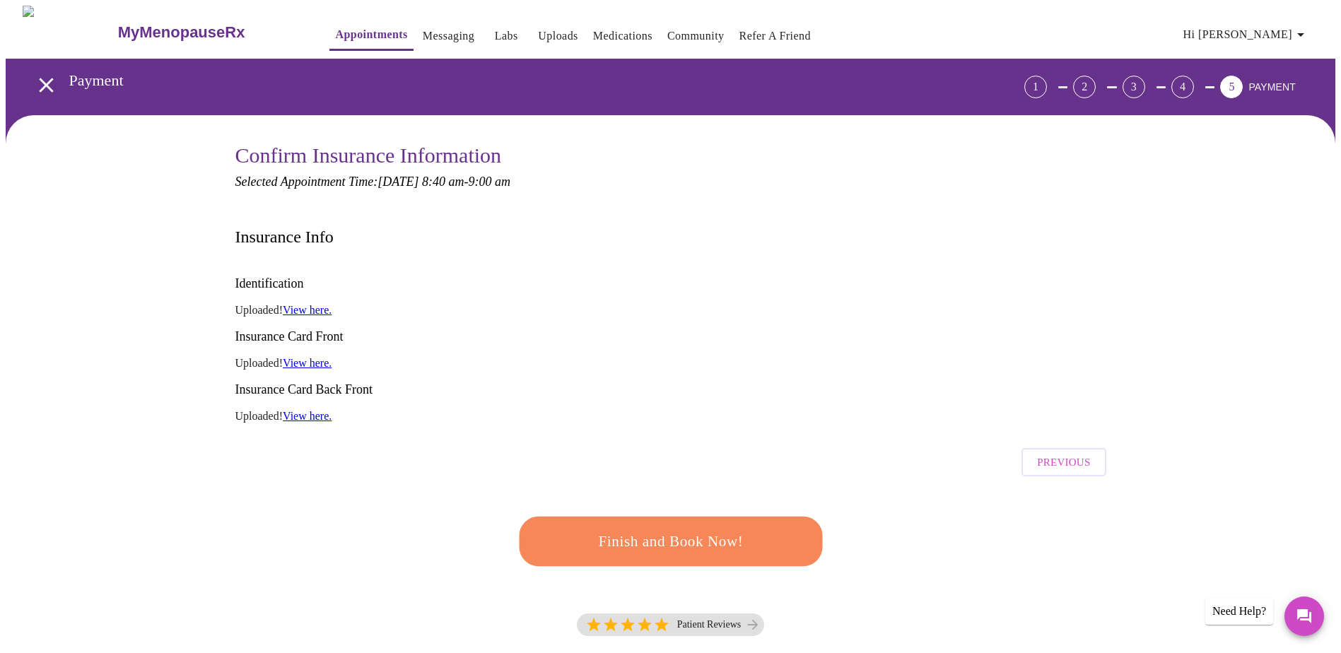
scroll to position [71, 0]
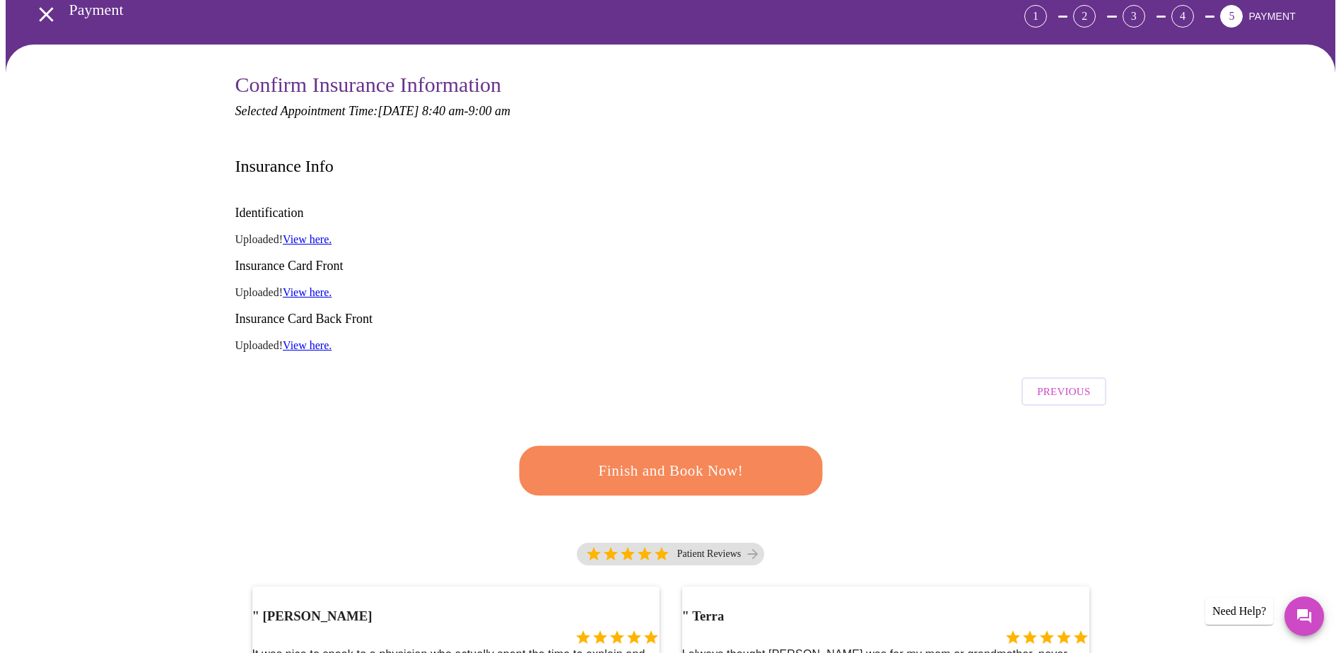
click at [733, 458] on span "Finish and Book Now!" at bounding box center [671, 471] width 262 height 26
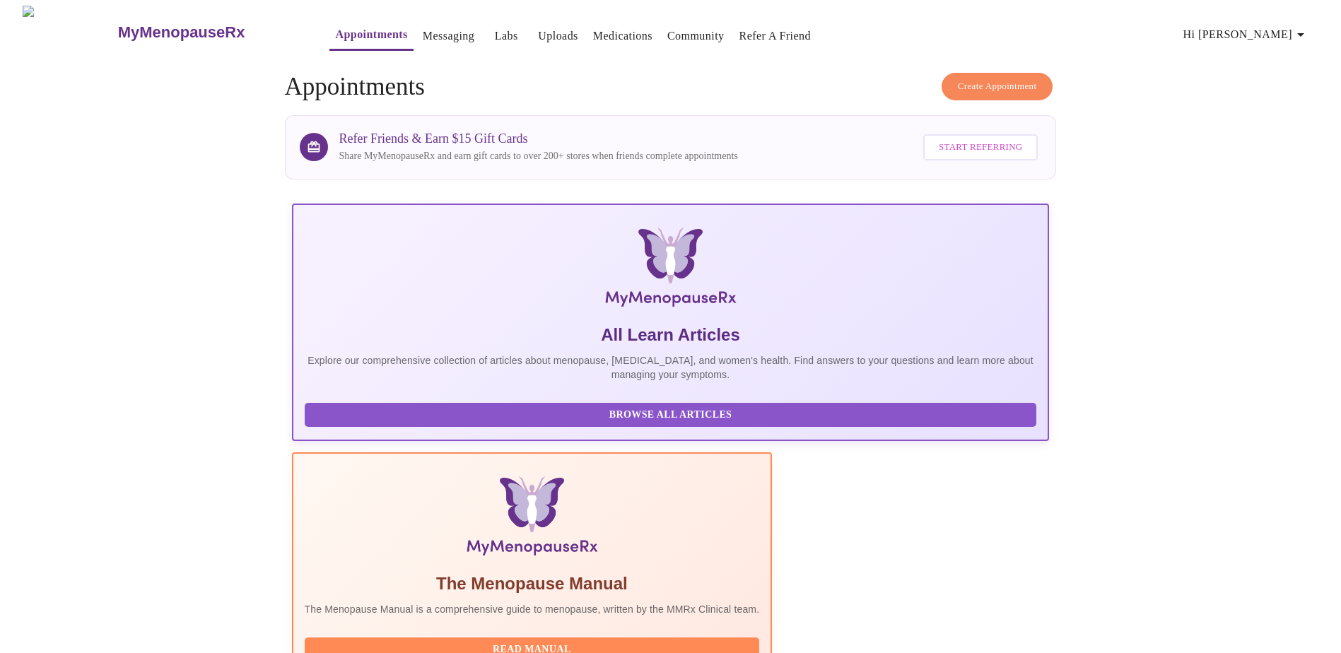
click at [427, 30] on link "Messaging" at bounding box center [449, 36] width 52 height 20
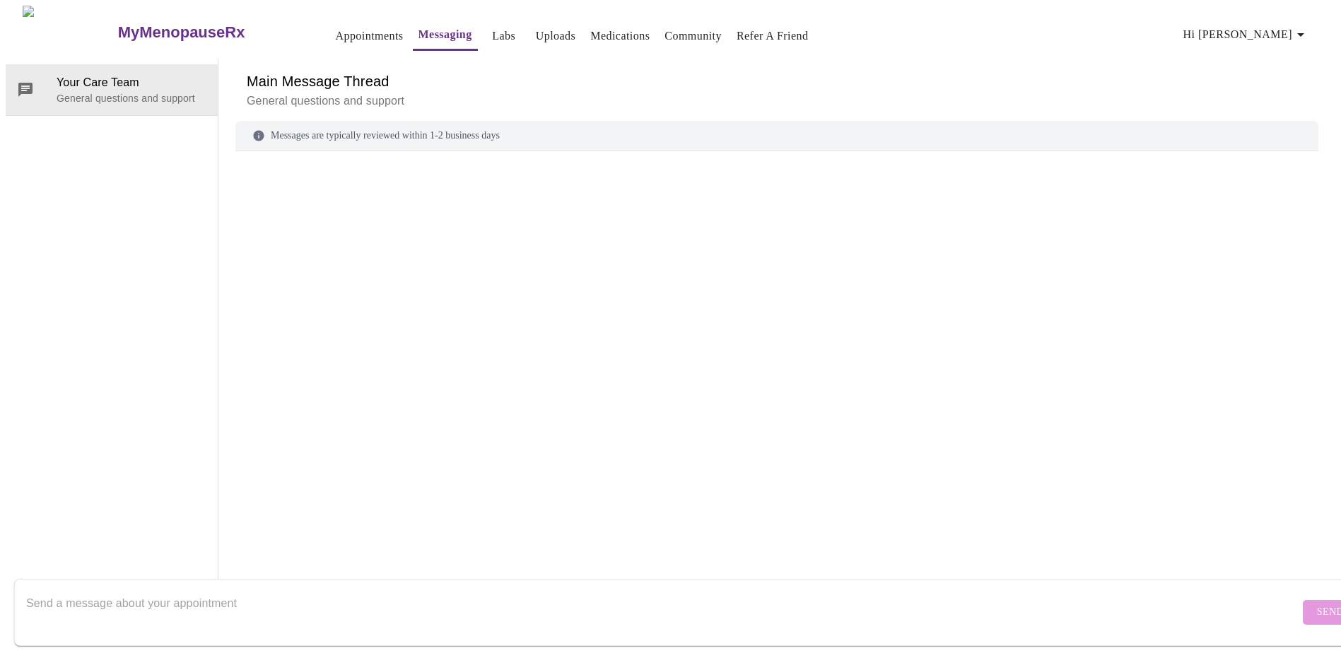
click at [492, 30] on link "Labs" at bounding box center [503, 36] width 23 height 20
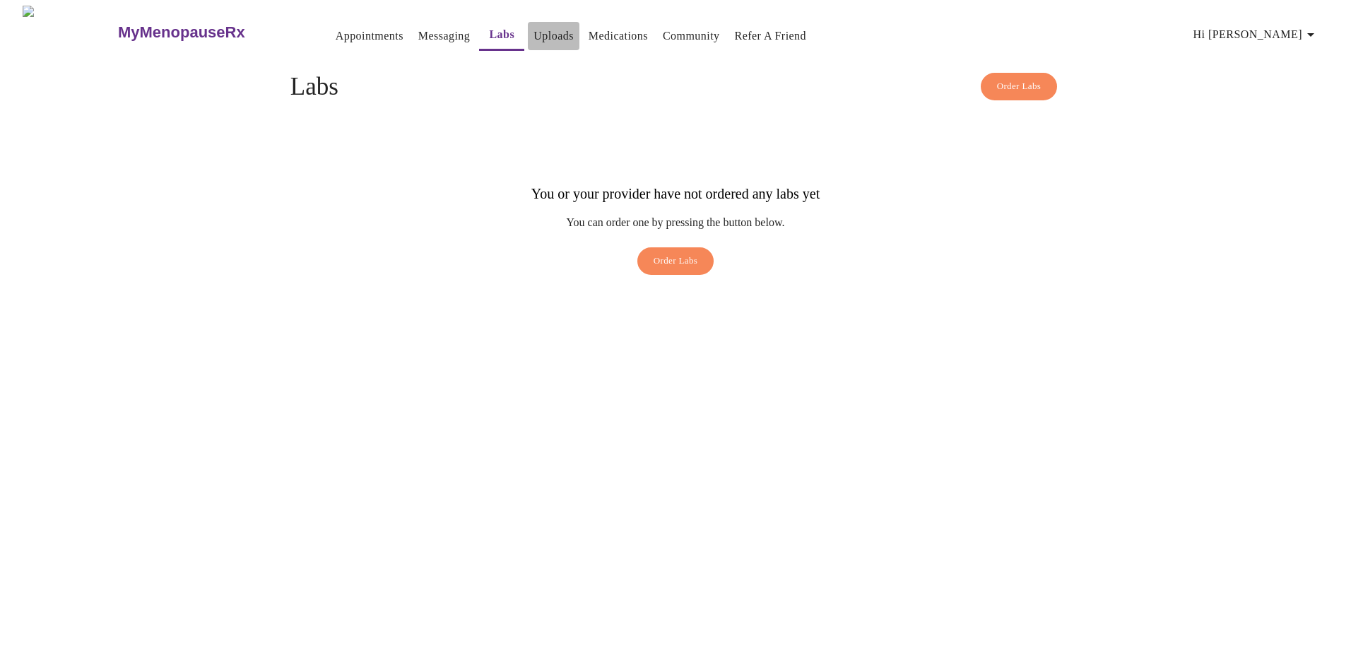
click at [538, 33] on link "Uploads" at bounding box center [554, 36] width 40 height 20
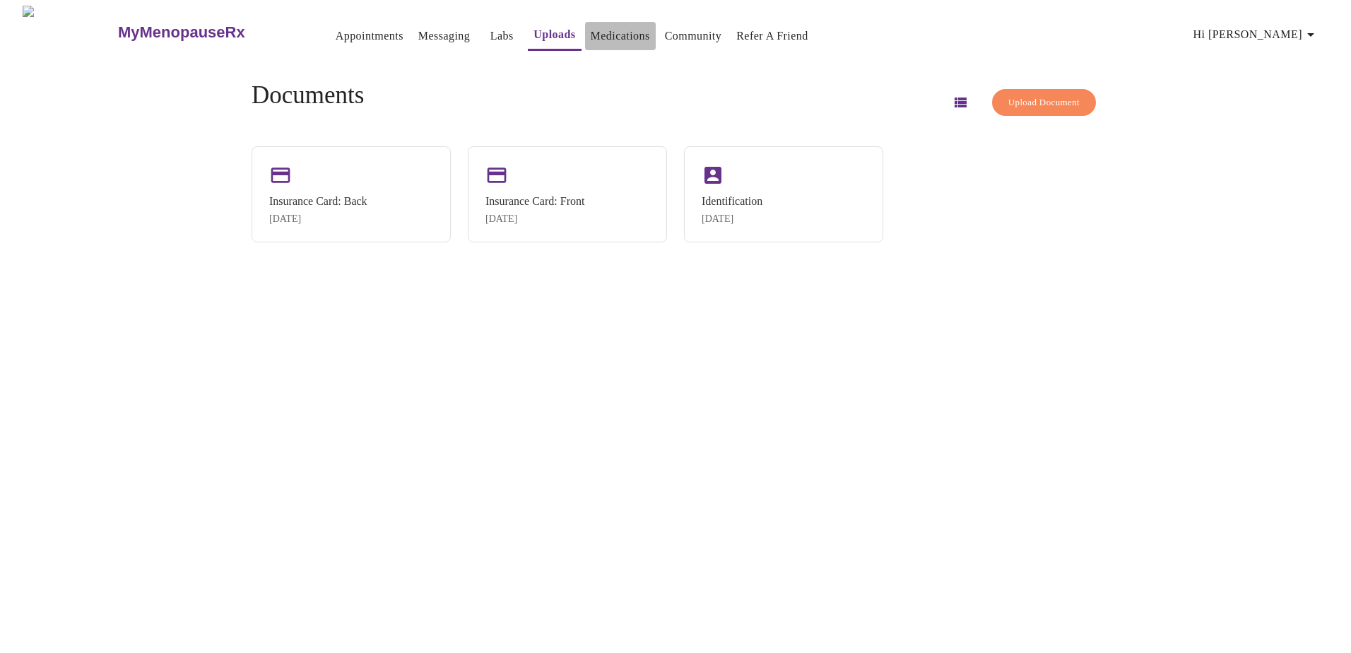
click at [591, 36] on link "Medications" at bounding box center [620, 36] width 59 height 20
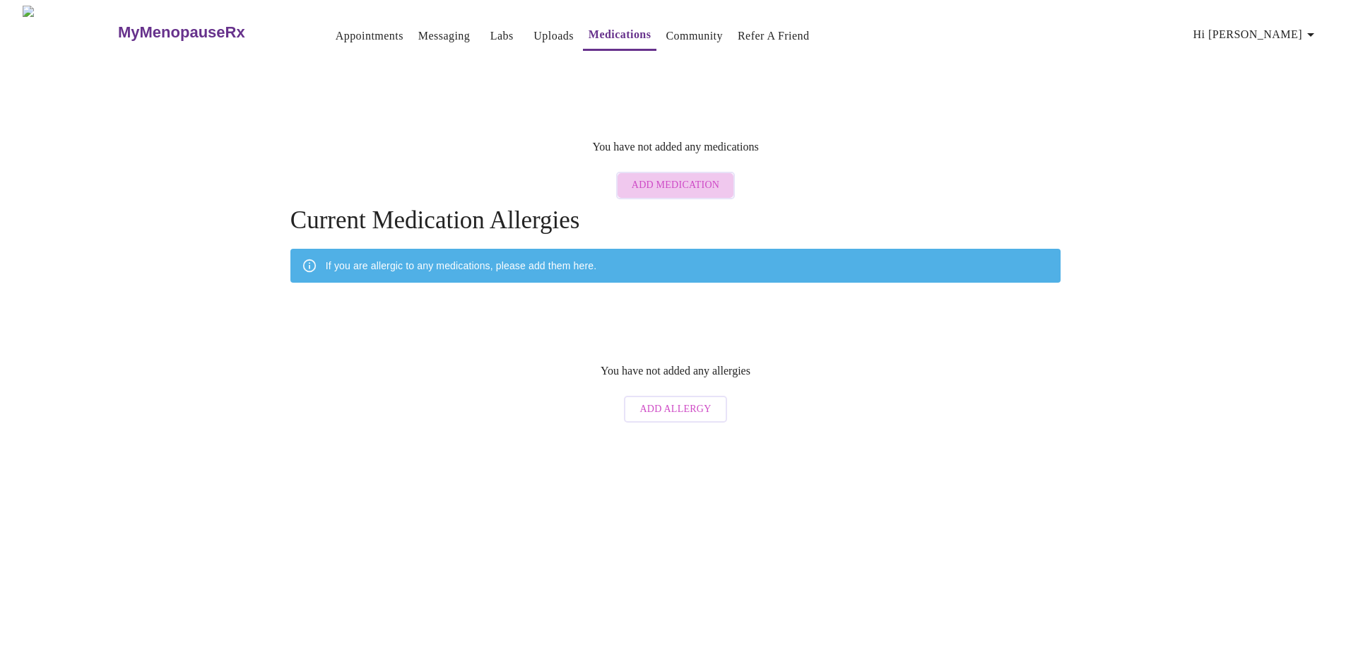
click at [681, 177] on span "Add Medication" at bounding box center [676, 186] width 88 height 18
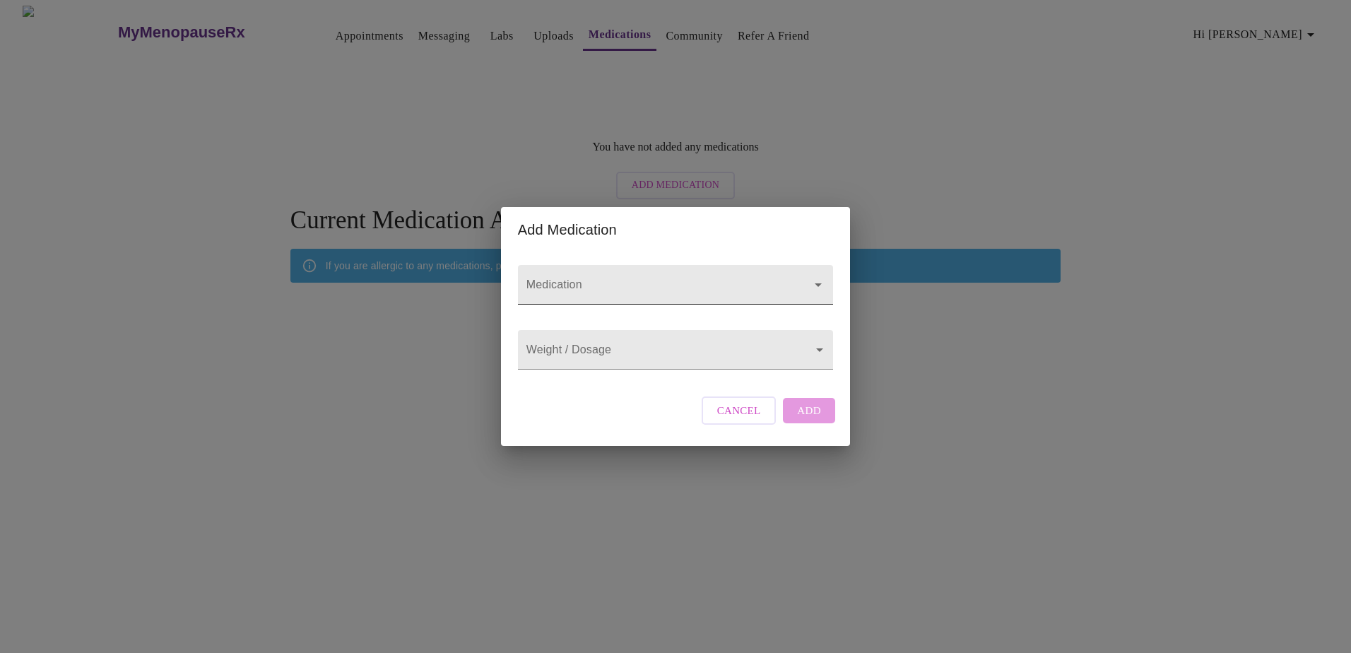
click at [825, 276] on icon "Open" at bounding box center [818, 284] width 17 height 17
click at [825, 275] on button "Close" at bounding box center [819, 285] width 20 height 20
click at [659, 308] on li "[MEDICAL_DATA] Oral Tablet Extended Release 24 Hour" at bounding box center [675, 320] width 311 height 42
type input "[MEDICAL_DATA] Oral Tablet Extended Release 24 Hour"
click at [649, 345] on body "MyMenopauseRx Appointments Messaging Labs Uploads Medications Community Refer a…" at bounding box center [676, 218] width 1340 height 424
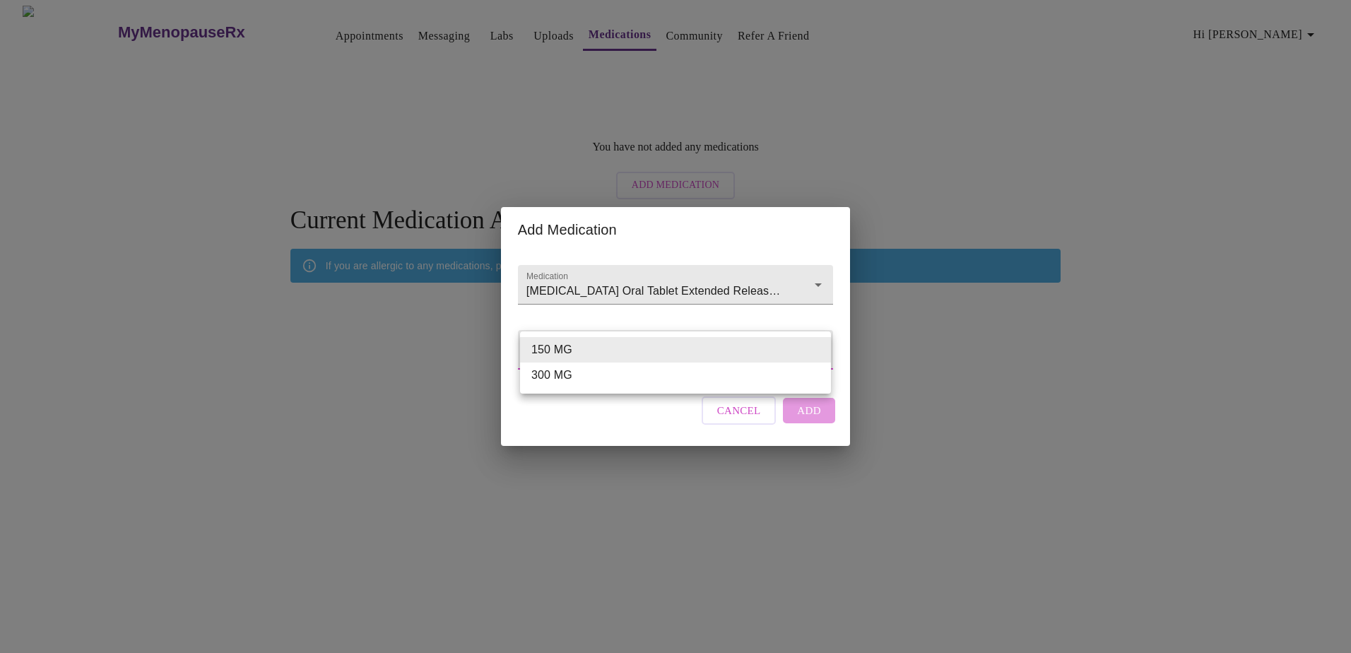
click at [630, 376] on li "300 MG" at bounding box center [675, 375] width 311 height 25
type input "300 MG"
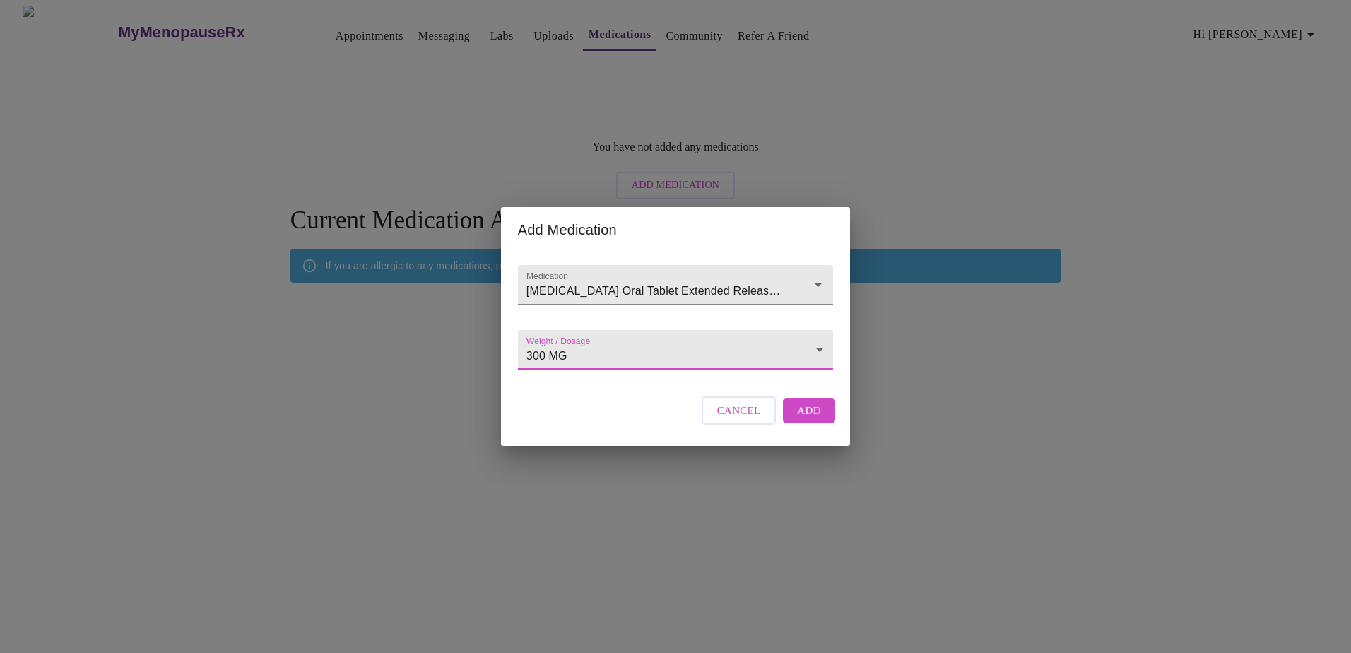
click at [802, 420] on span "Add" at bounding box center [809, 410] width 24 height 18
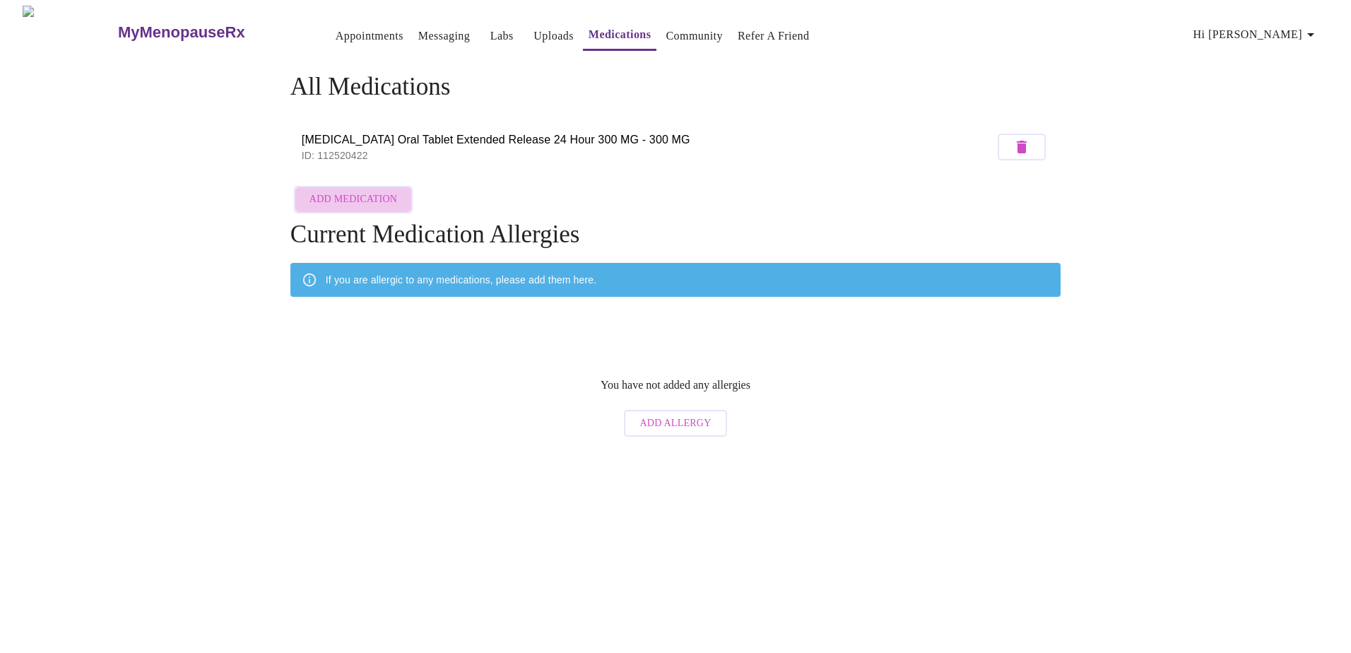
click at [380, 199] on span "Add Medication" at bounding box center [354, 200] width 88 height 18
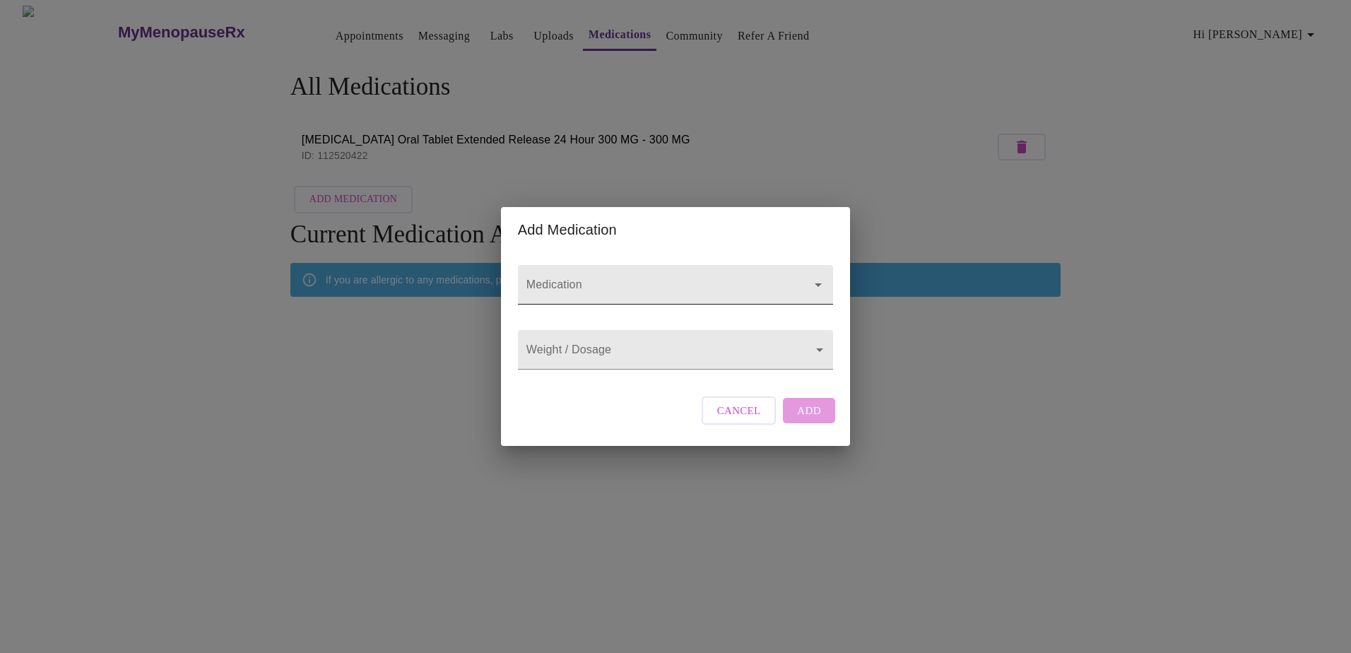
click at [640, 258] on form "Medication" at bounding box center [675, 285] width 315 height 54
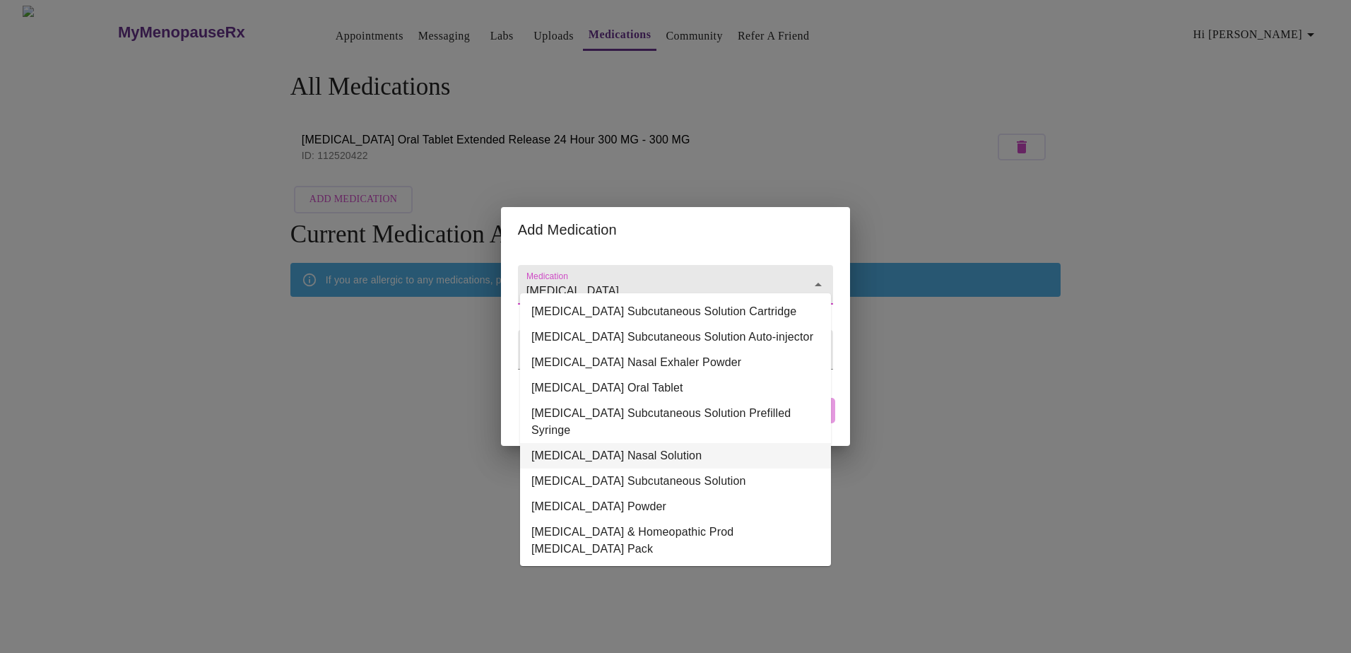
click at [642, 469] on li "[MEDICAL_DATA] Nasal Solution" at bounding box center [675, 455] width 311 height 25
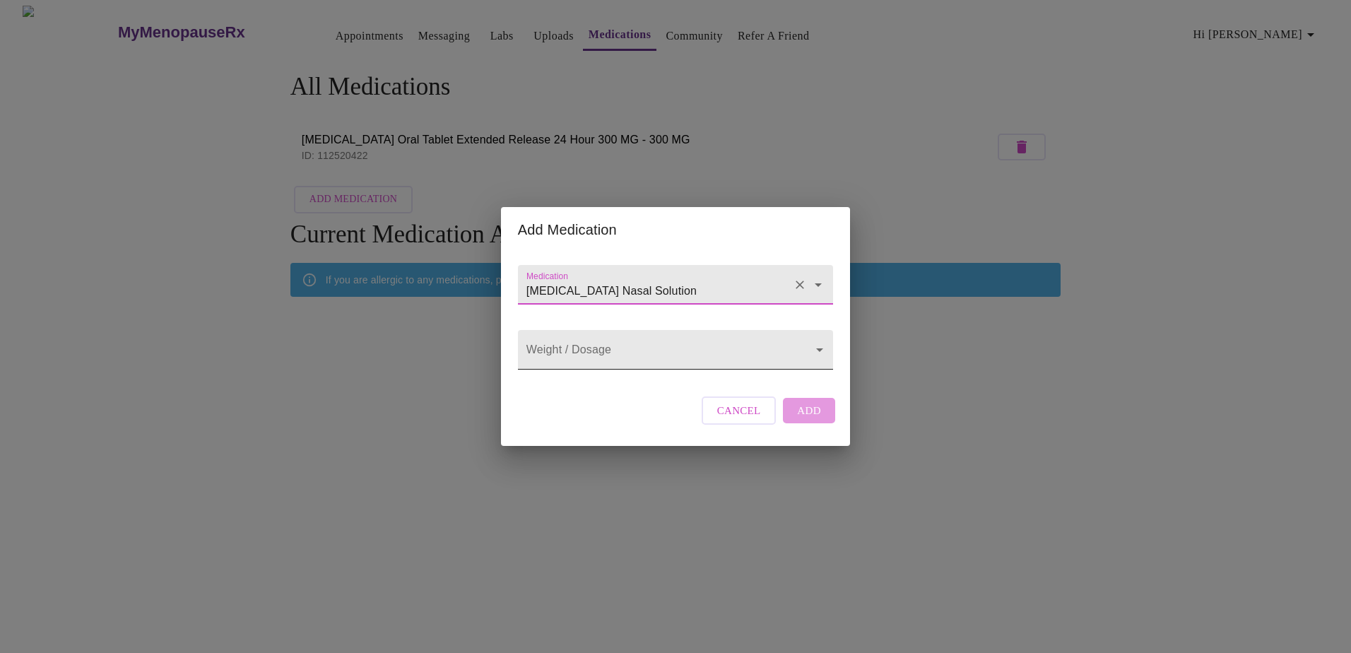
type input "[MEDICAL_DATA] Nasal Solution"
click at [641, 360] on body "MyMenopauseRx Appointments Messaging Labs Uploads Medications Community Refer a…" at bounding box center [676, 225] width 1340 height 438
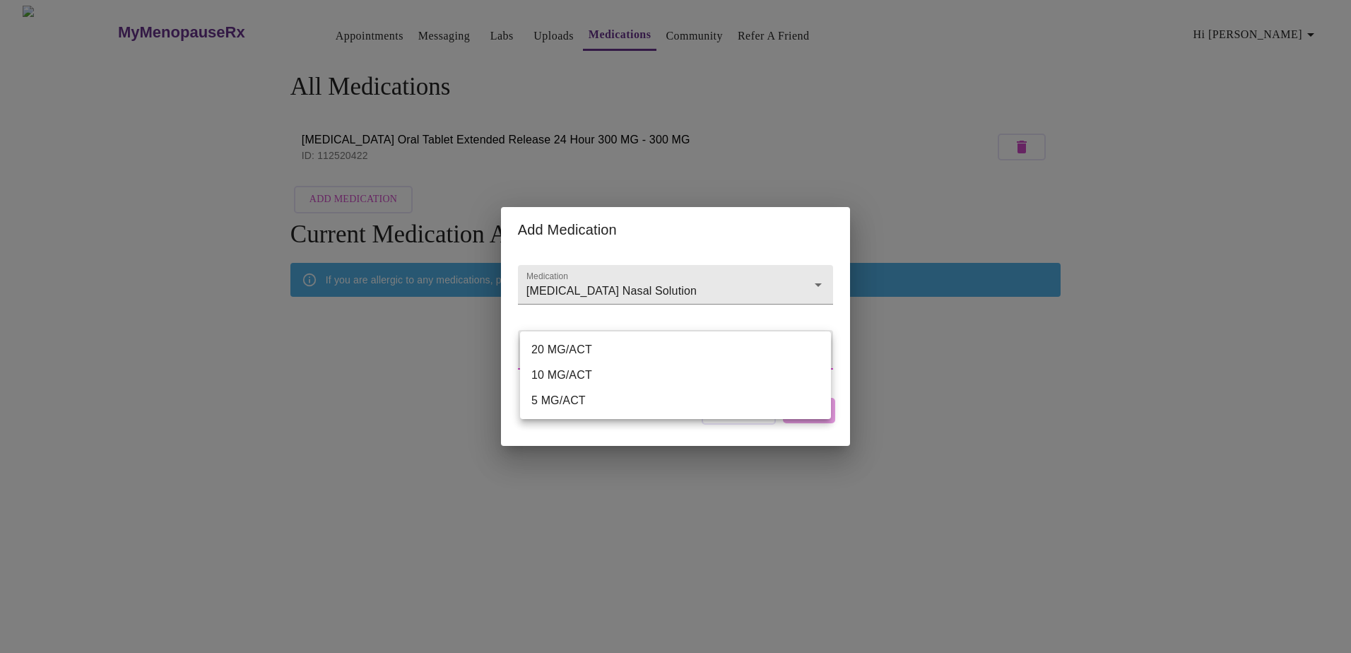
click at [640, 352] on li "20 MG/ACT" at bounding box center [675, 349] width 311 height 25
type input "20 MG/ACT"
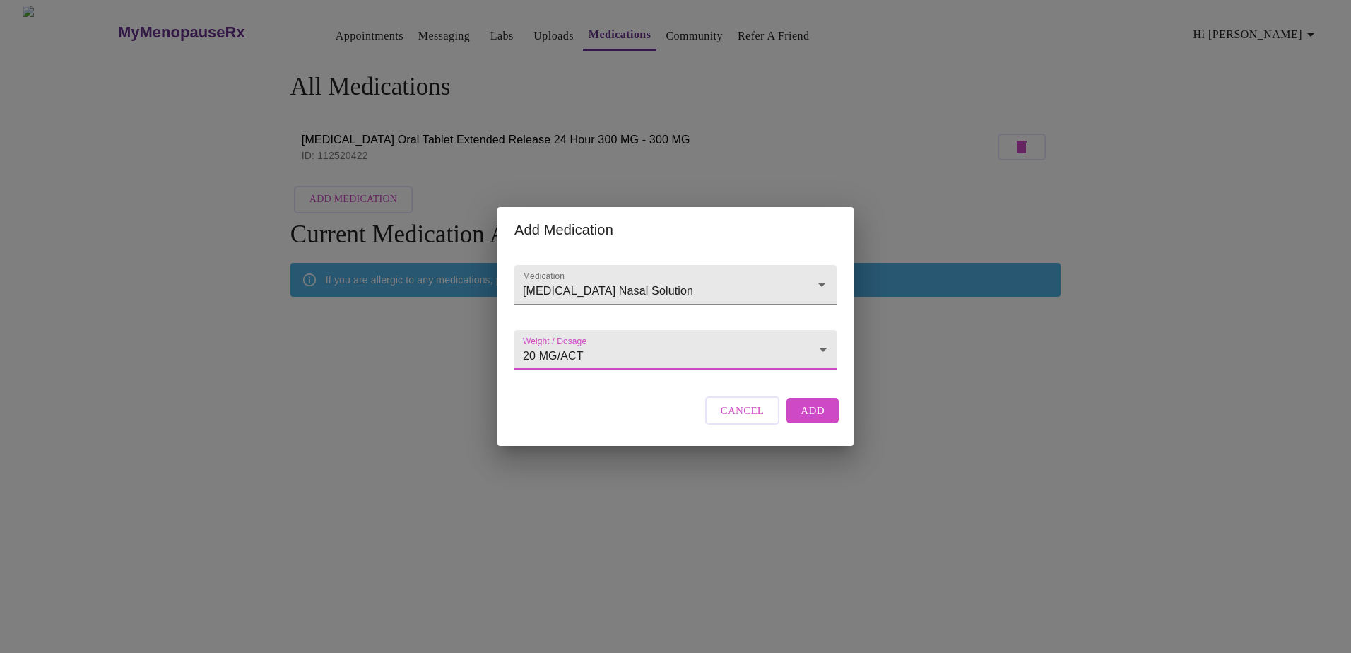
click at [825, 423] on button "Add" at bounding box center [813, 410] width 52 height 25
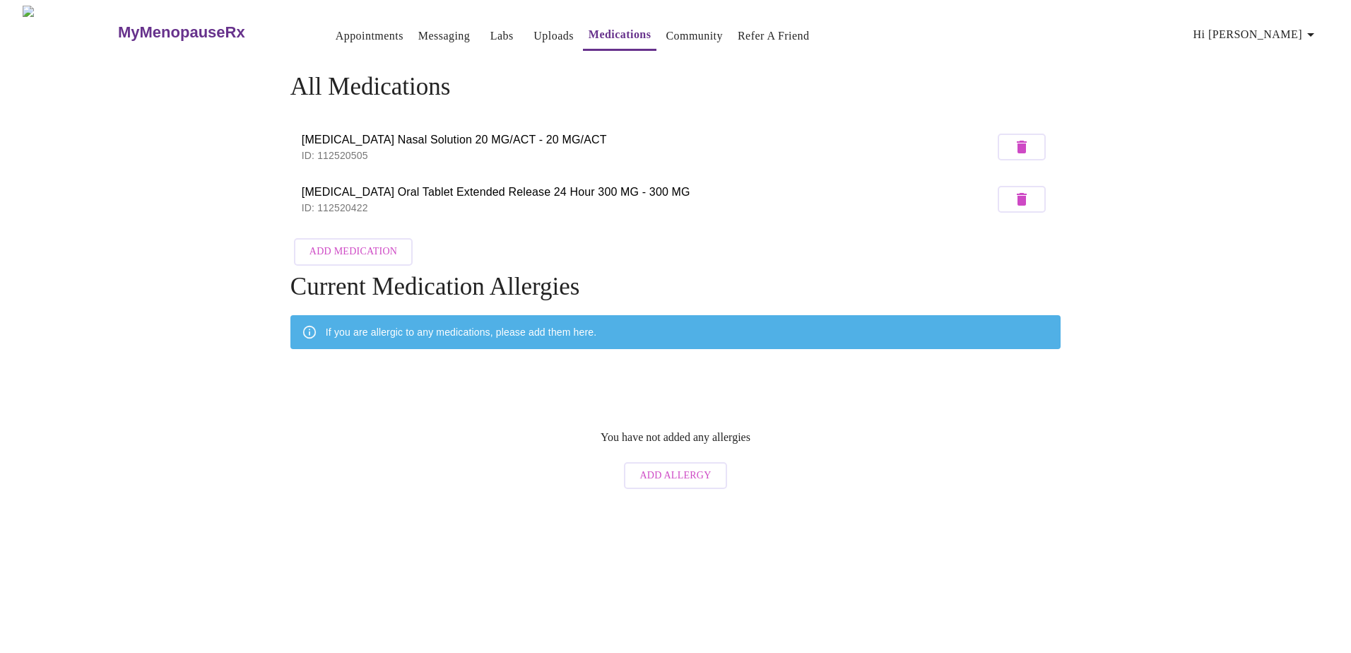
click at [353, 244] on span "Add Medication" at bounding box center [354, 252] width 88 height 18
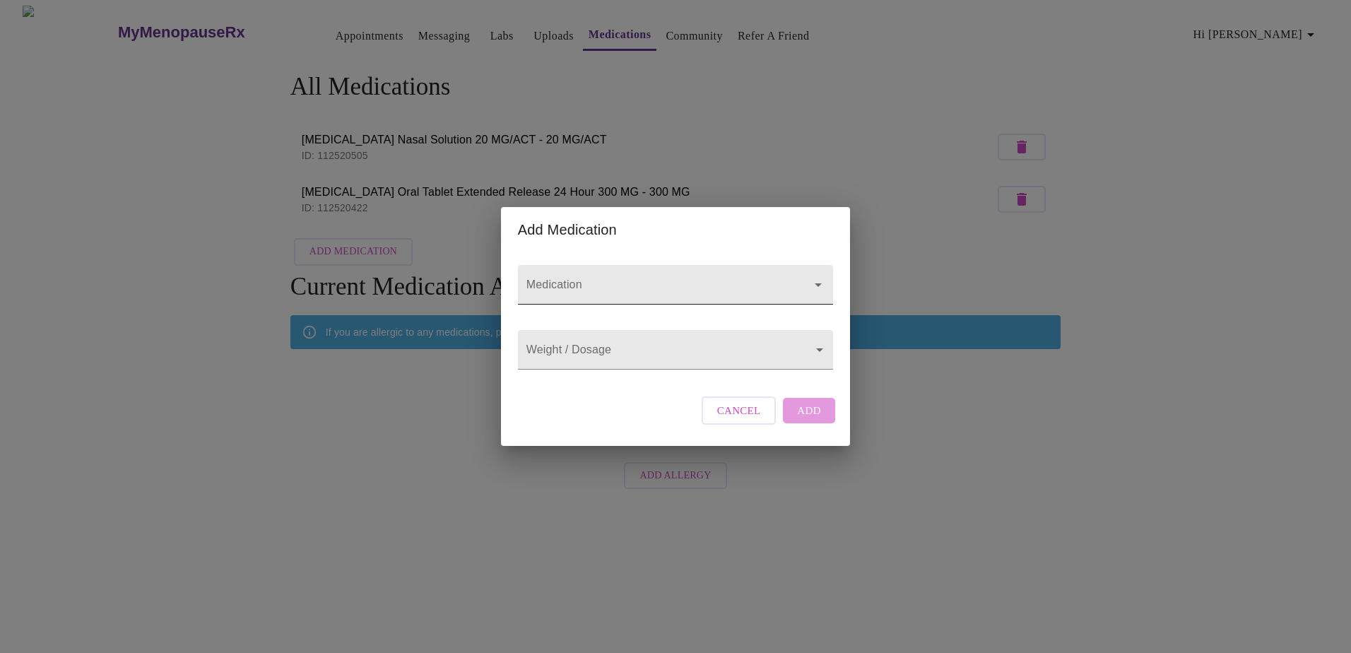
click at [665, 278] on input "Medication" at bounding box center [656, 291] width 264 height 26
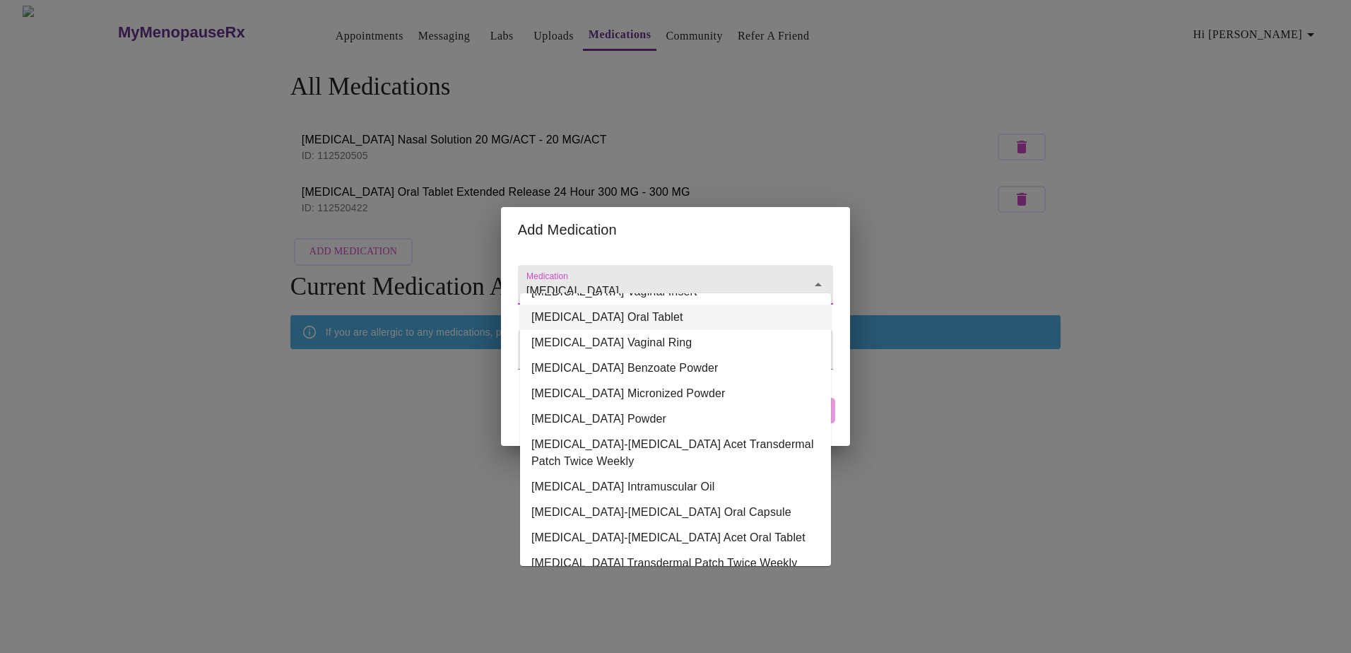
scroll to position [98, 0]
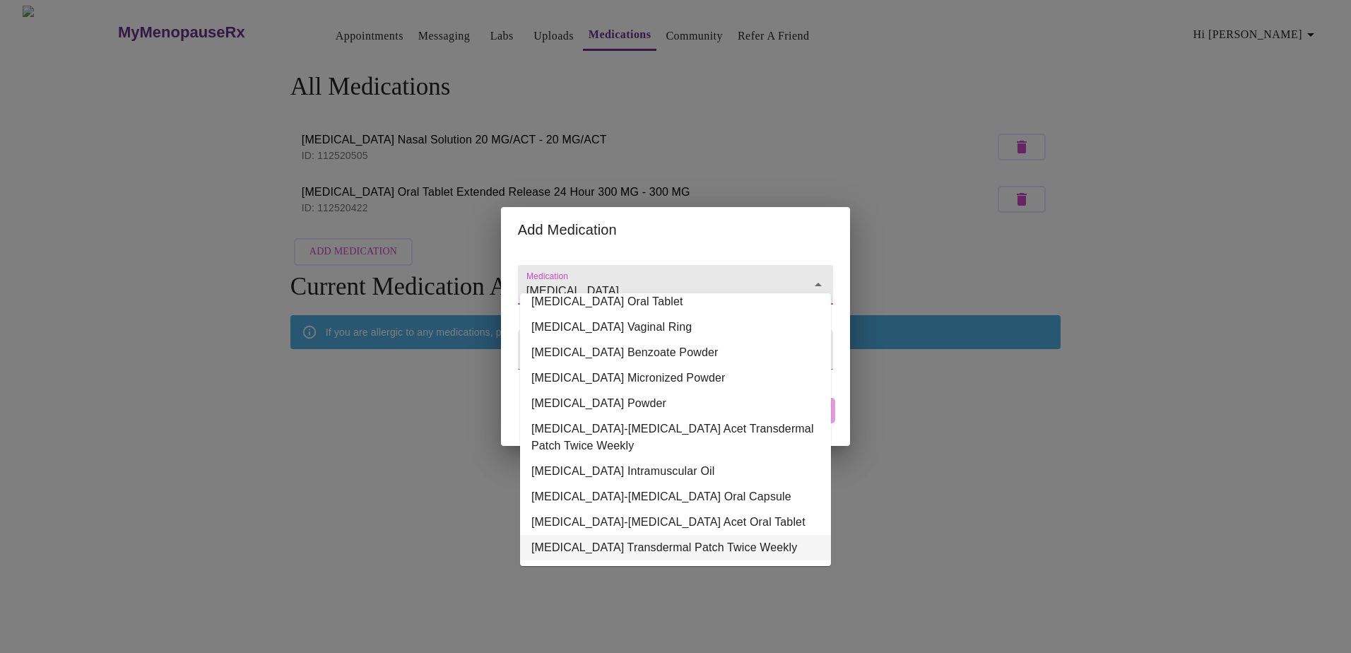
click at [744, 536] on li "[MEDICAL_DATA] Transdermal Patch Twice Weekly" at bounding box center [675, 547] width 311 height 25
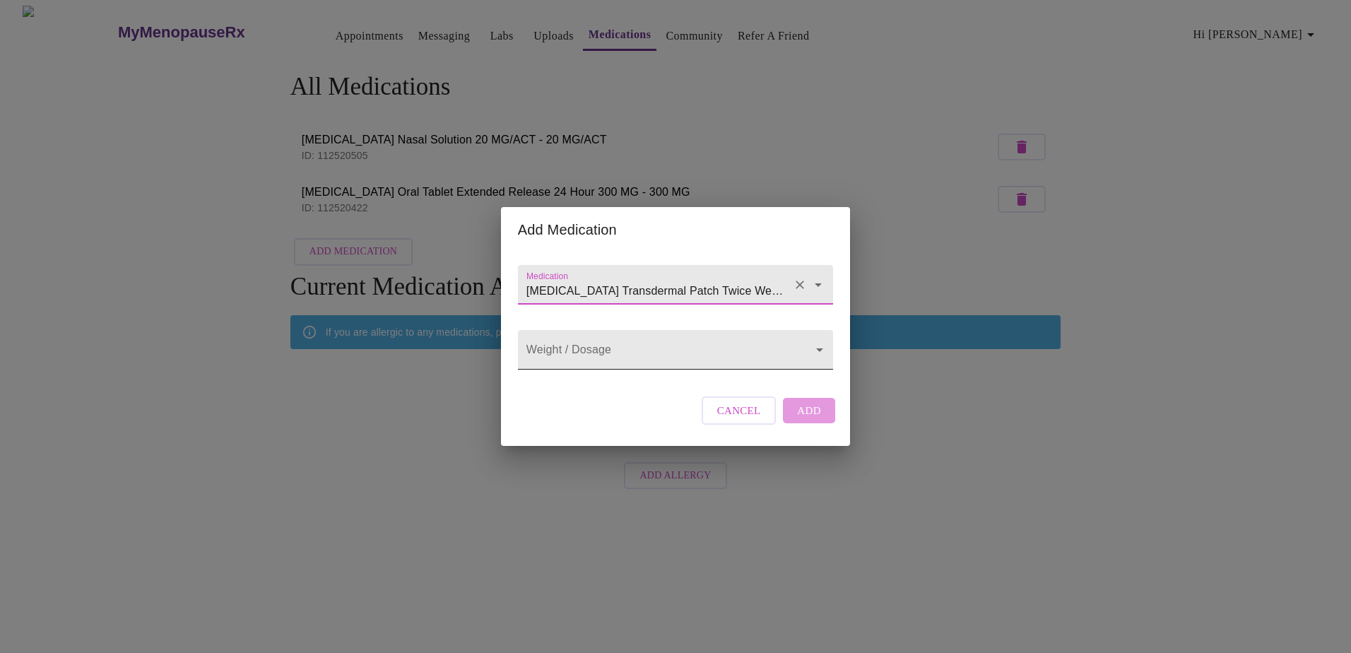
type input "[MEDICAL_DATA] Transdermal Patch Twice Weekly"
click at [801, 350] on body "MyMenopauseRx Appointments Messaging Labs Uploads Medications Community Refer a…" at bounding box center [676, 251] width 1340 height 491
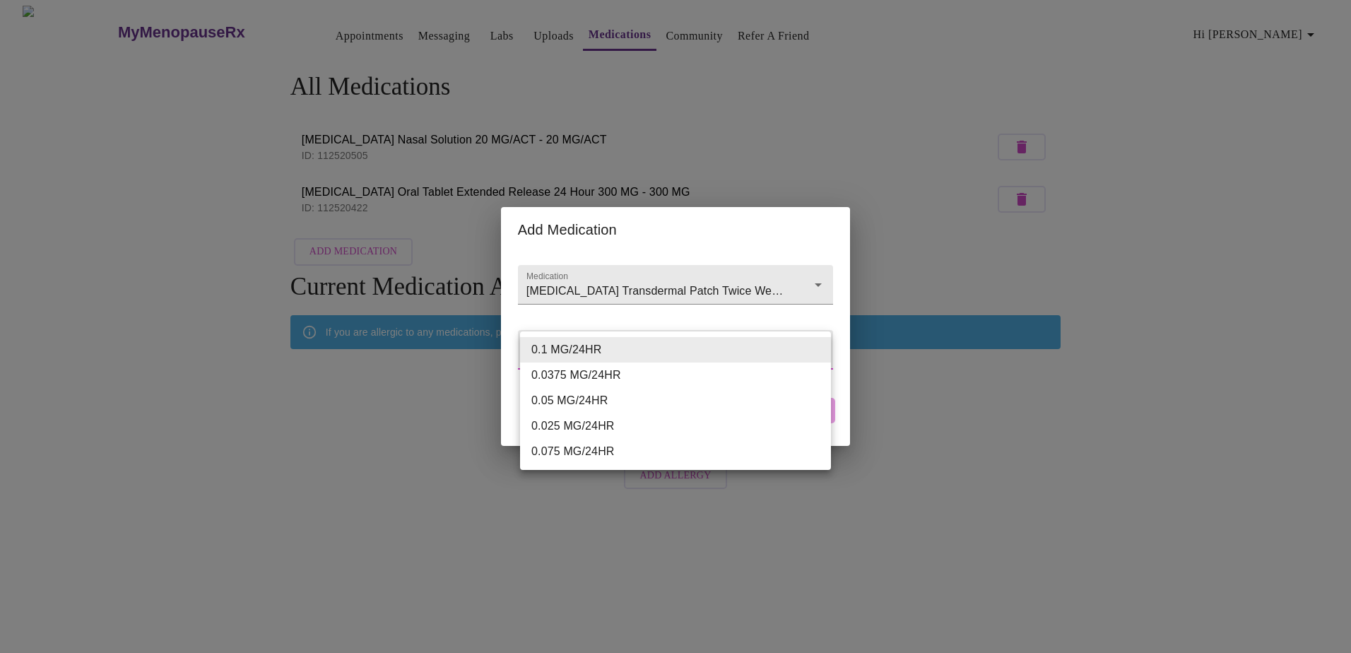
click at [739, 374] on li "0.0375 MG/24HR" at bounding box center [675, 375] width 311 height 25
type input "0.0375 MG/24HR"
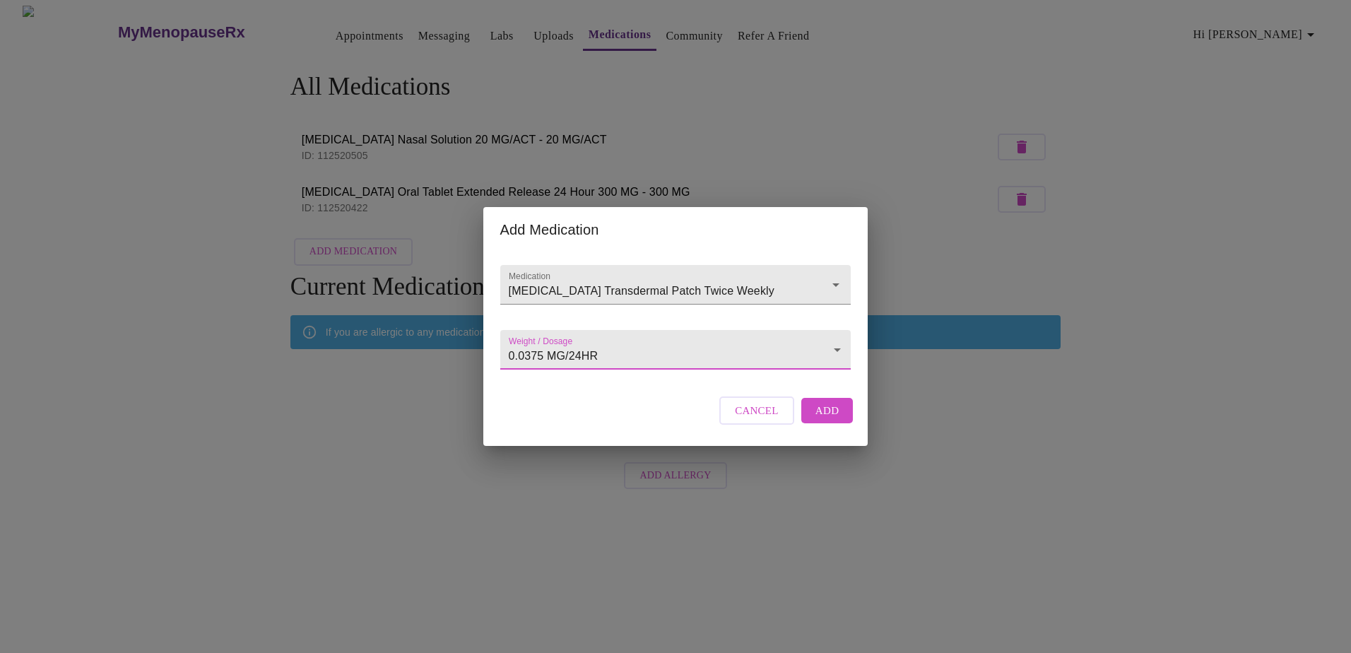
click at [832, 418] on span "Add" at bounding box center [828, 410] width 24 height 18
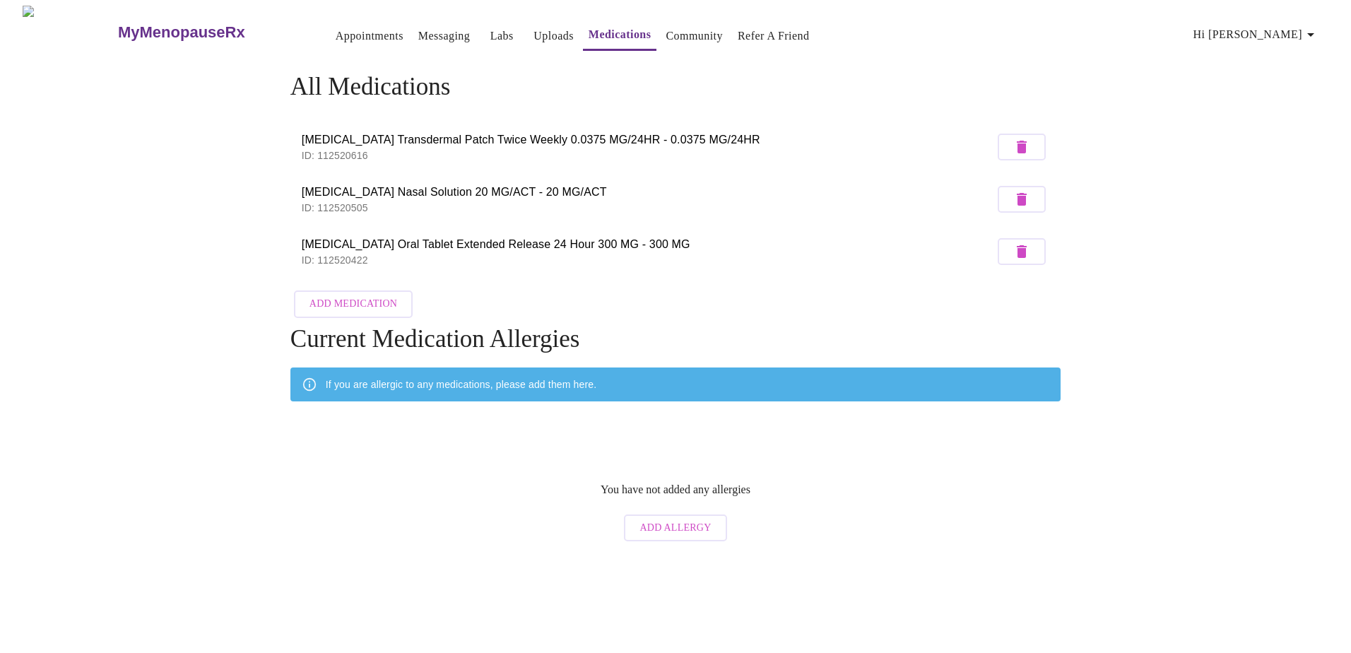
click at [360, 302] on span "Add Medication" at bounding box center [354, 304] width 88 height 18
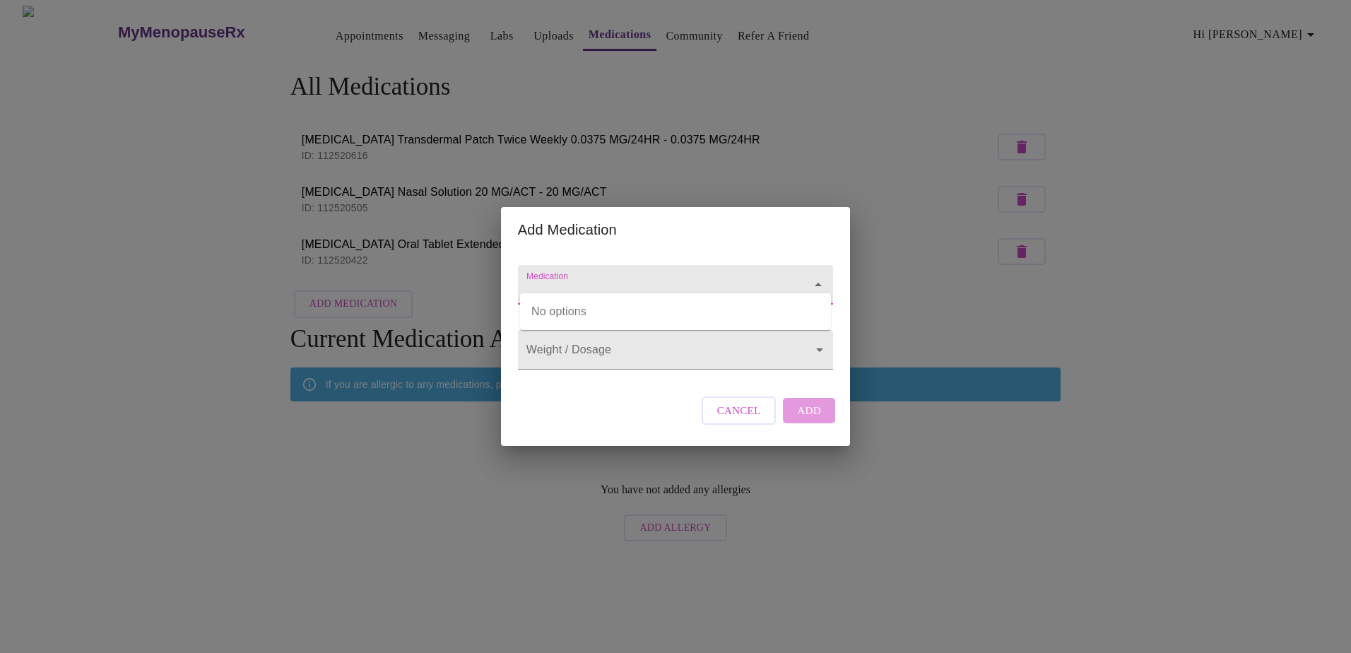
click at [641, 278] on input "Medication" at bounding box center [656, 291] width 264 height 26
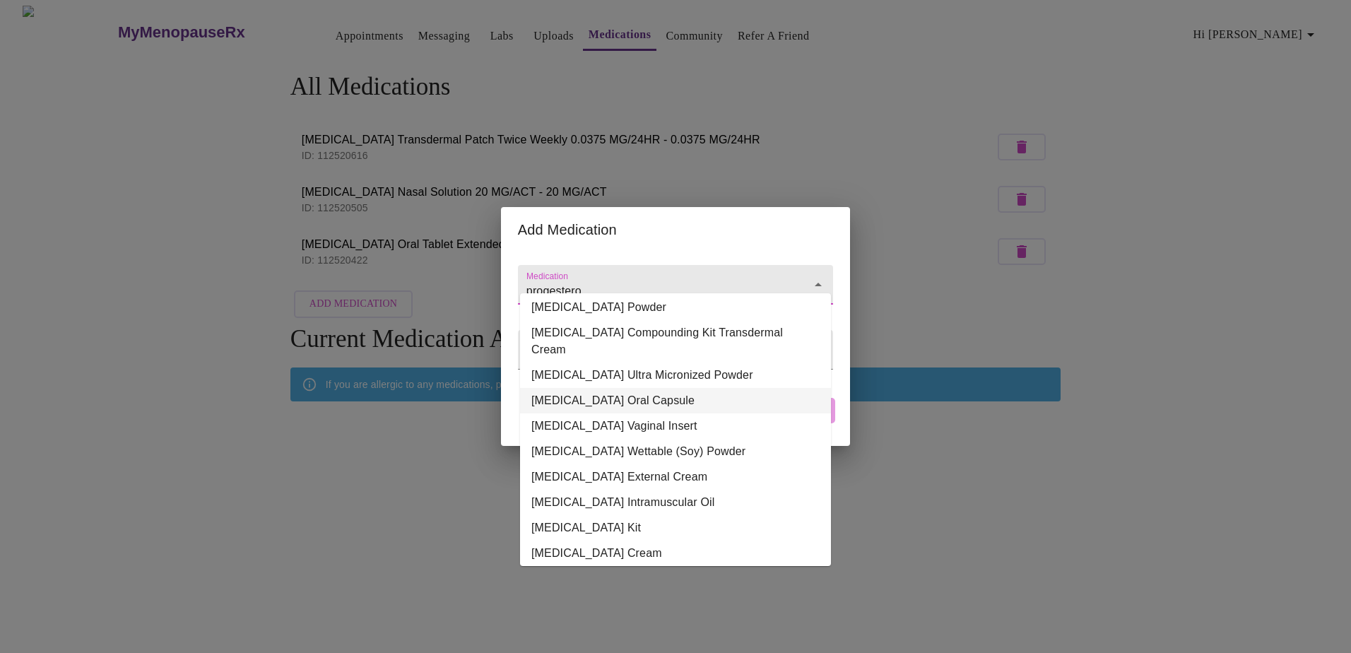
scroll to position [0, 0]
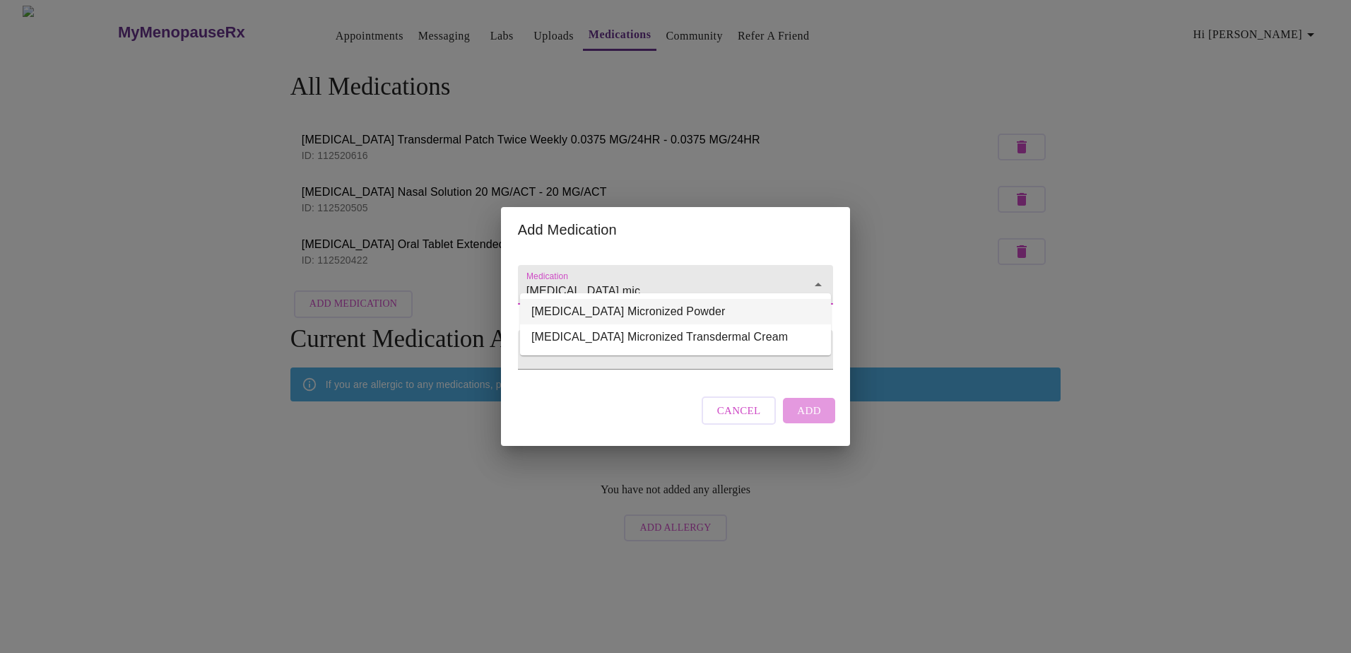
click at [667, 313] on li "[MEDICAL_DATA] Micronized Powder" at bounding box center [675, 311] width 311 height 25
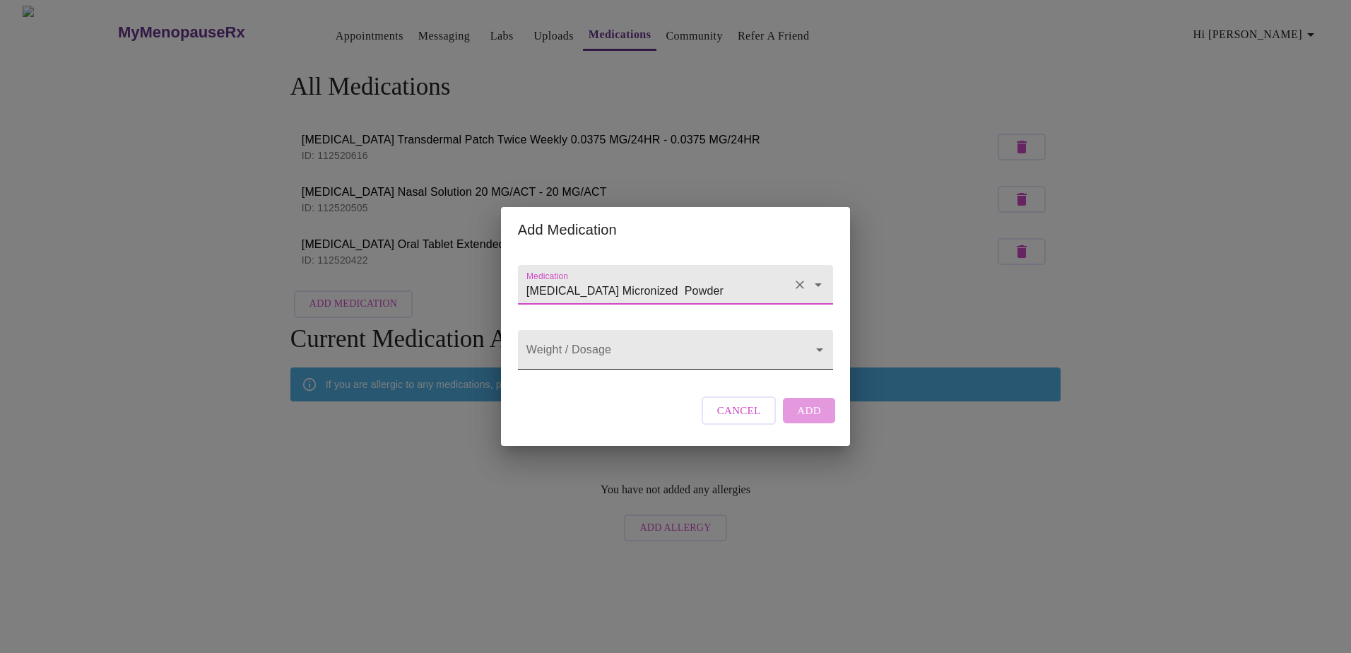
type input "[MEDICAL_DATA] Micronized Powder"
click at [729, 348] on body "MyMenopauseRx Appointments Messaging Labs Uploads Medications Community Refer a…" at bounding box center [676, 277] width 1340 height 543
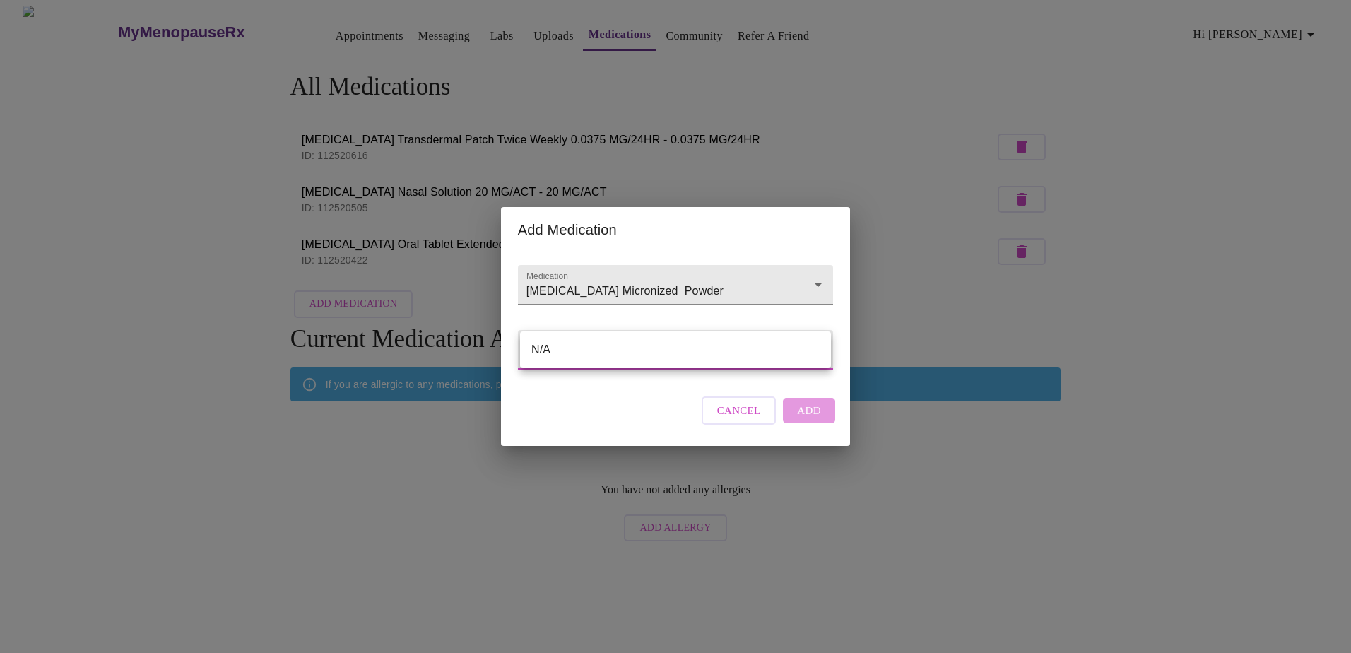
click at [722, 348] on li "N/A" at bounding box center [675, 349] width 311 height 25
type input "N/A"
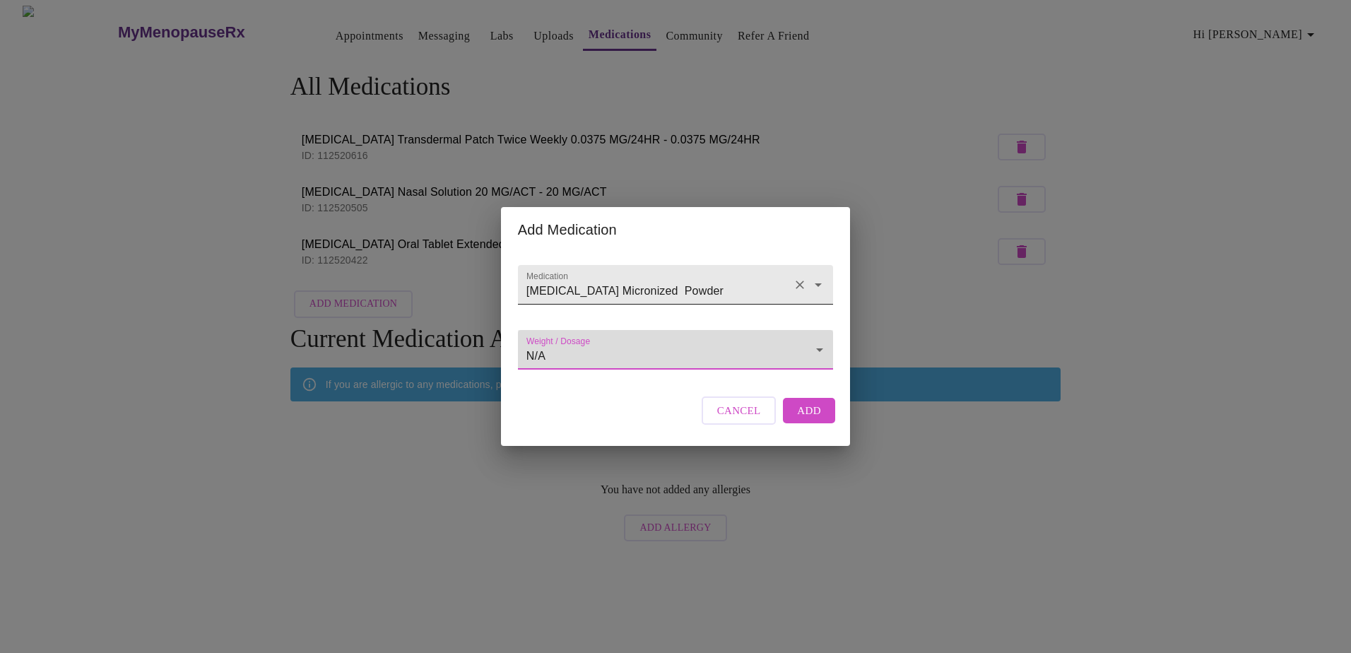
click at [800, 278] on icon "Clear" at bounding box center [800, 285] width 14 height 14
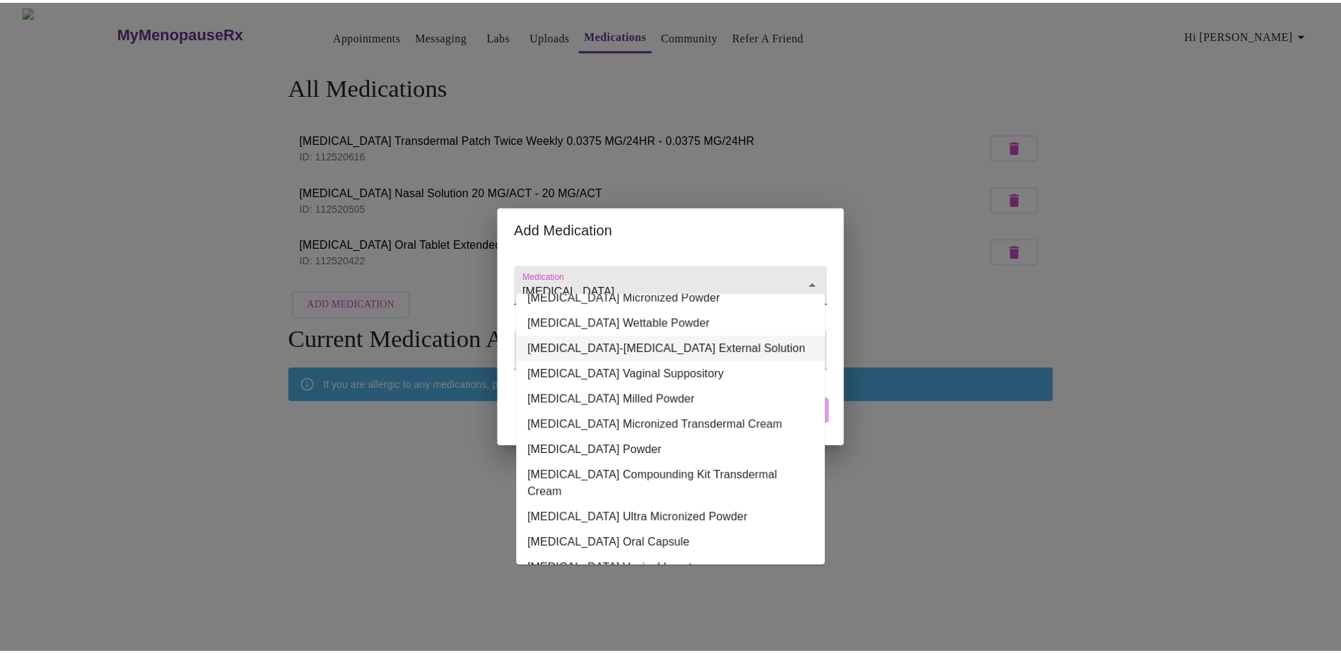
scroll to position [71, 0]
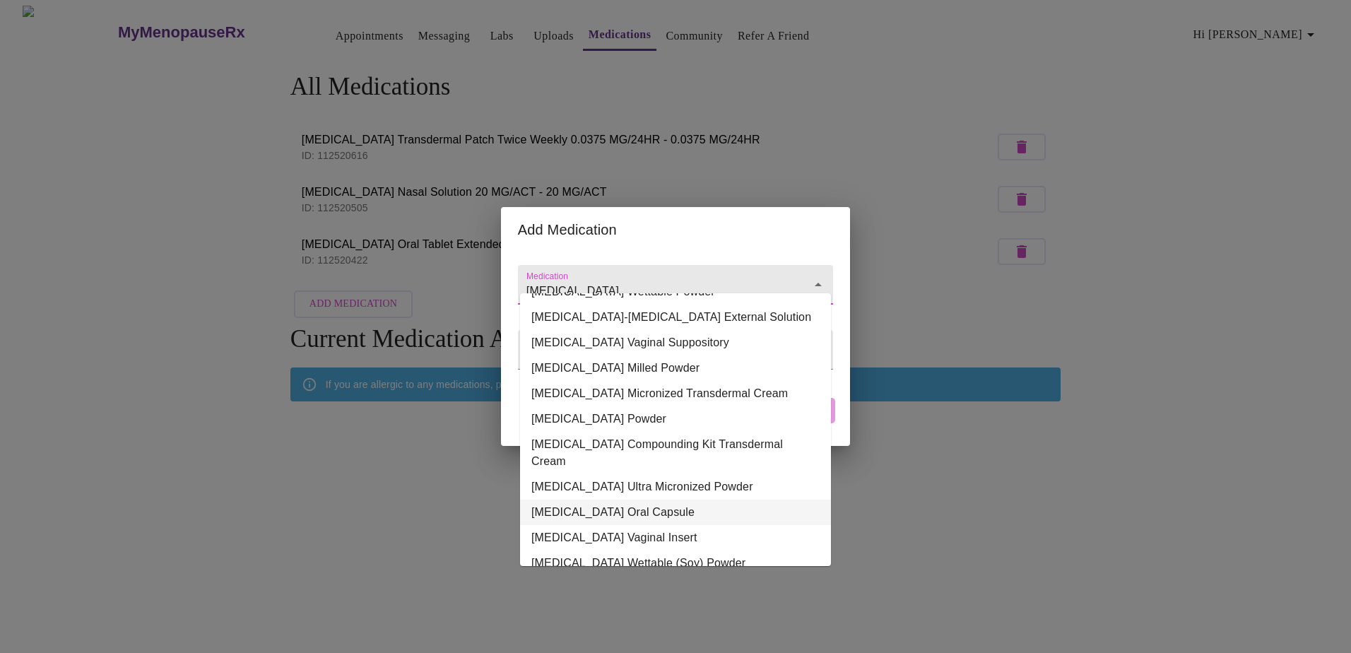
click at [659, 500] on li "[MEDICAL_DATA] Oral Capsule" at bounding box center [675, 512] width 311 height 25
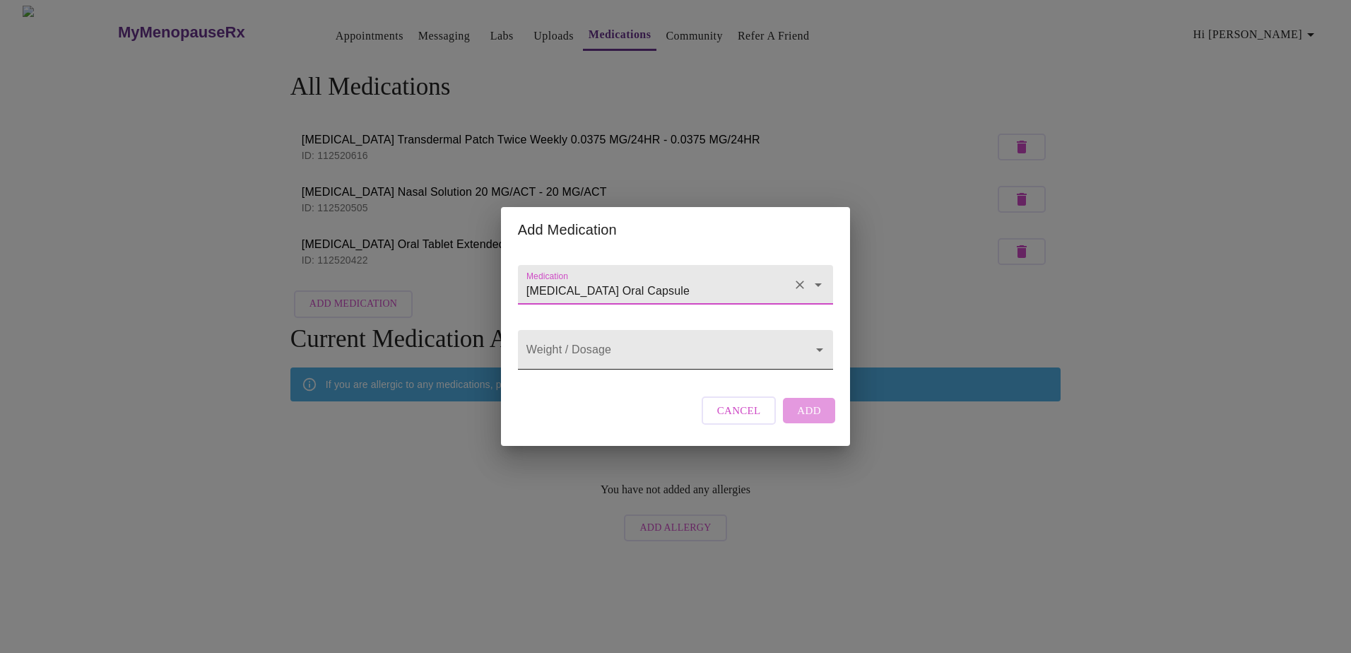
type input "[MEDICAL_DATA] Oral Capsule"
click at [609, 361] on body "MyMenopauseRx Appointments Messaging Labs Uploads Medications Community Refer a…" at bounding box center [676, 277] width 1340 height 543
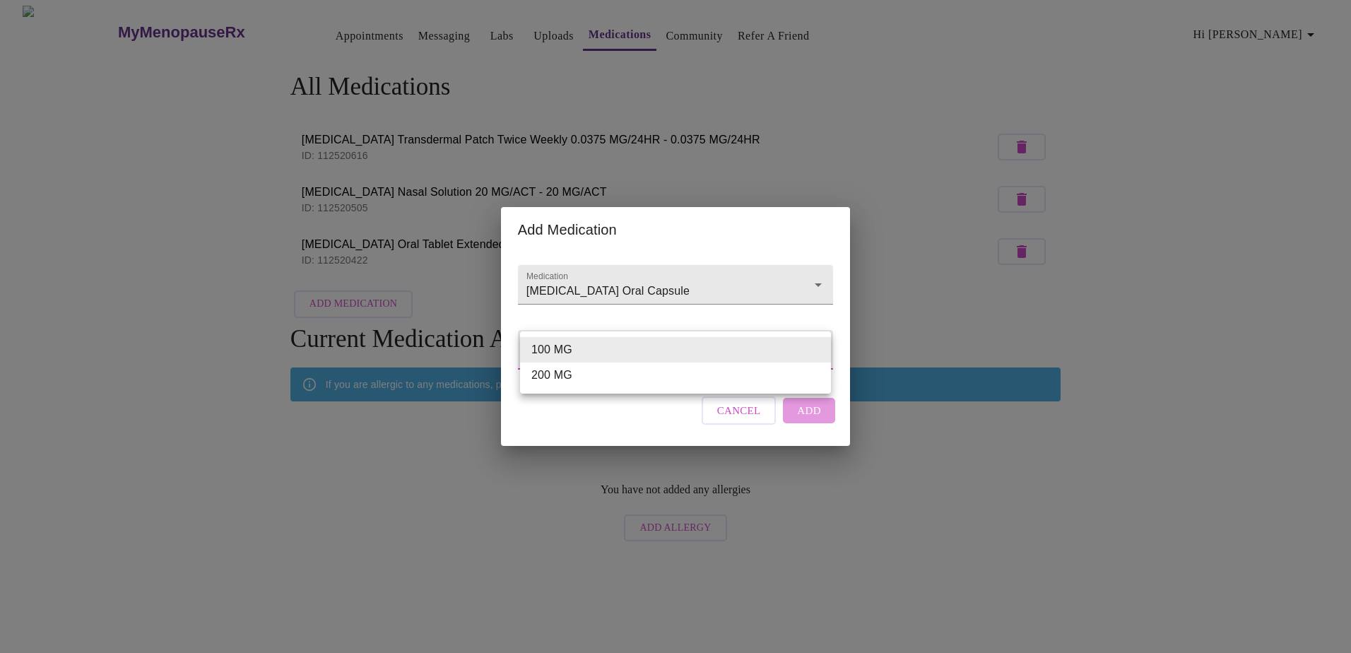
click at [601, 380] on li "200 MG" at bounding box center [675, 375] width 311 height 25
type input "200 MG"
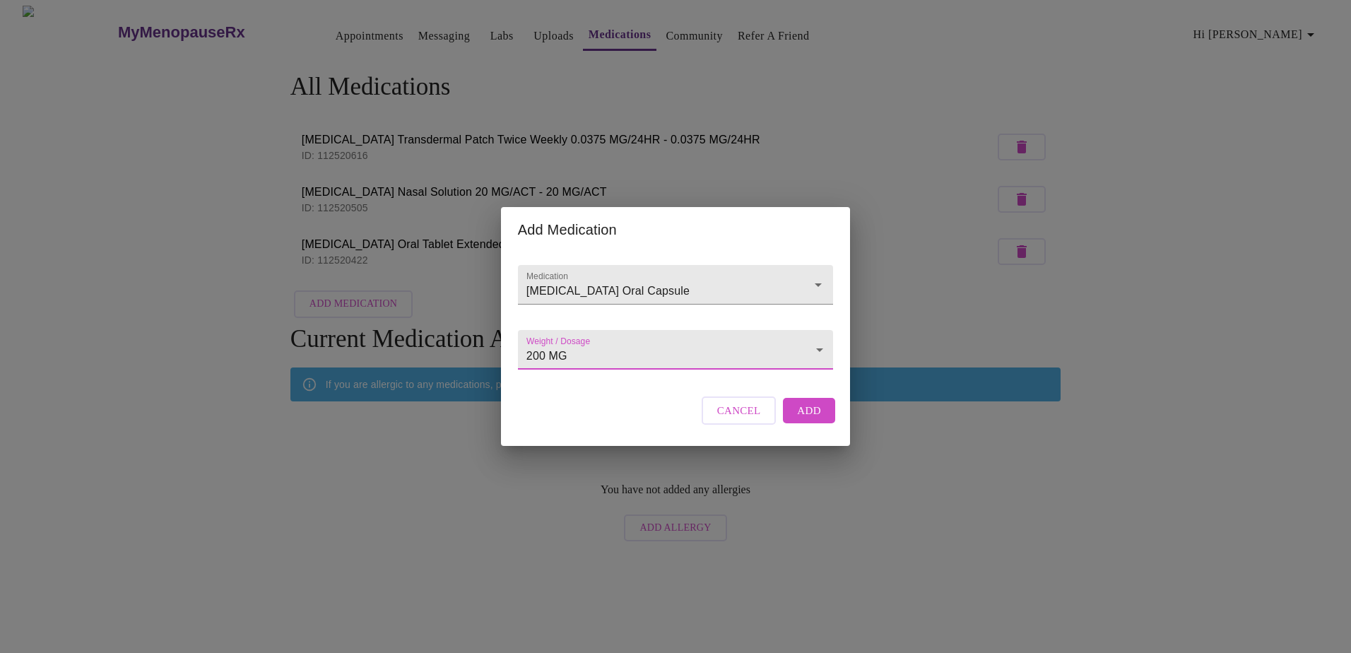
click at [802, 420] on span "Add" at bounding box center [809, 410] width 24 height 18
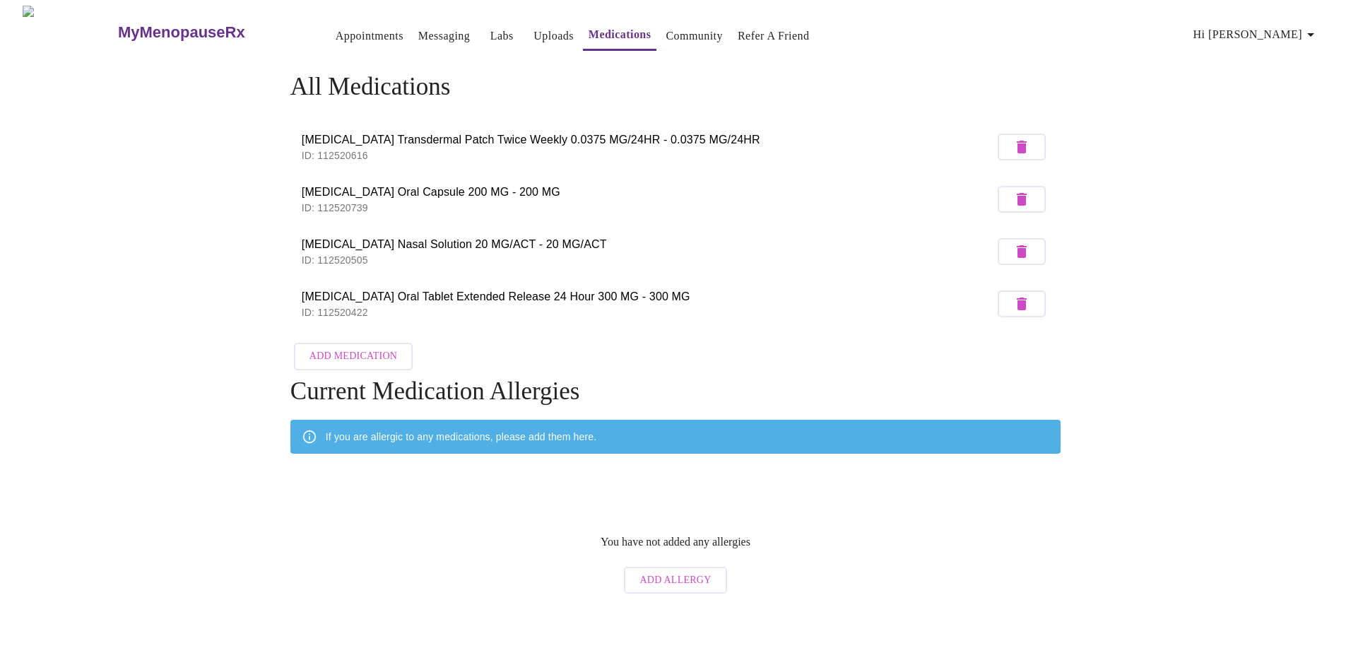
click at [380, 358] on span "Add Medication" at bounding box center [354, 357] width 88 height 18
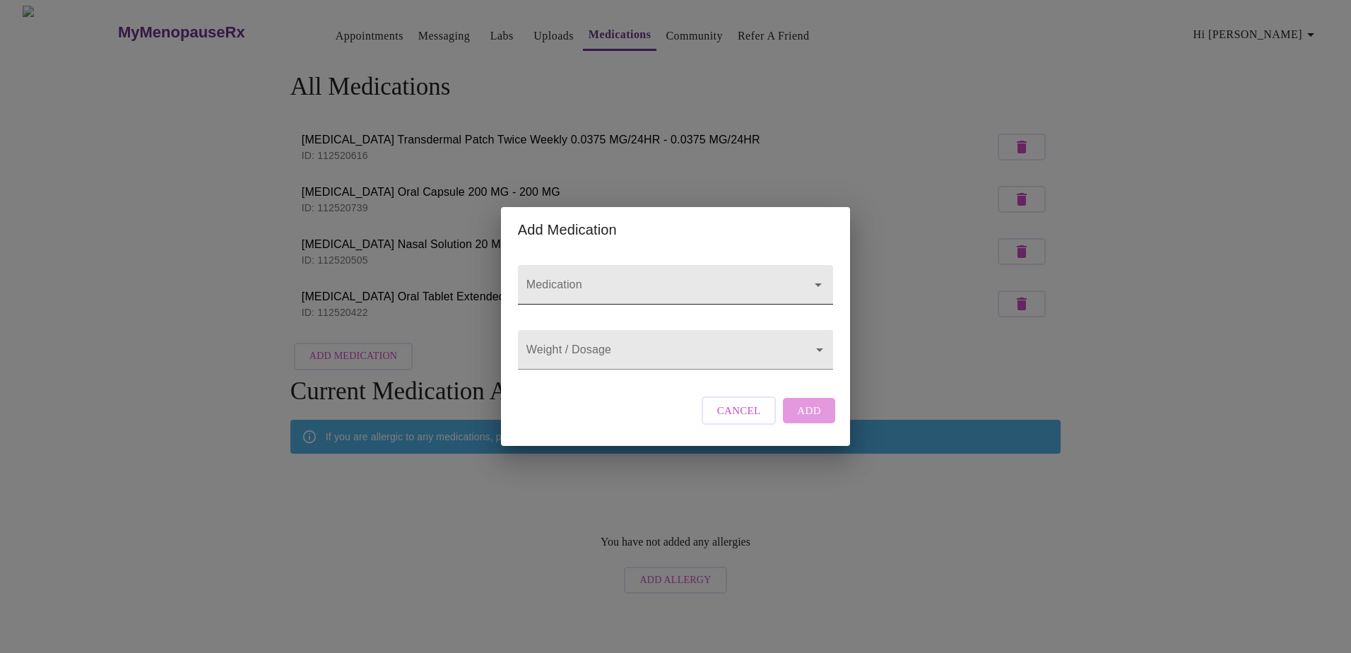
click at [643, 278] on input "Medication" at bounding box center [656, 291] width 264 height 26
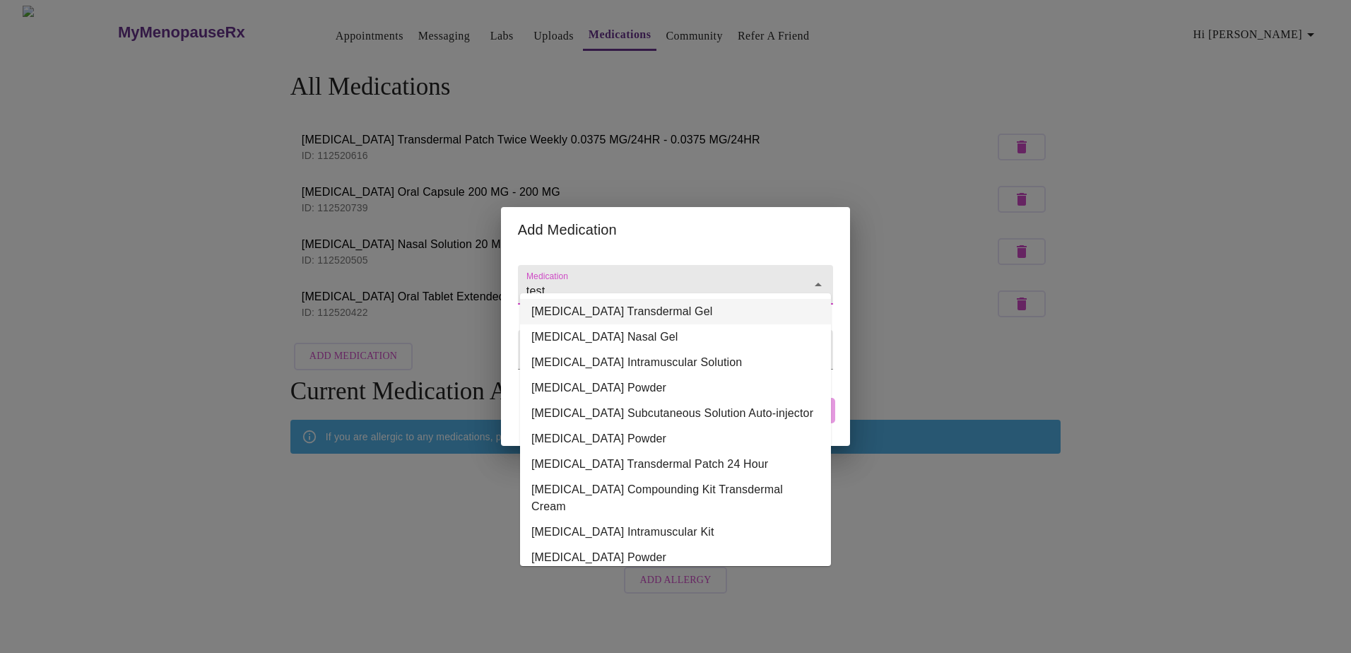
click at [657, 312] on li "[MEDICAL_DATA] Transdermal Gel" at bounding box center [675, 311] width 311 height 25
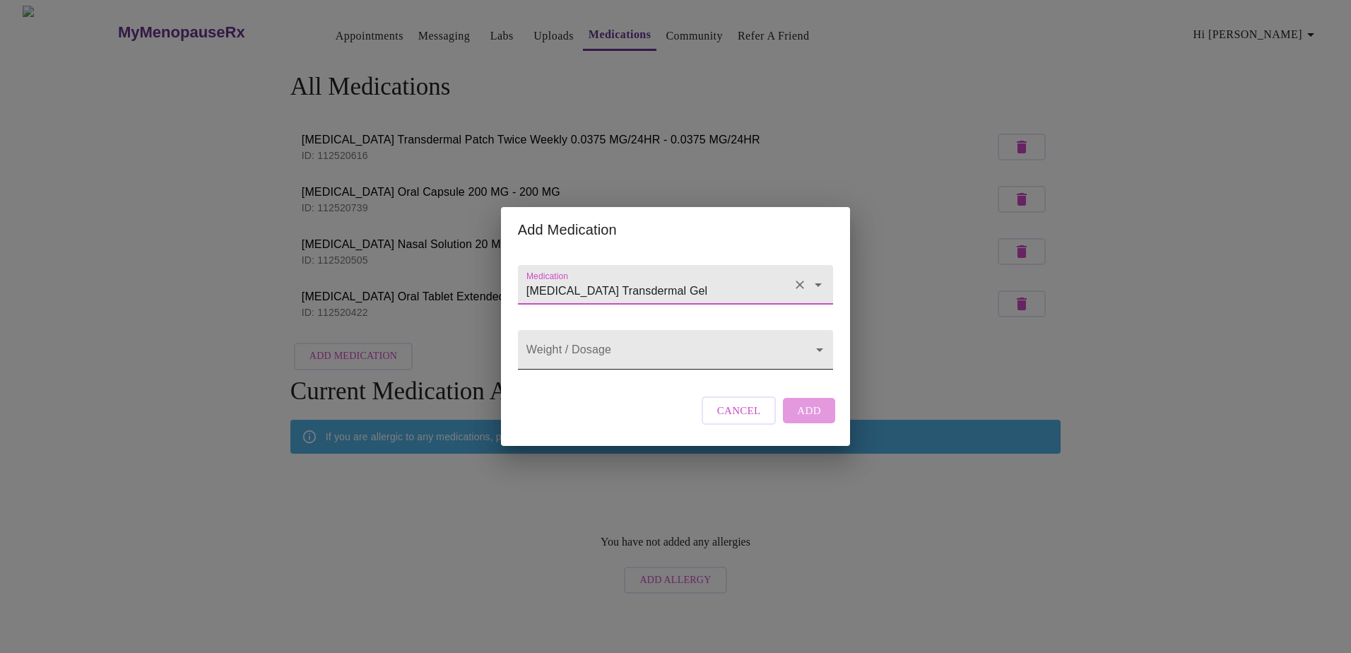
type input "[MEDICAL_DATA] Transdermal Gel"
click at [741, 352] on body "MyMenopauseRx Appointments Messaging Labs Uploads Medications Community Refer a…" at bounding box center [676, 303] width 1340 height 595
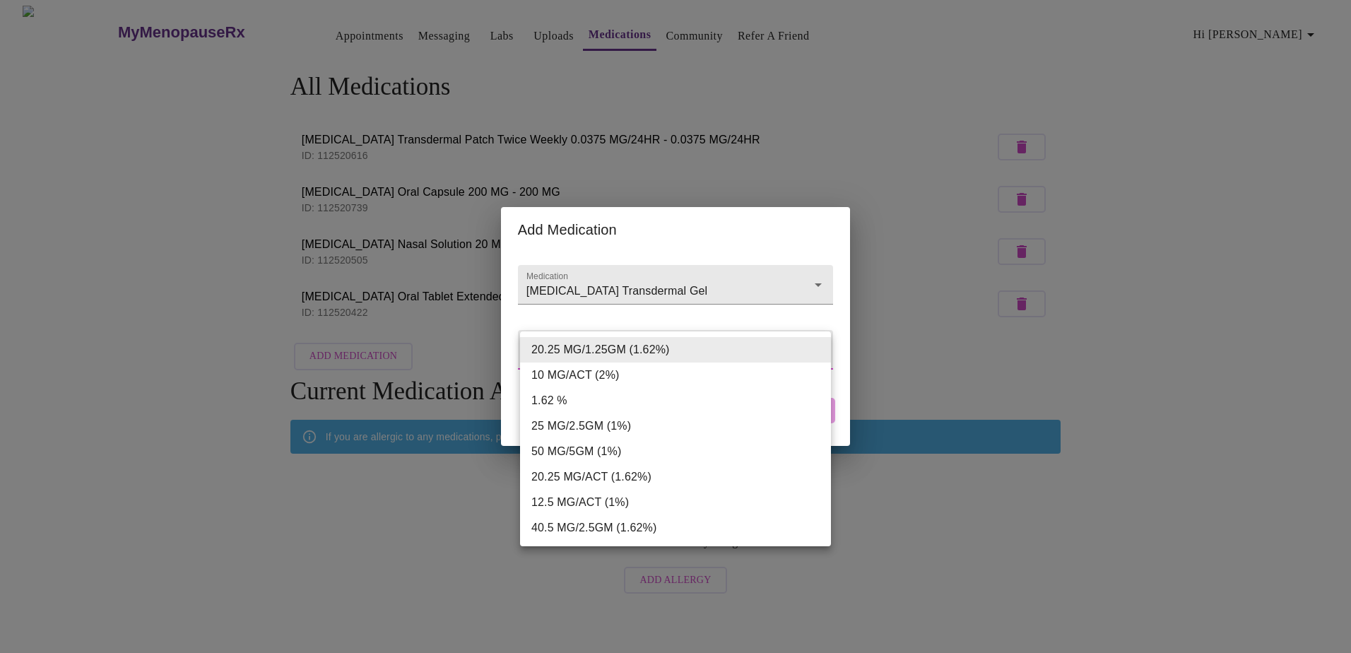
click at [969, 551] on div at bounding box center [675, 326] width 1351 height 653
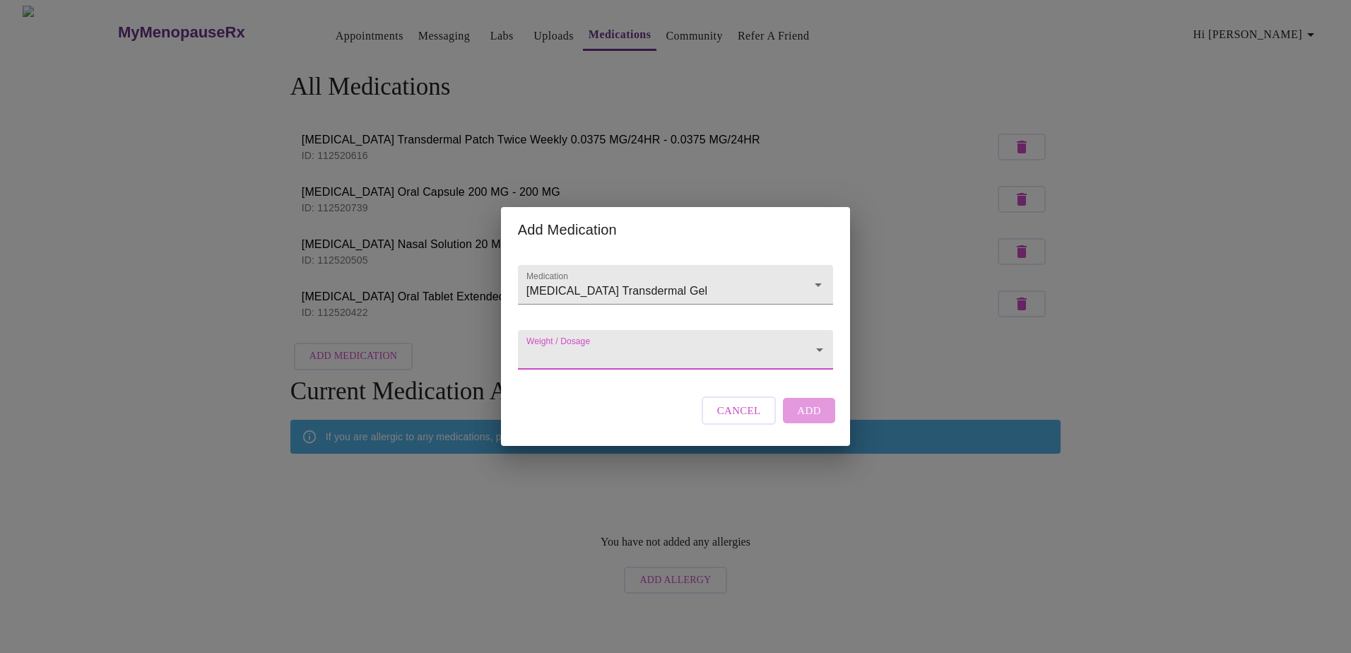
click at [685, 348] on body "MyMenopauseRx Appointments Messaging Labs Uploads Medications Community Refer a…" at bounding box center [676, 303] width 1340 height 595
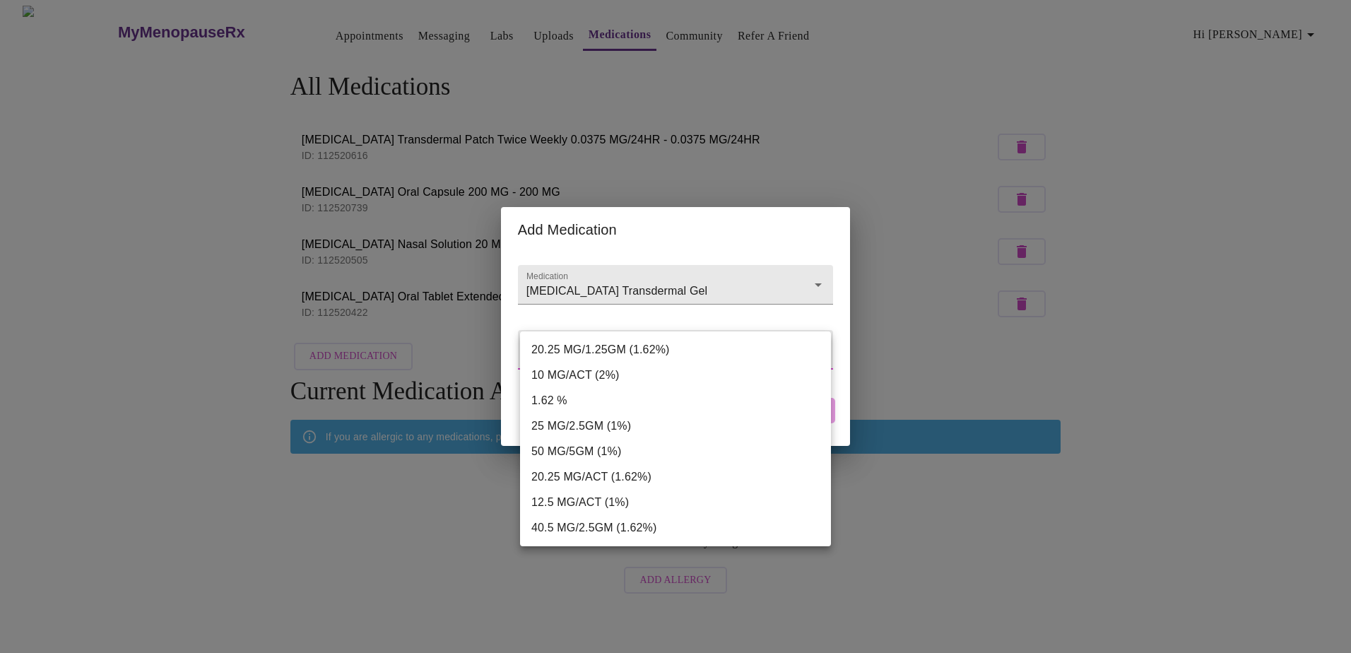
click at [956, 498] on div at bounding box center [675, 326] width 1351 height 653
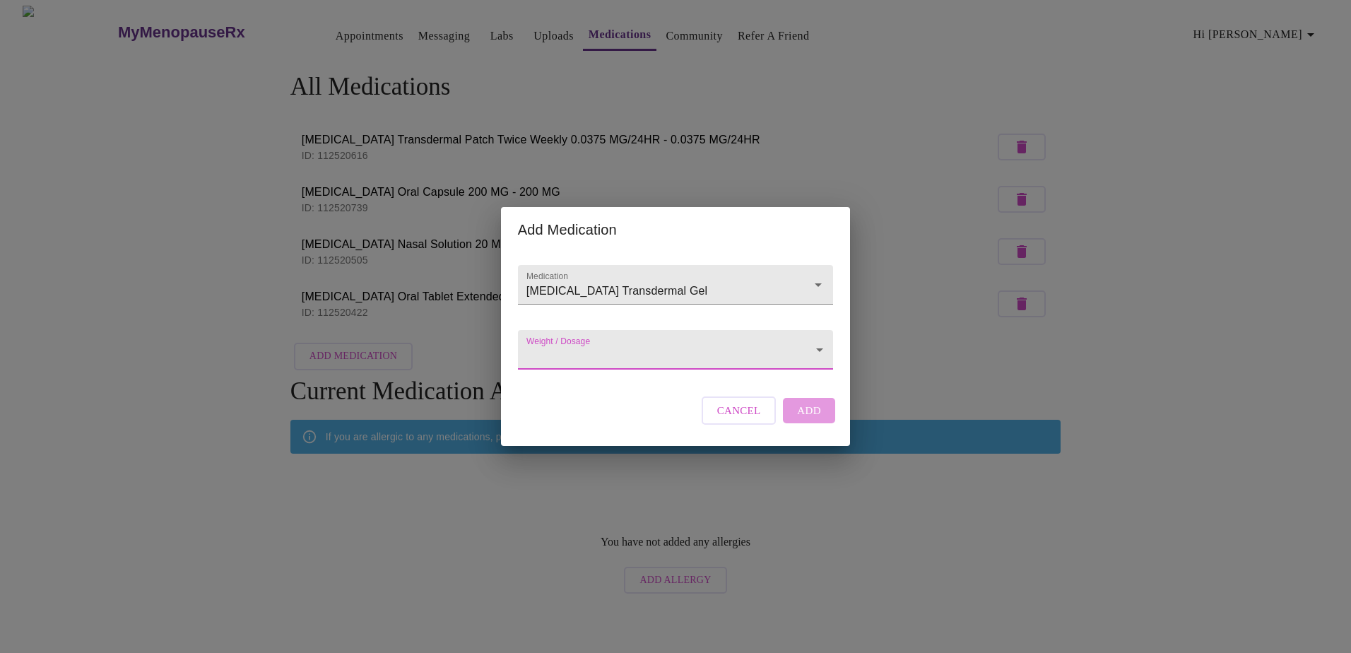
click at [686, 351] on body "MyMenopauseRx Appointments Messaging Labs Uploads Medications Community Refer a…" at bounding box center [676, 303] width 1340 height 595
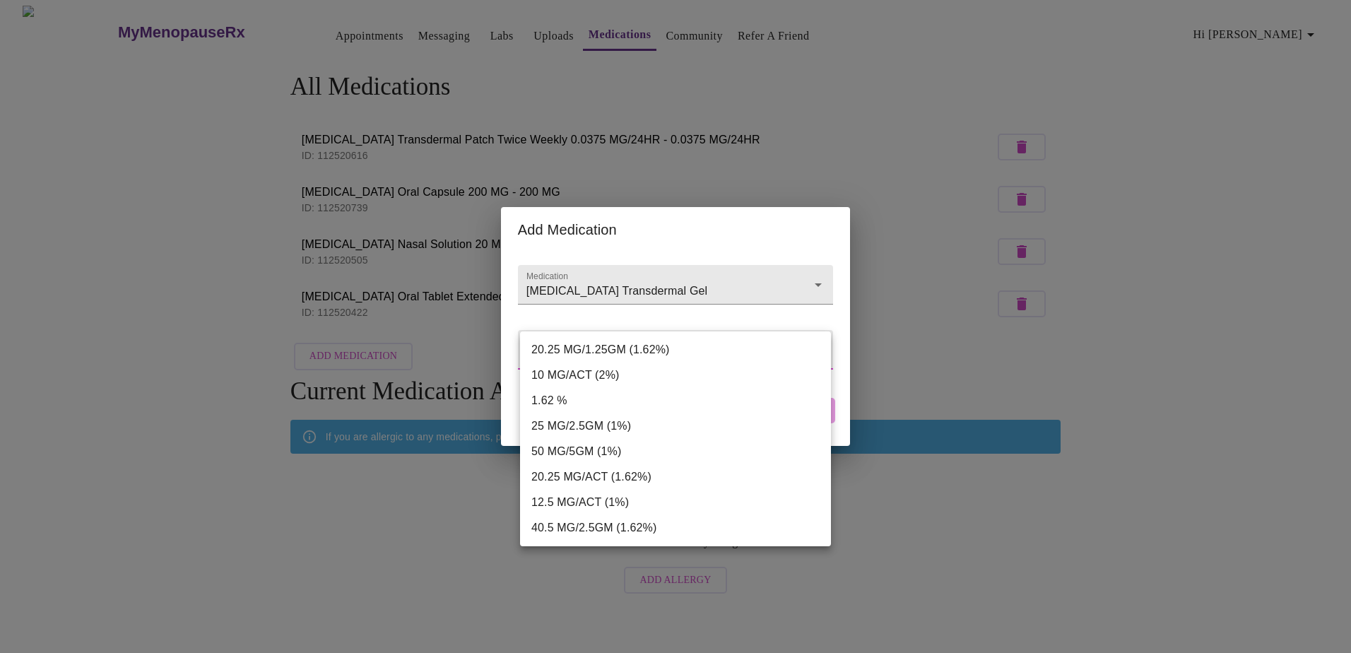
click at [686, 351] on li "20.25 MG/1.25GM (1.62%)" at bounding box center [675, 349] width 311 height 25
type input "20.25 MG/1.25GM (1.62%)"
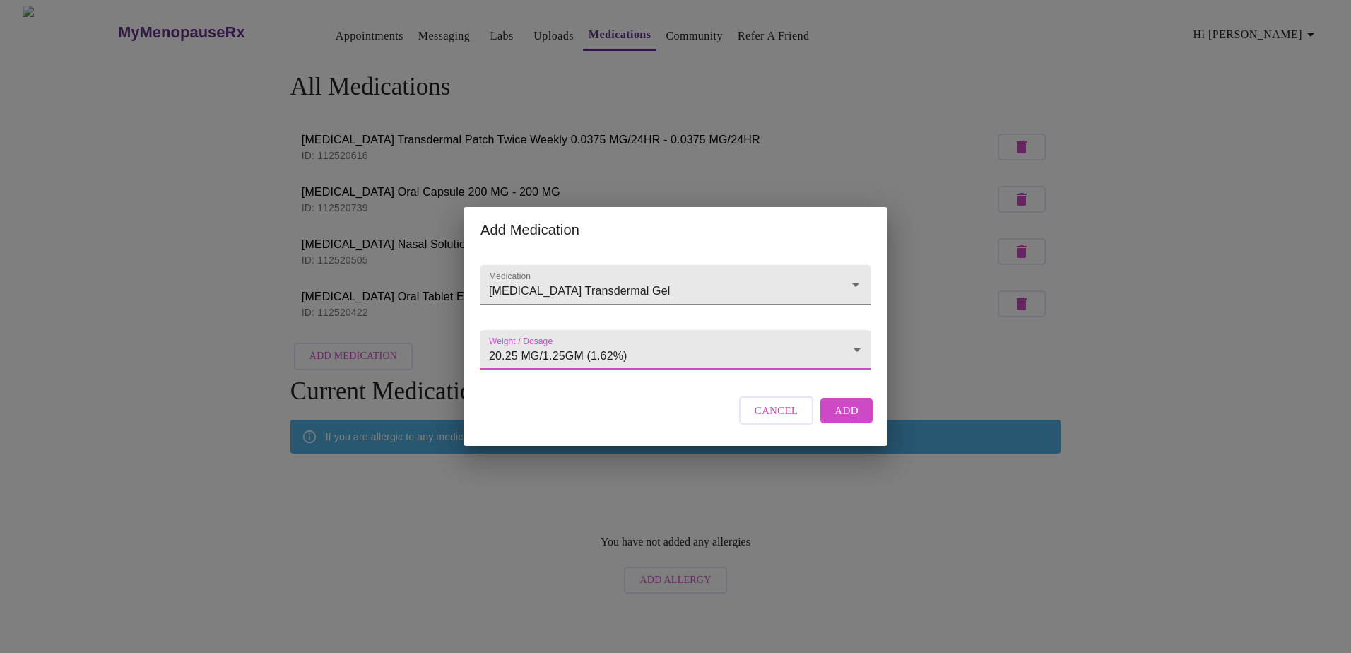
click at [857, 420] on span "Add" at bounding box center [847, 410] width 24 height 18
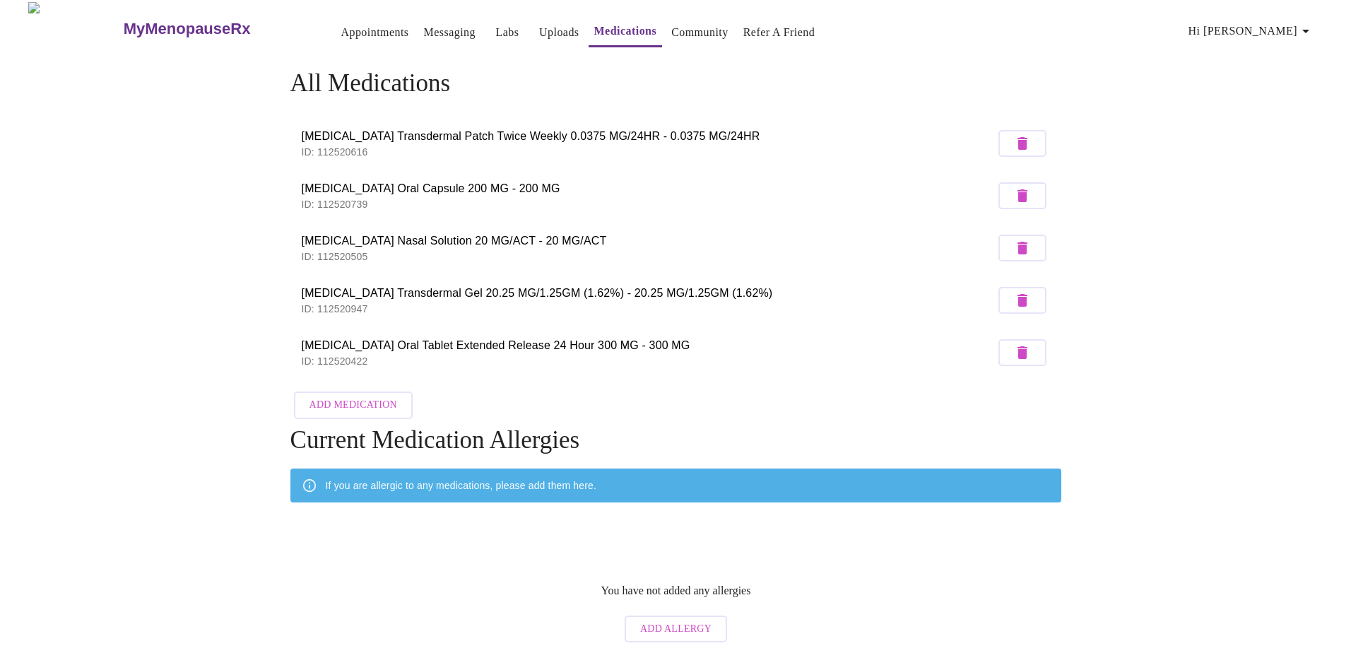
scroll to position [4, 0]
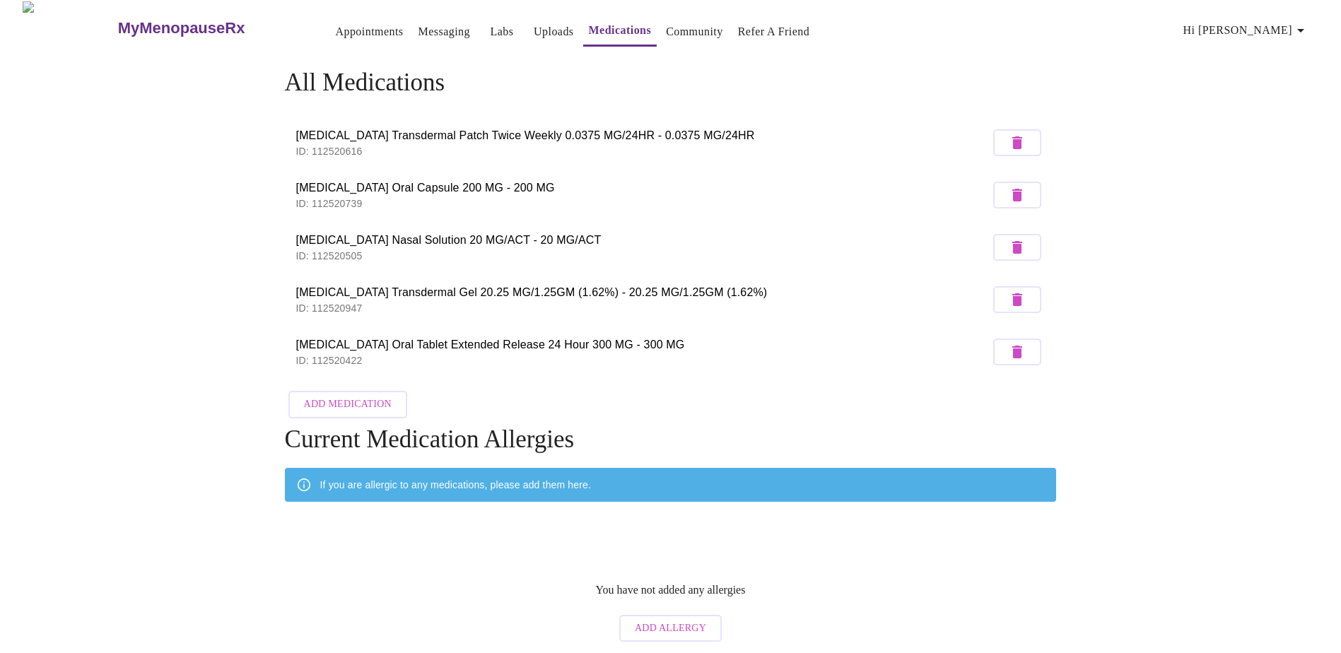
click at [693, 627] on span "Add Allergy" at bounding box center [670, 629] width 71 height 18
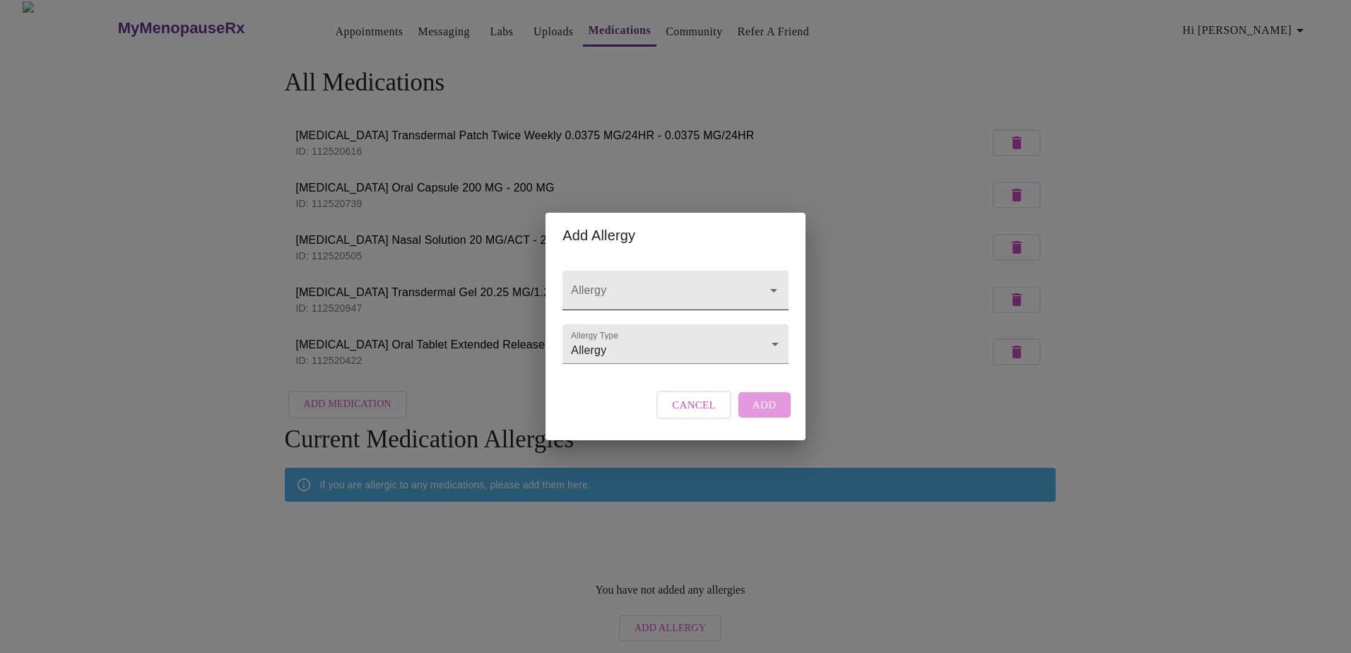
click at [673, 284] on input "Allergy" at bounding box center [655, 297] width 174 height 26
click at [671, 341] on body "MyMenopauseRx Appointments Messaging Labs Uploads Medications Community Refer a…" at bounding box center [676, 324] width 1340 height 647
click at [671, 341] on li "Allergy" at bounding box center [675, 343] width 221 height 25
click at [661, 288] on input "Allergy" at bounding box center [655, 297] width 174 height 26
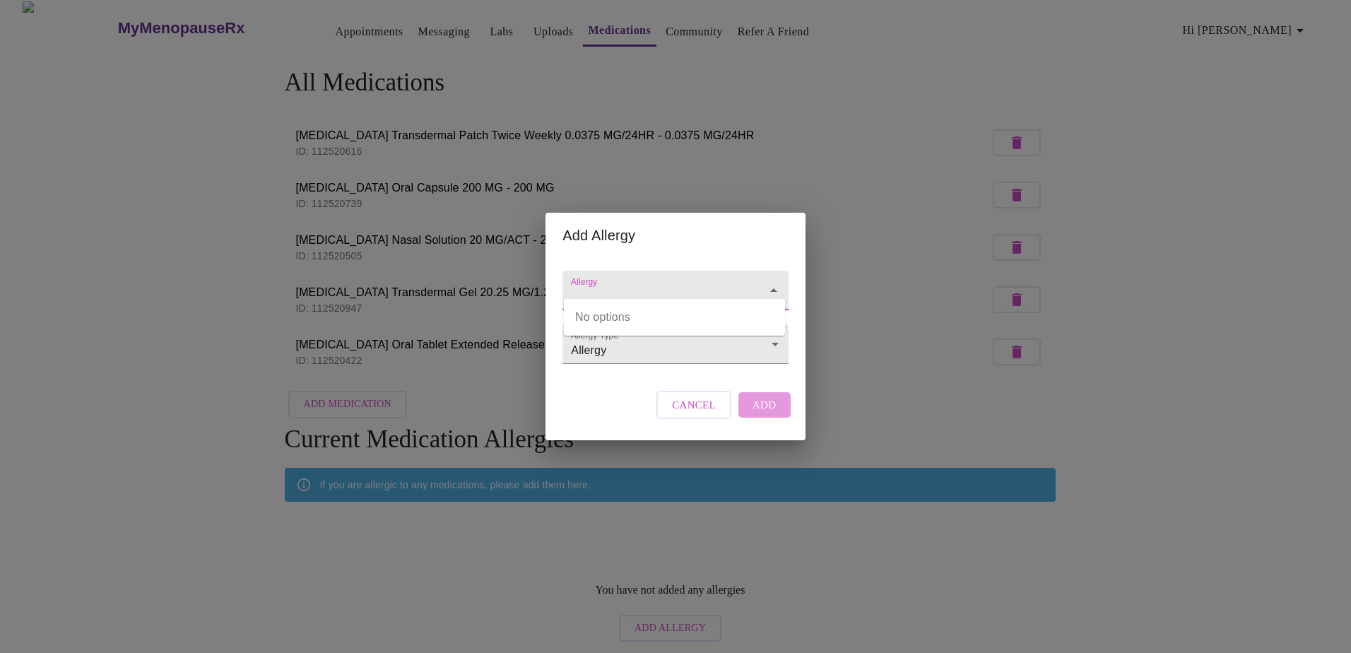
click at [685, 284] on input "Allergy" at bounding box center [655, 297] width 174 height 26
click at [775, 426] on div "Cancel Add" at bounding box center [723, 405] width 141 height 42
click at [657, 284] on input "Allergy" at bounding box center [655, 297] width 174 height 26
type input "[MEDICAL_DATA]"
click at [639, 345] on body "MyMenopauseRx Appointments Messaging Labs Uploads Medications Community Refer a…" at bounding box center [676, 324] width 1340 height 647
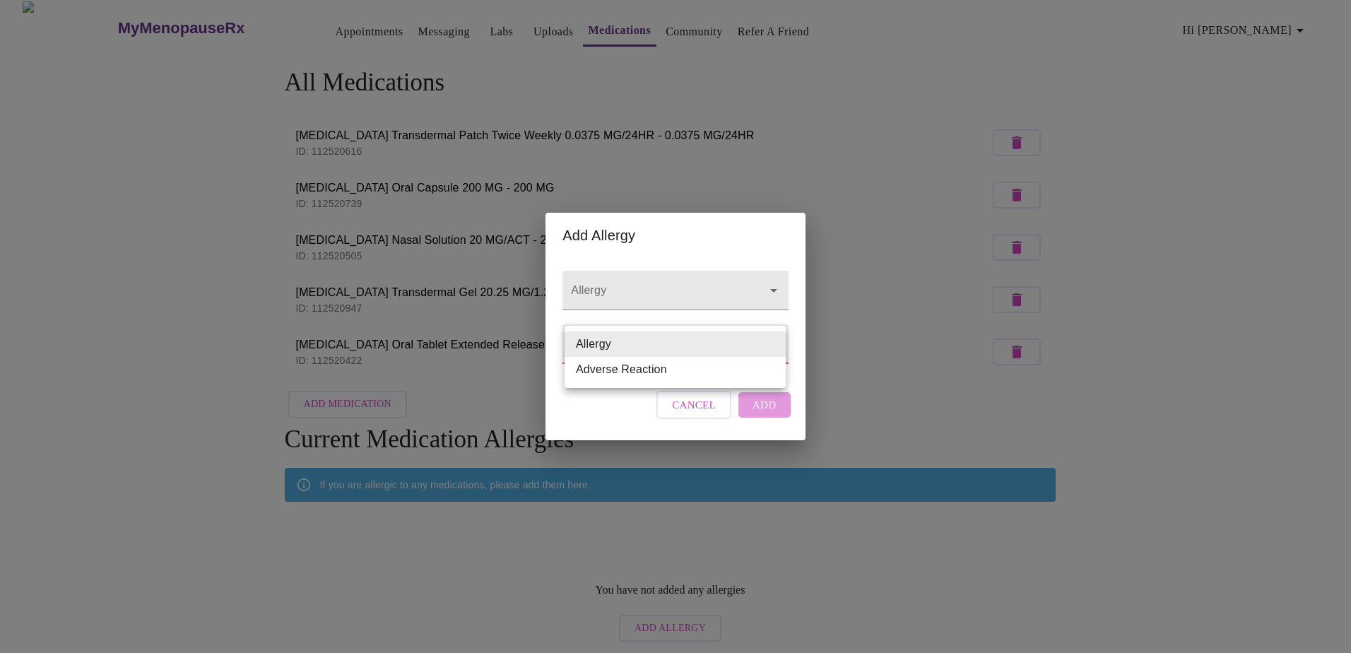
click at [639, 367] on li "Adverse Reaction" at bounding box center [675, 369] width 221 height 25
type input "Adverse Reaction"
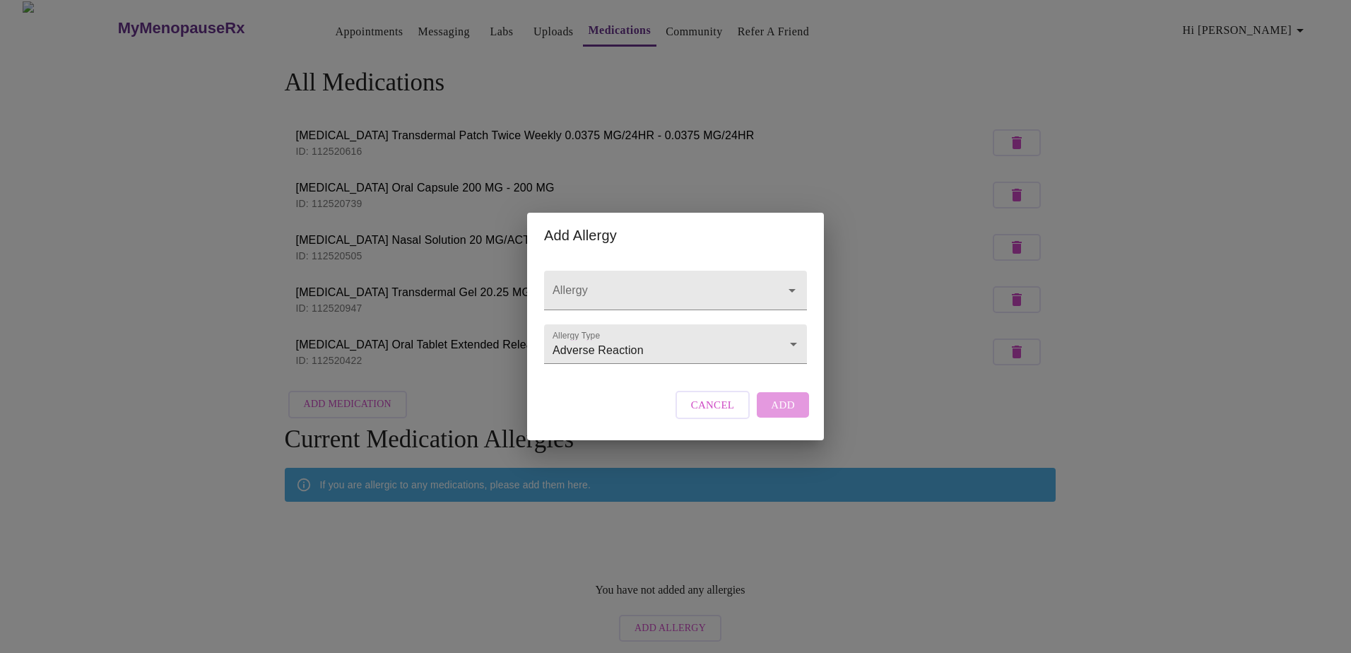
click at [793, 423] on div "Cancel Add" at bounding box center [742, 405] width 141 height 42
click at [792, 343] on body "MyMenopauseRx Appointments Messaging Labs Uploads Medications Community Refer a…" at bounding box center [676, 324] width 1340 height 647
click at [792, 343] on li "Adverse Reaction" at bounding box center [675, 343] width 257 height 25
click at [782, 416] on div "Cancel Add" at bounding box center [742, 405] width 141 height 42
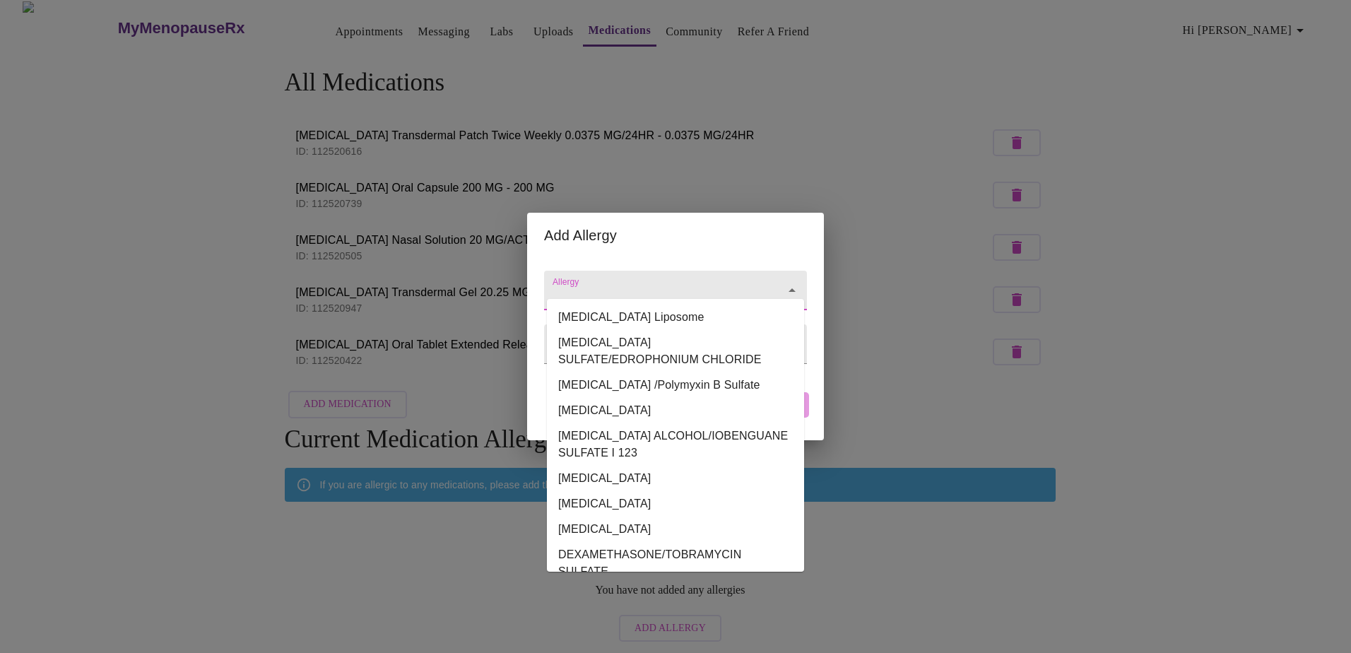
click at [639, 284] on input "Allergy" at bounding box center [655, 297] width 211 height 26
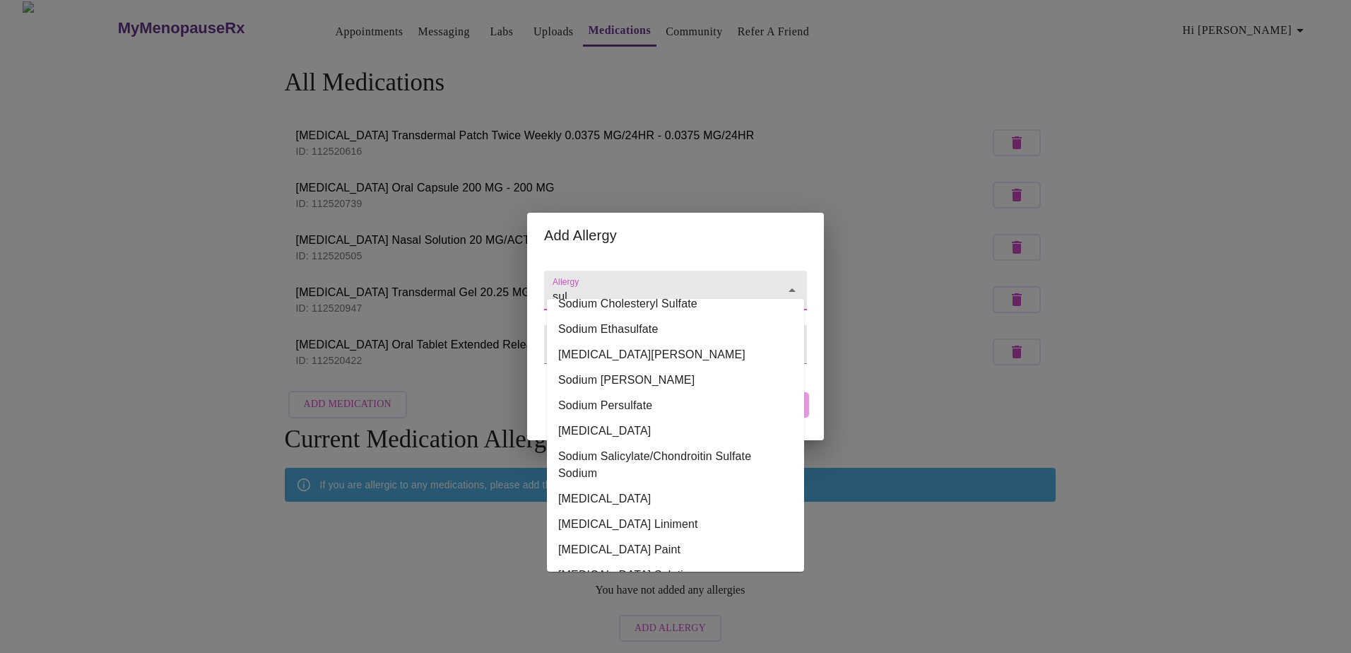
scroll to position [7588, 0]
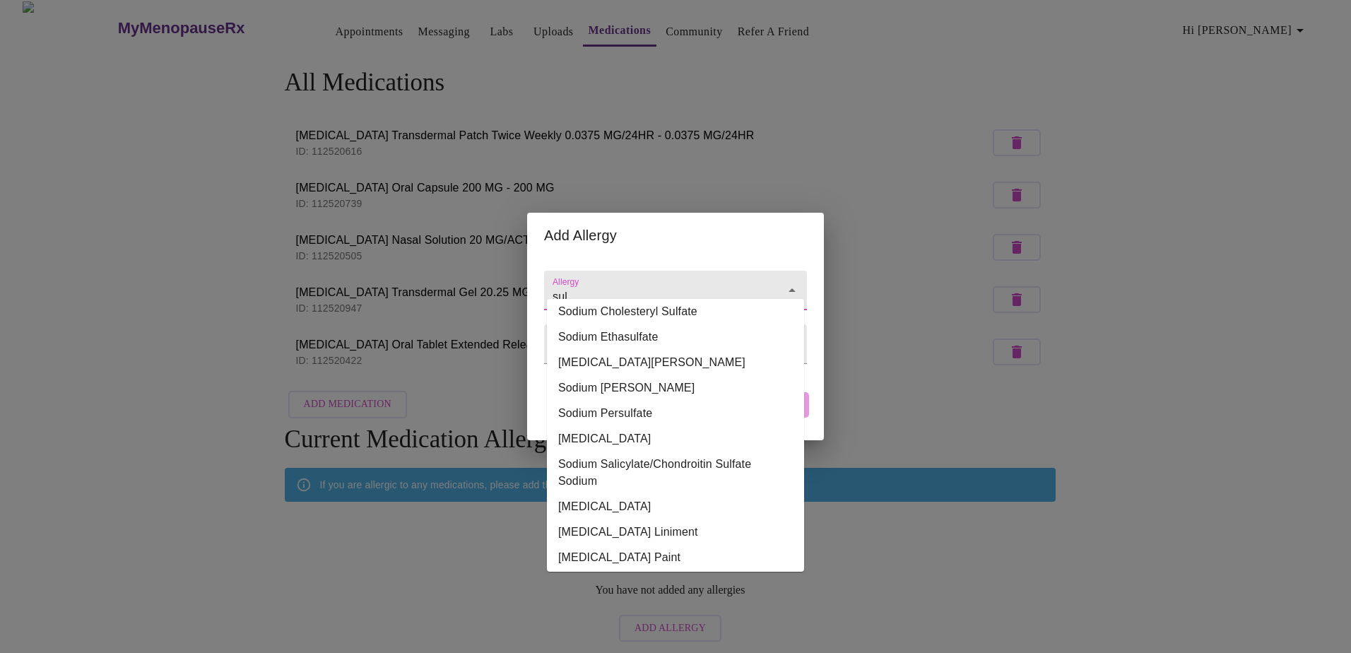
click at [698, 596] on li "Sulfa/Pred/Borate/Thiosulfate" at bounding box center [675, 608] width 257 height 25
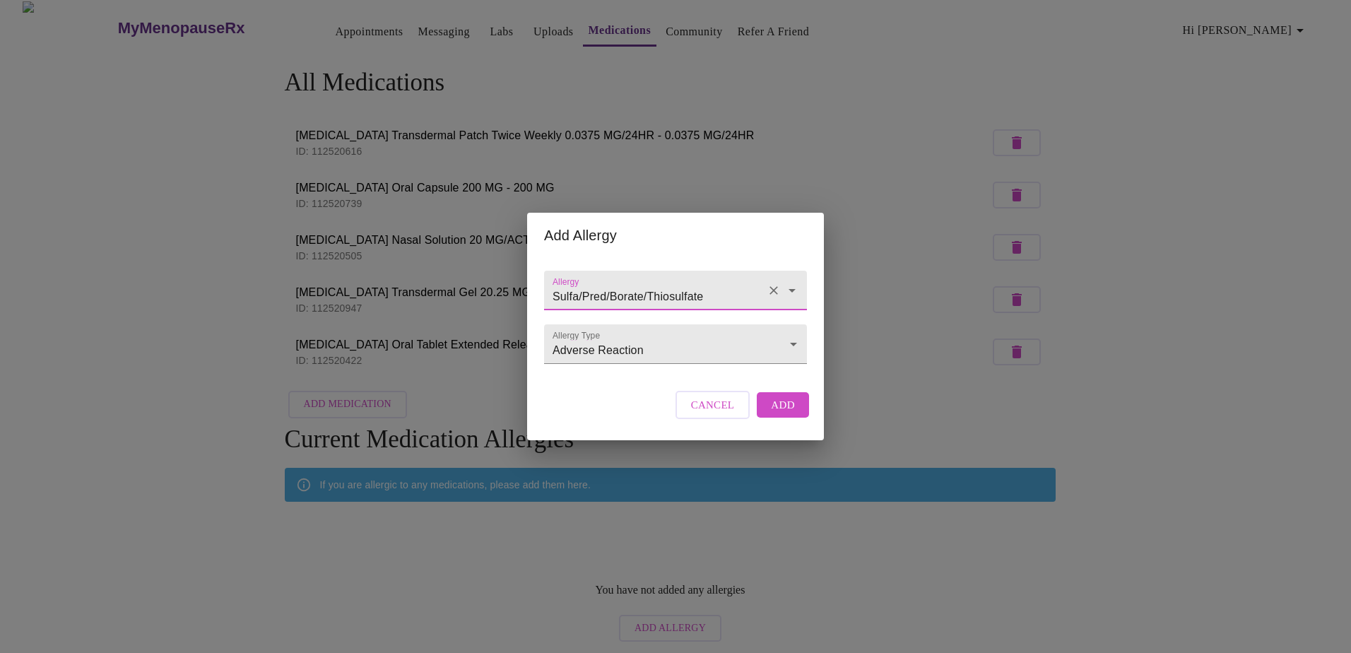
type input "Sulfa/Pred/Borate/Thiosulfate"
click at [776, 426] on div "Cancel Add" at bounding box center [742, 405] width 141 height 42
click at [777, 414] on span "Add" at bounding box center [783, 405] width 24 height 18
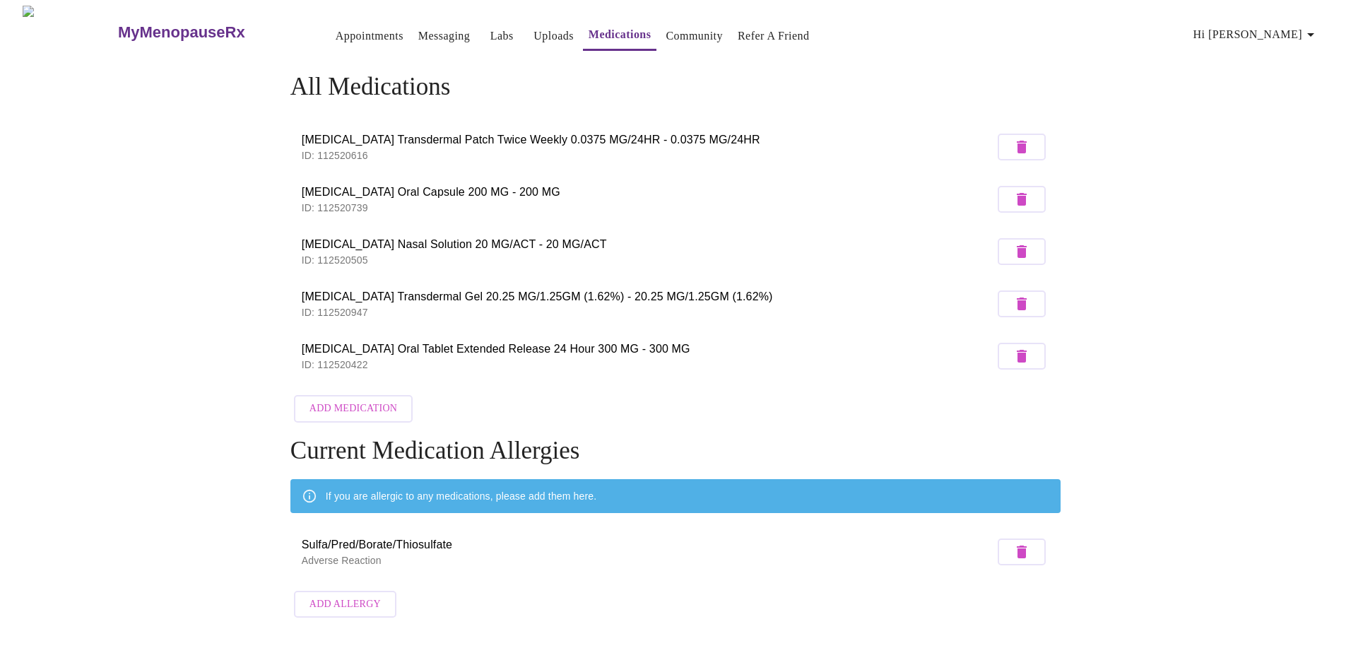
click at [1057, 302] on li "[MEDICAL_DATA] Transdermal Gel 20.25 MG/1.25GM (1.62%) - 20.25 MG/1.25GM (1.62%…" at bounding box center [675, 304] width 770 height 52
click at [680, 30] on link "Community" at bounding box center [694, 36] width 57 height 20
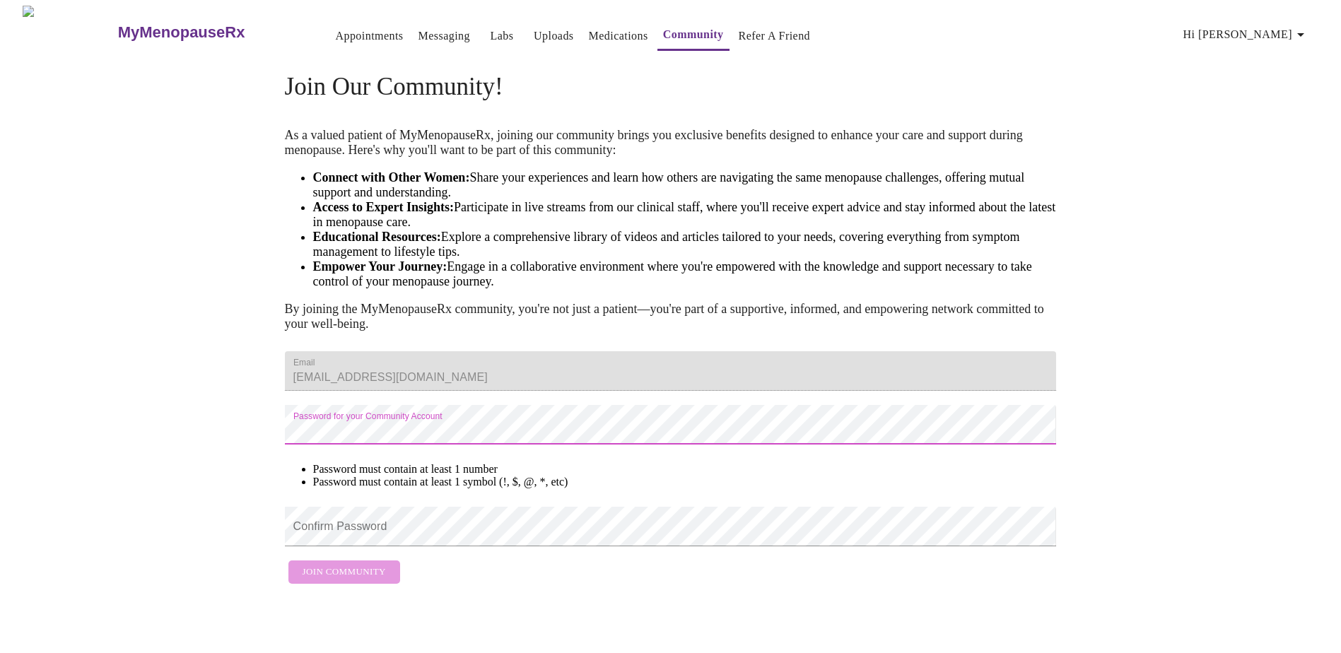
click at [256, 491] on div "Join Our Community! As a valued patient of MyMenopauseRx, joining our community…" at bounding box center [670, 325] width 905 height 532
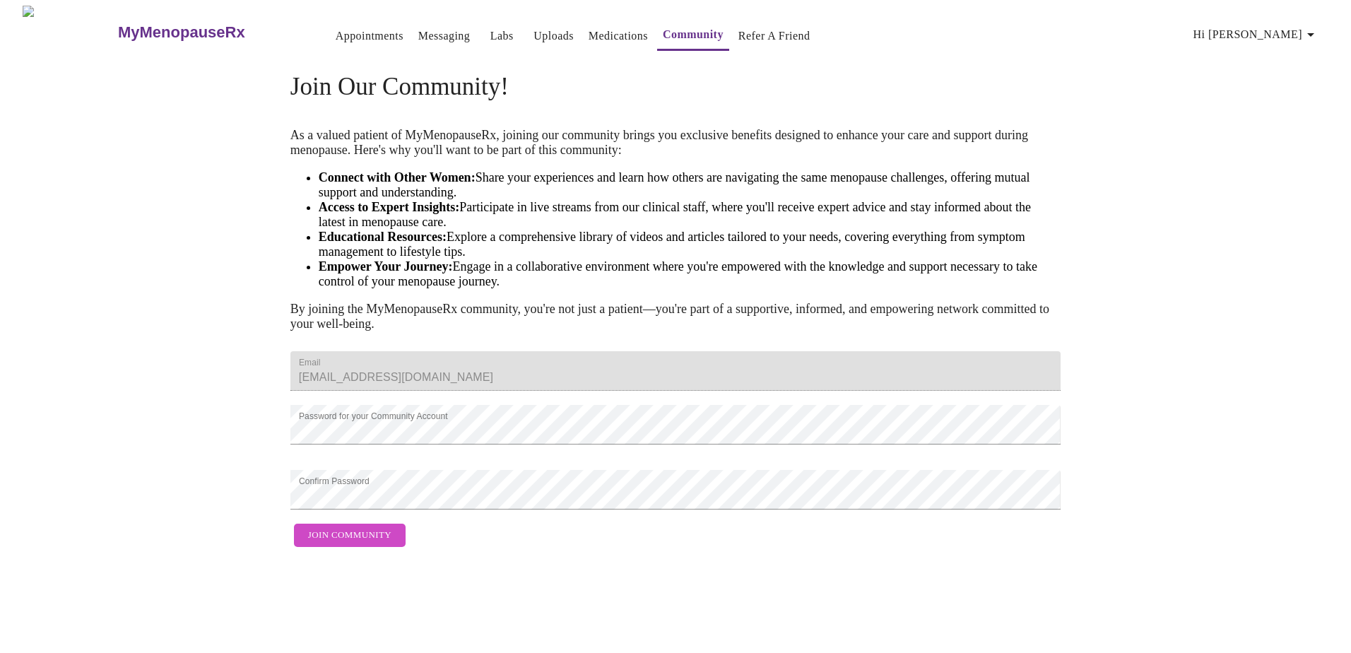
click at [381, 544] on span "Join Community" at bounding box center [349, 535] width 83 height 16
